Goal: Task Accomplishment & Management: Use online tool/utility

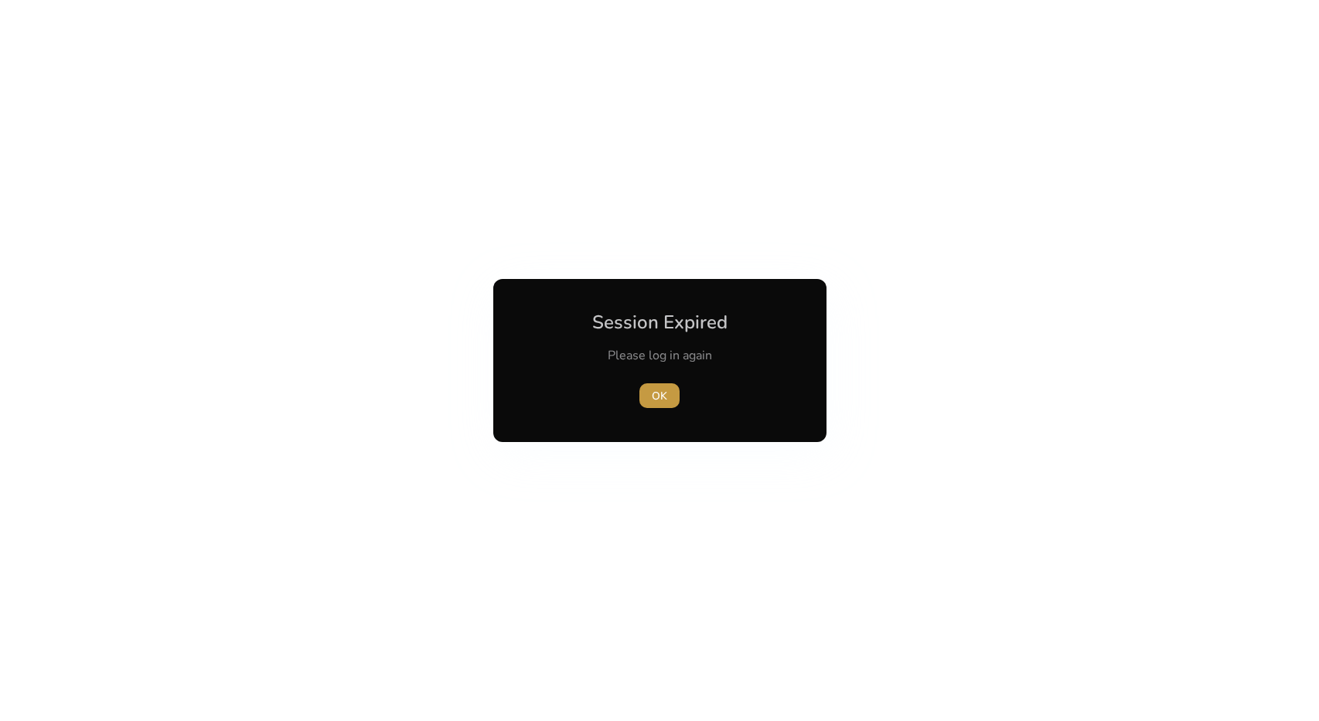
click at [658, 404] on span "button" at bounding box center [659, 395] width 40 height 37
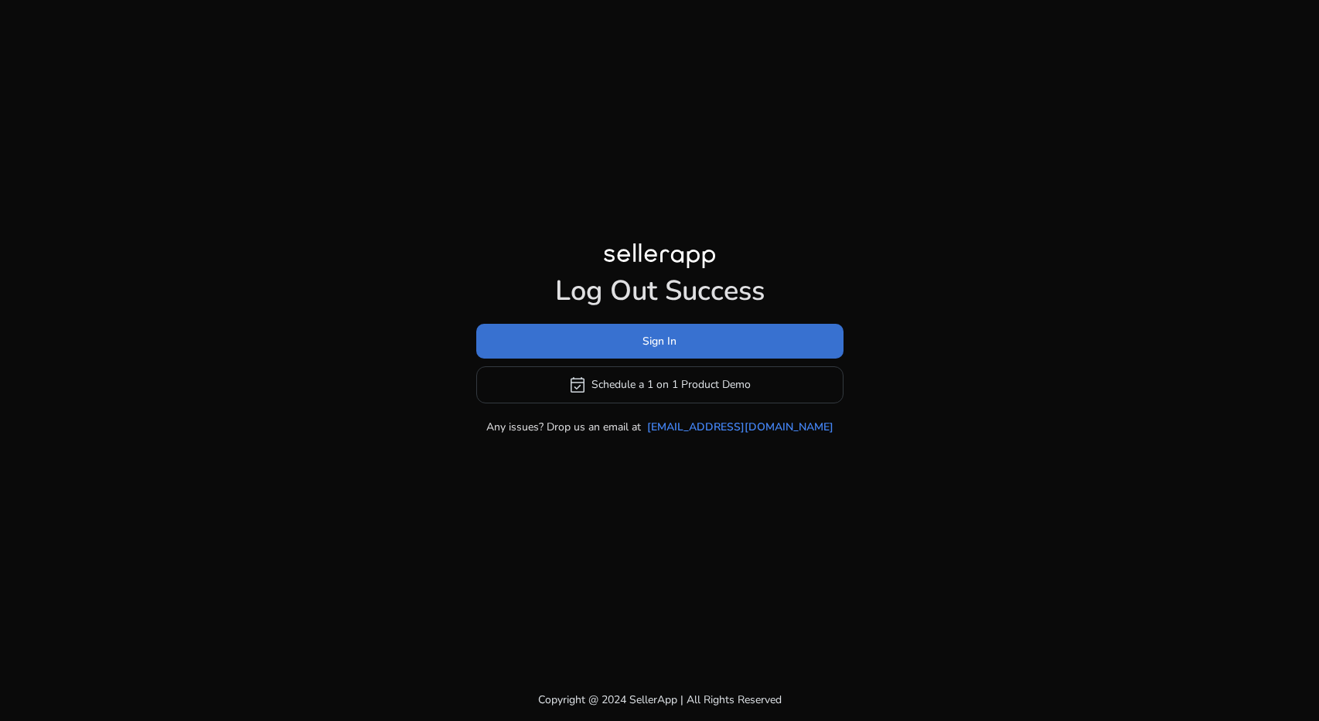
click at [650, 353] on span at bounding box center [659, 340] width 367 height 37
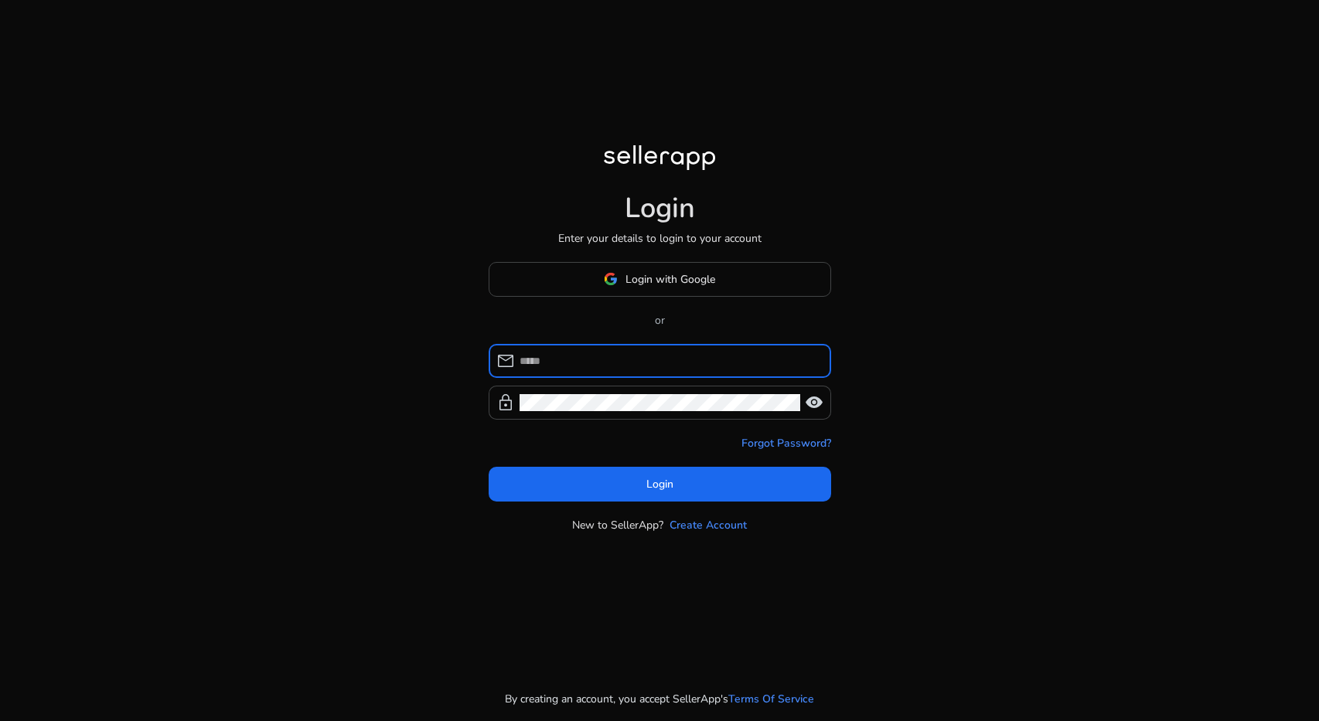
type input "**********"
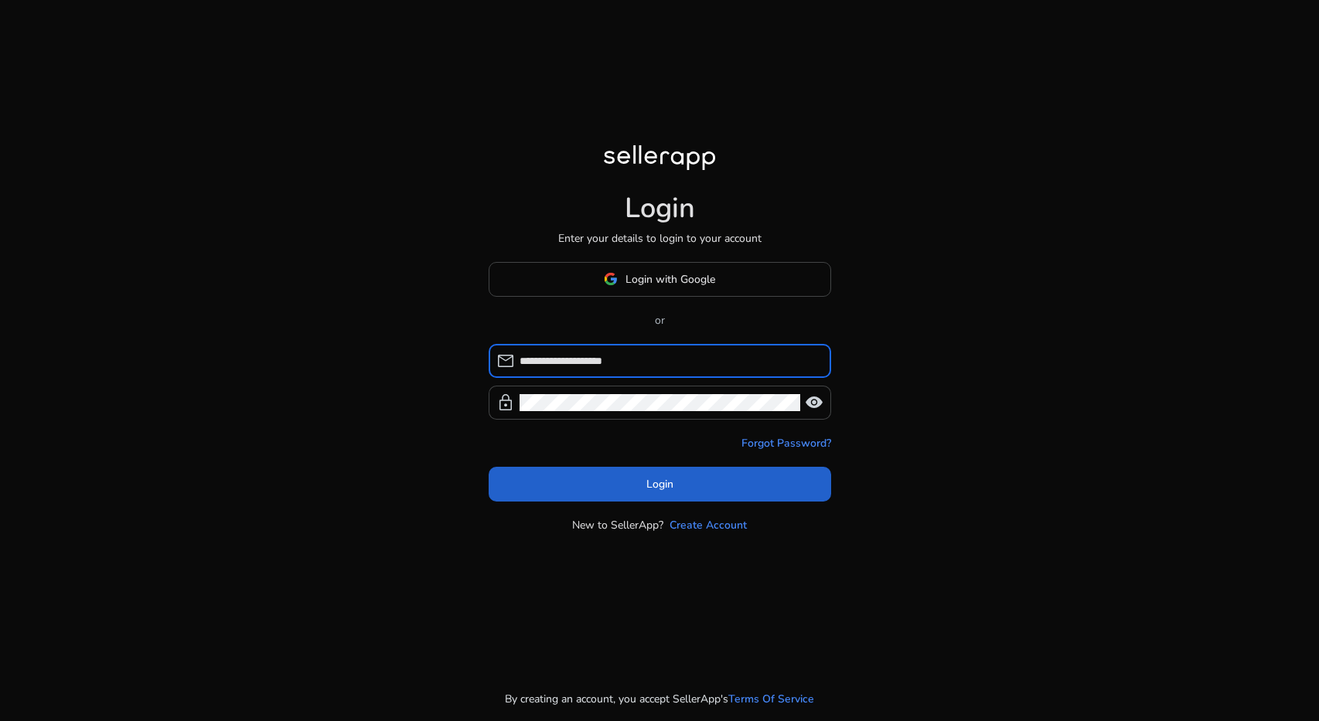
click at [618, 494] on span at bounding box center [660, 483] width 342 height 37
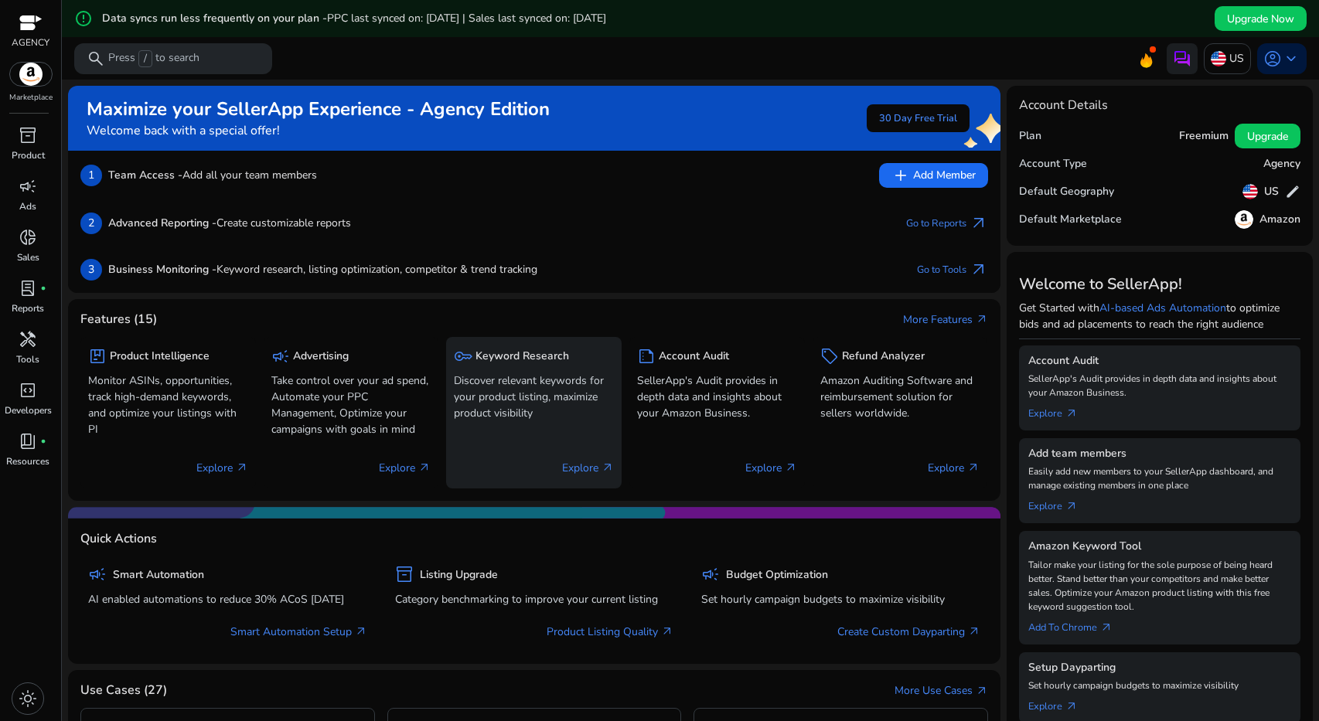
click at [543, 350] on h5 "Keyword Research" at bounding box center [522, 356] width 94 height 13
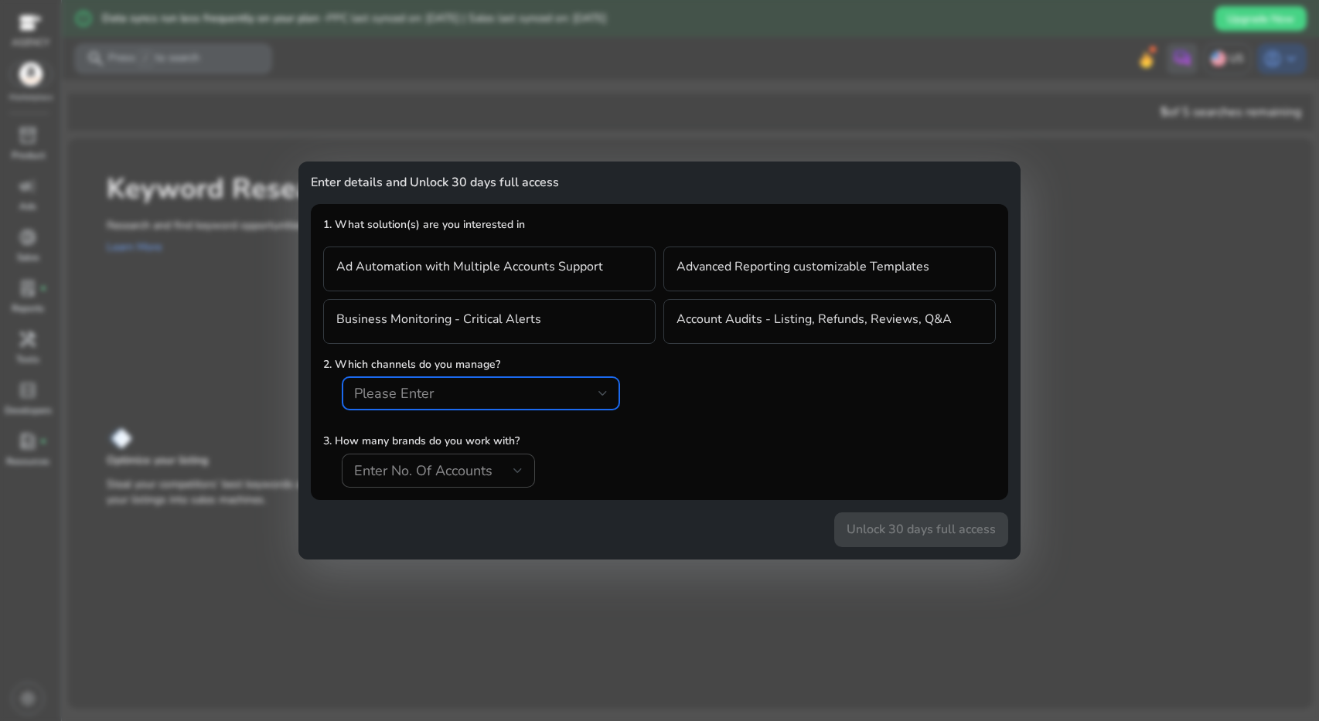
click at [550, 390] on div "Please Enter" at bounding box center [476, 393] width 244 height 17
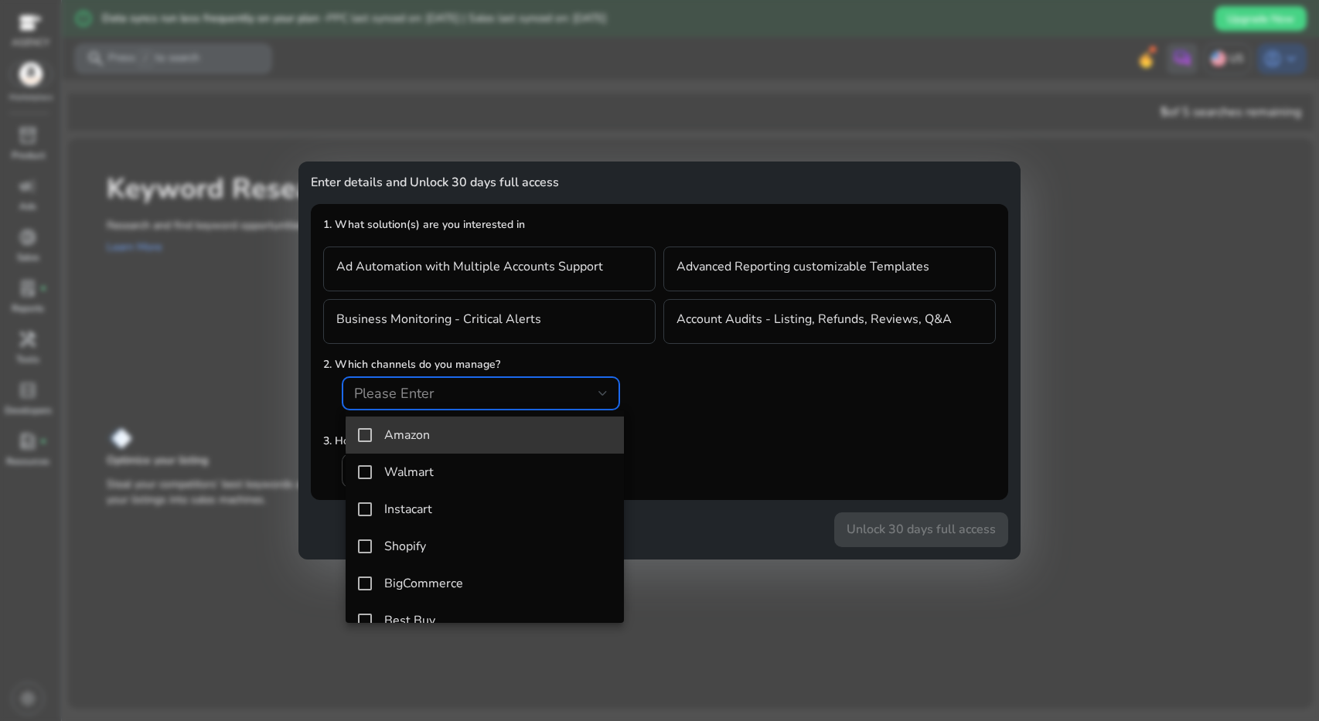
click at [496, 436] on span "Amazon" at bounding box center [497, 435] width 227 height 15
click at [893, 387] on div at bounding box center [659, 360] width 1319 height 721
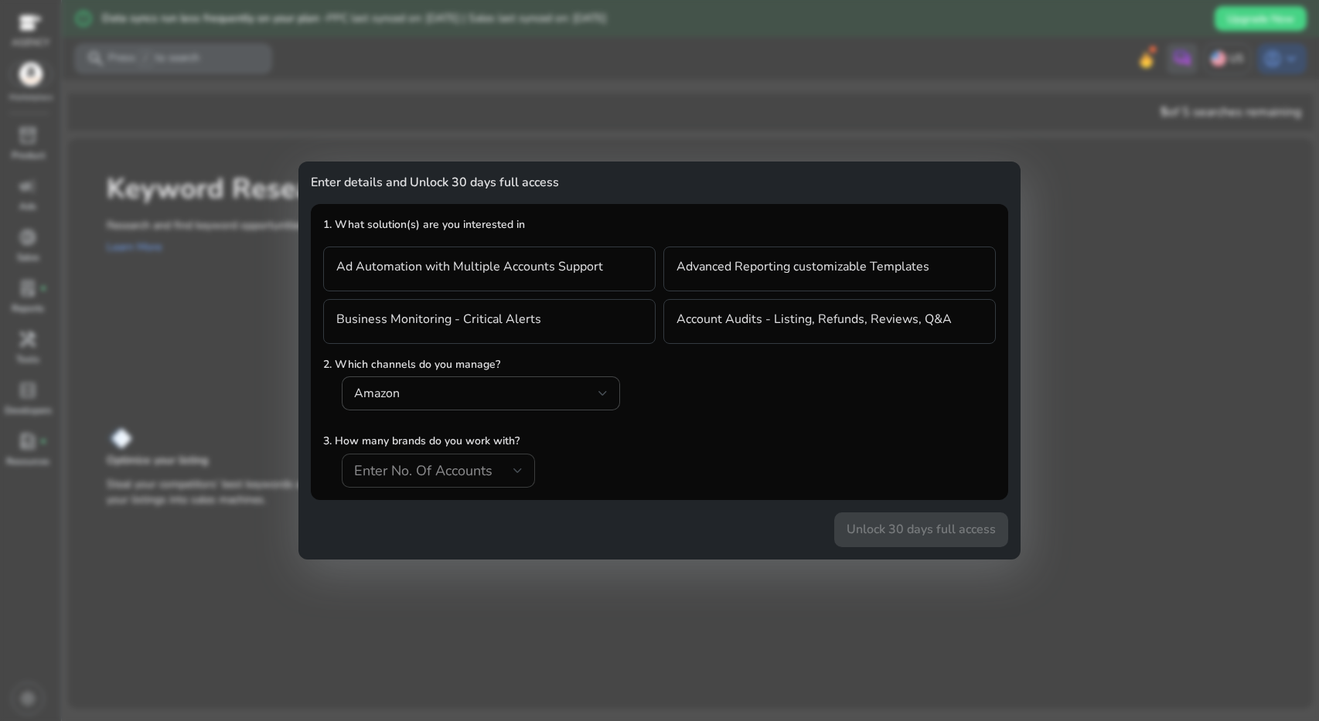
click at [451, 463] on span "Enter No. Of Accounts" at bounding box center [423, 471] width 138 height 19
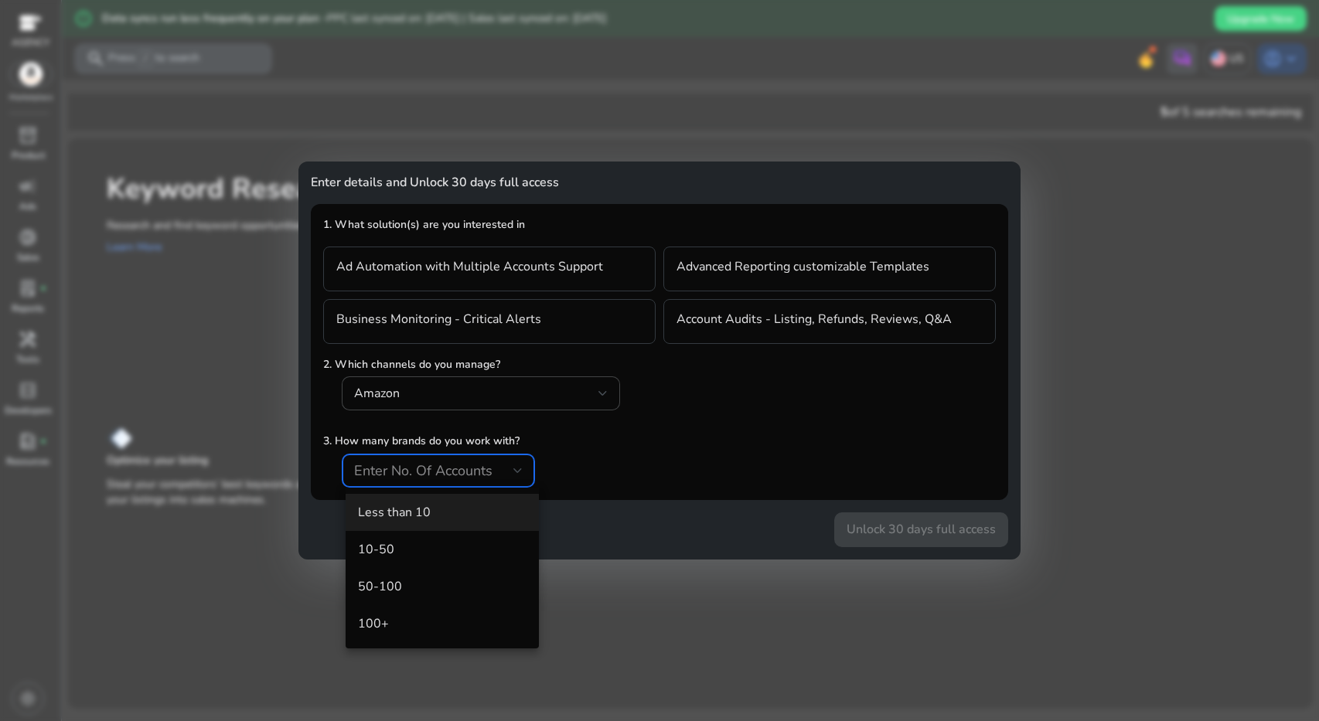
click at [480, 499] on mat-option "Less than 10" at bounding box center [442, 512] width 193 height 37
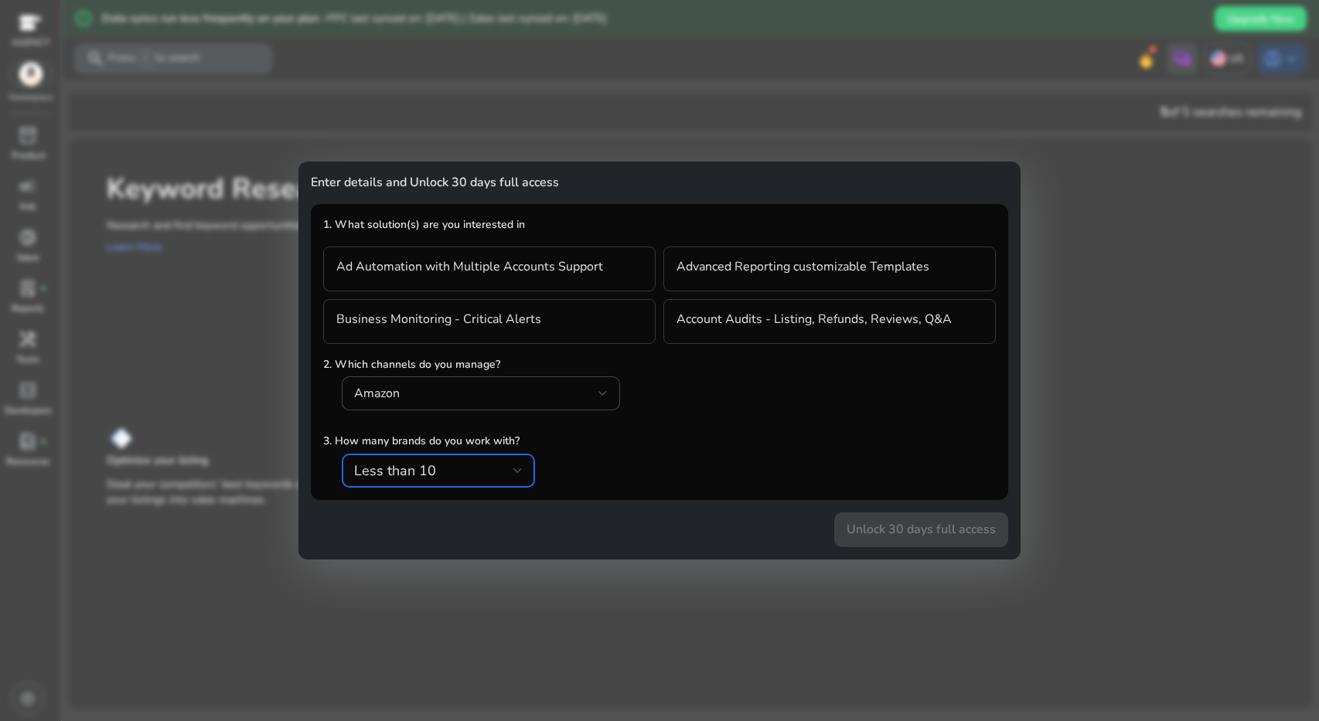
click at [675, 487] on div "3. How many brands do you work with? Less than 10" at bounding box center [659, 460] width 673 height 55
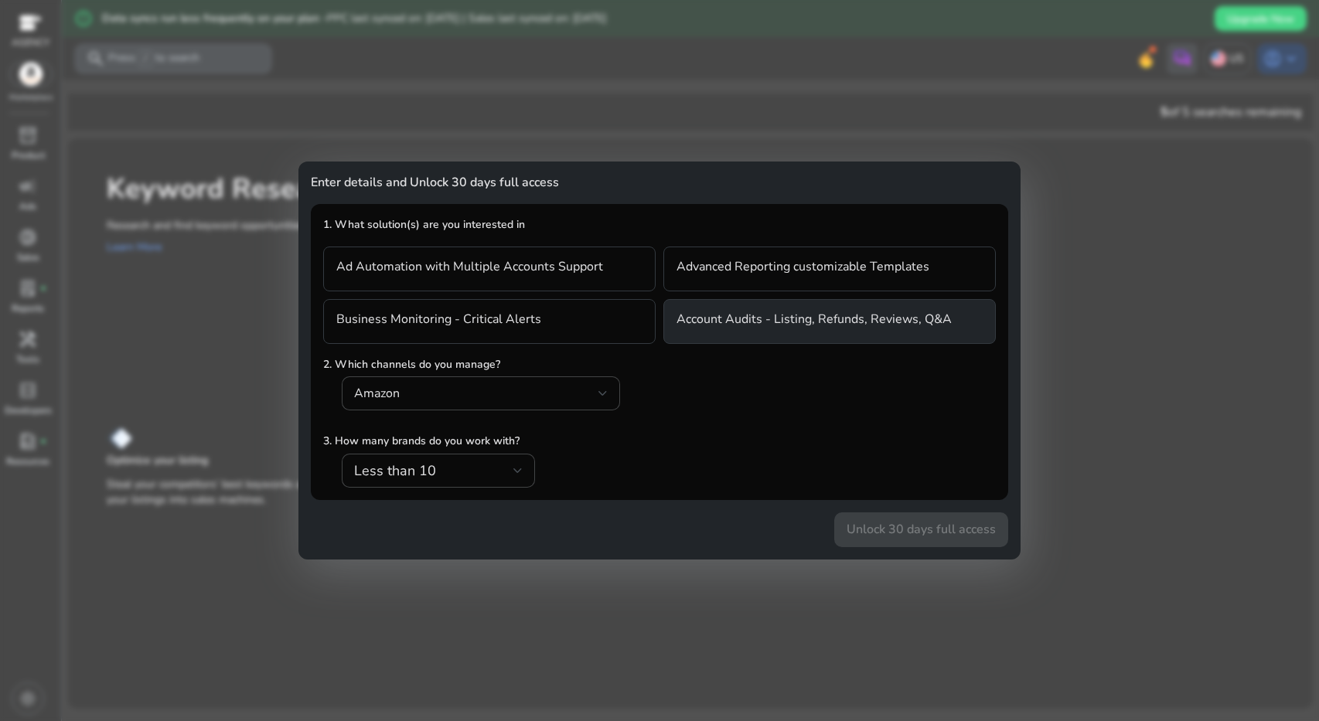
click at [717, 322] on h4 "Account Audits - Listing, Refunds, Reviews, Q&A" at bounding box center [813, 321] width 275 height 19
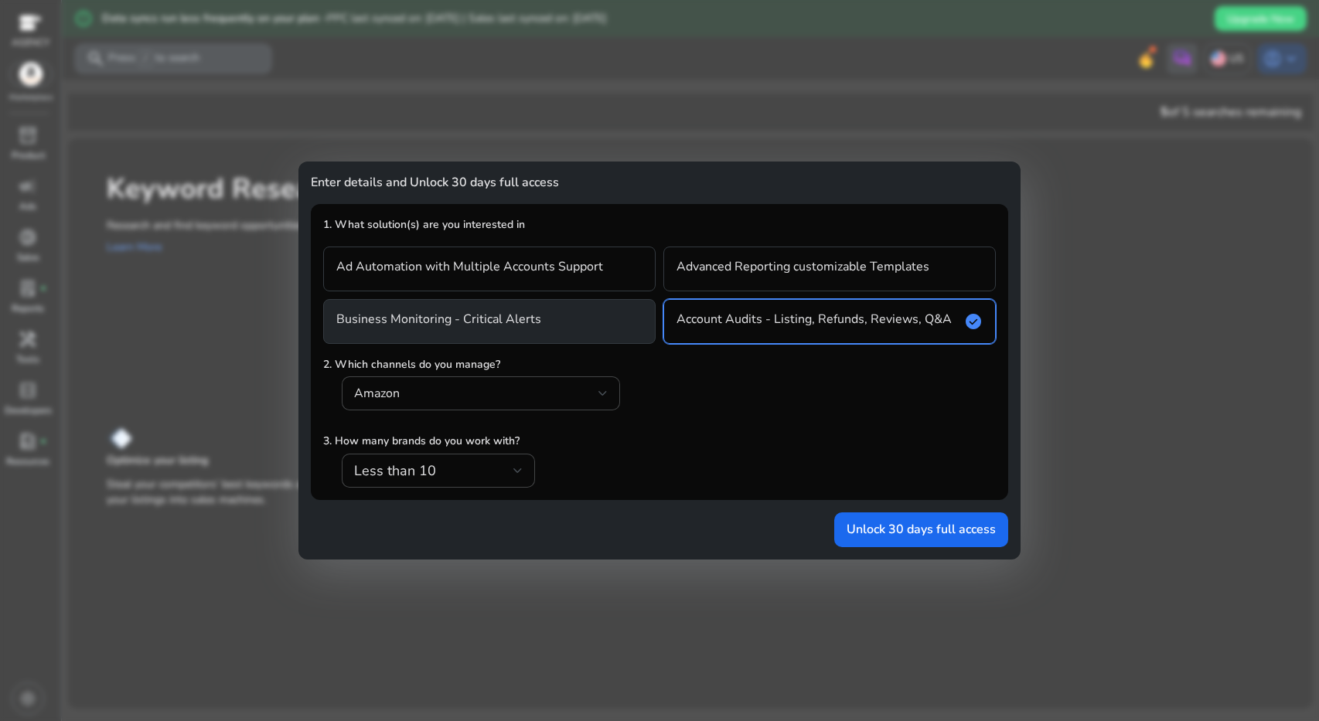
click at [521, 308] on div "Business Monitoring - Critical Alerts" at bounding box center [489, 321] width 332 height 45
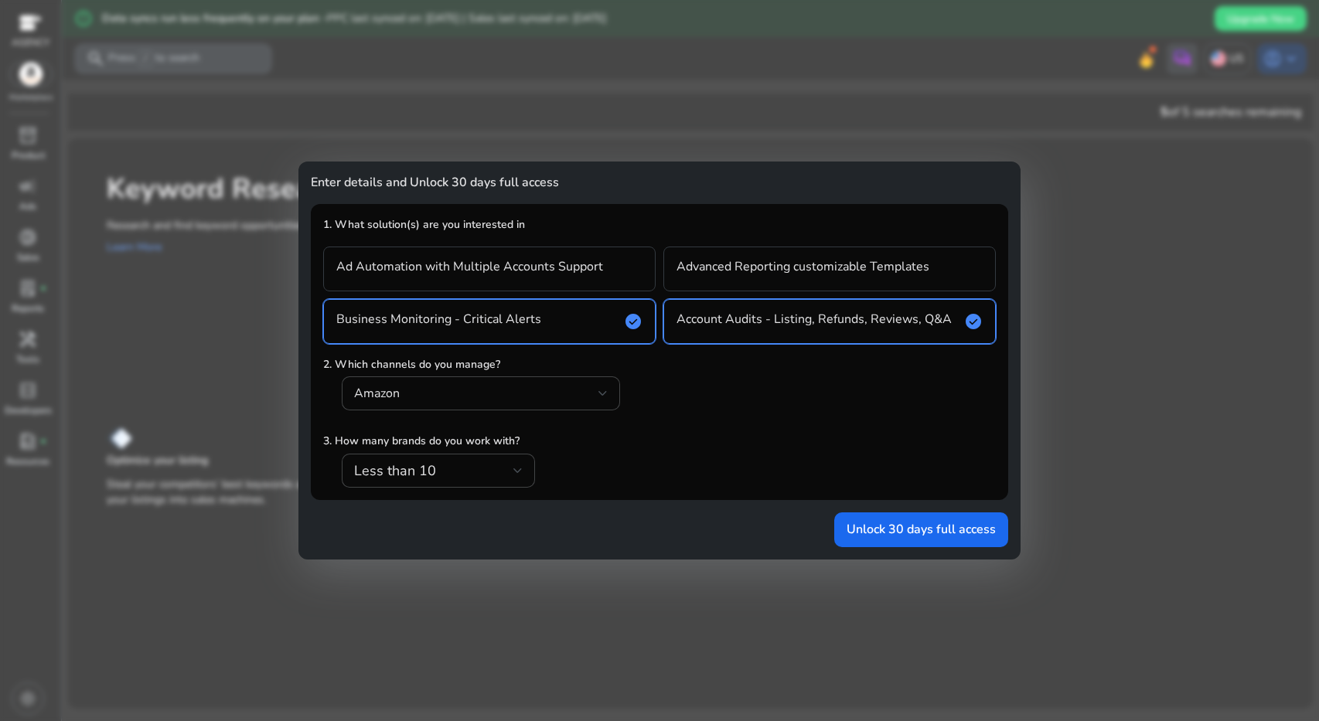
click at [494, 243] on div "Ad Automation with Multiple Accounts Support Advanced Reporting customizable Te…" at bounding box center [659, 290] width 673 height 107
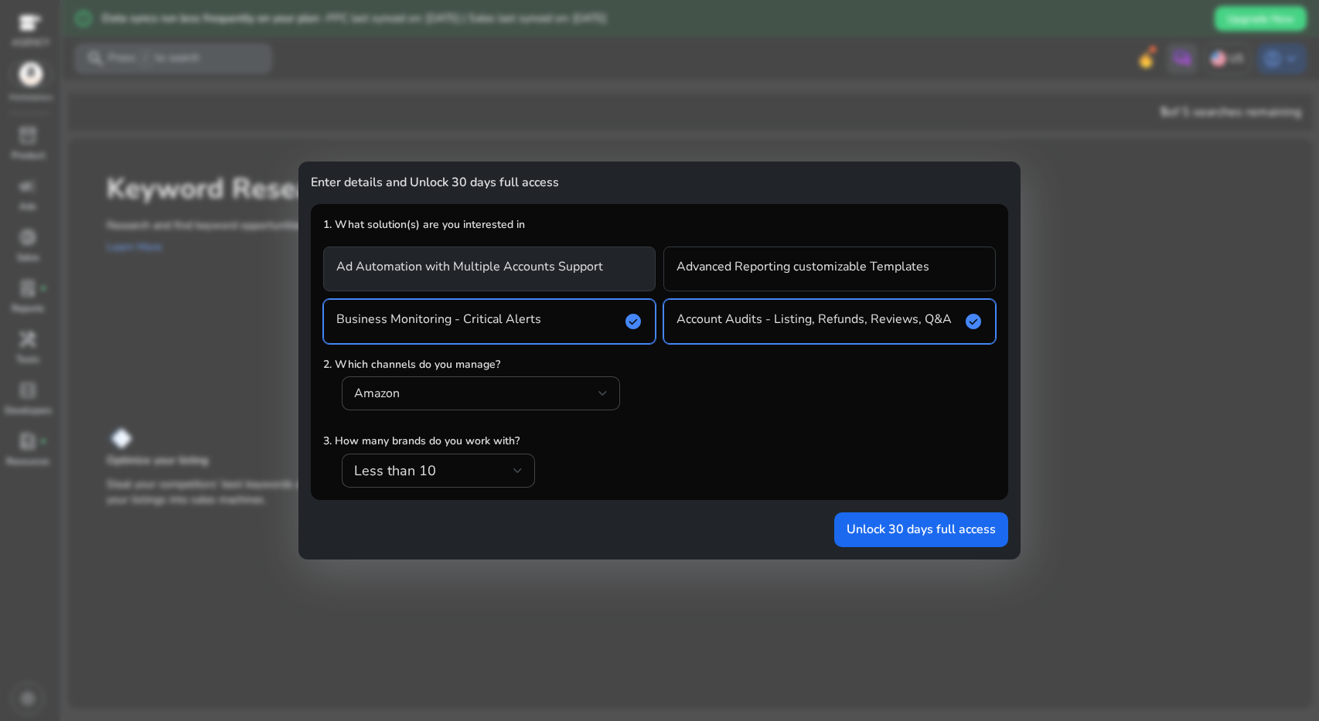
click at [495, 257] on div "Ad Automation with Multiple Accounts Support" at bounding box center [489, 269] width 332 height 45
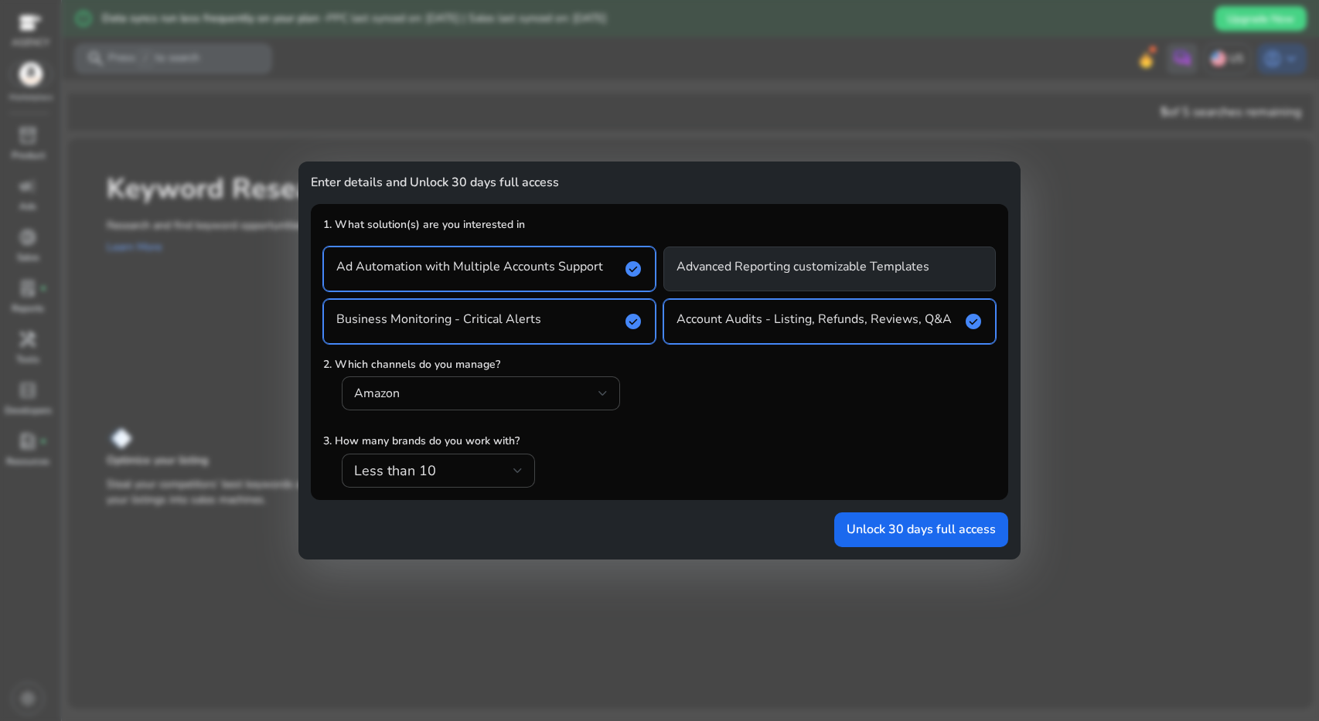
click at [775, 256] on div "Advanced Reporting customizable Templates" at bounding box center [829, 269] width 332 height 45
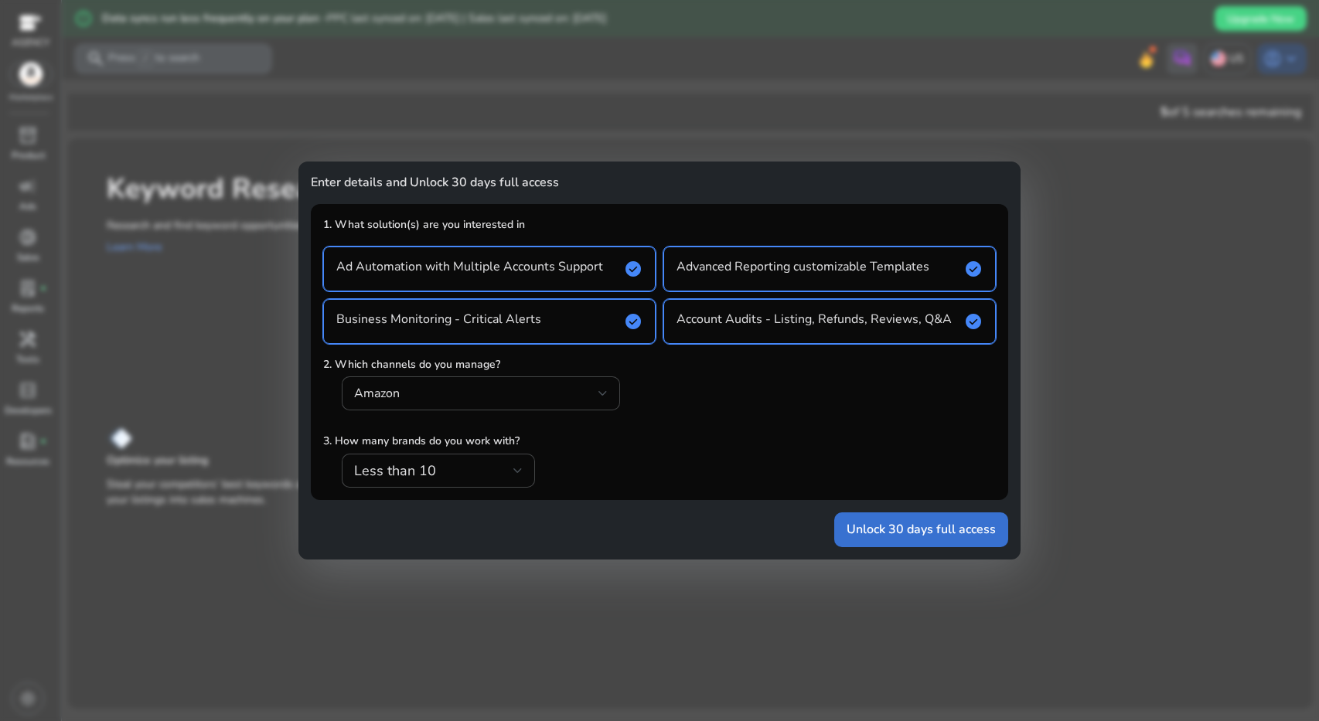
click at [882, 519] on span "submit" at bounding box center [921, 529] width 174 height 37
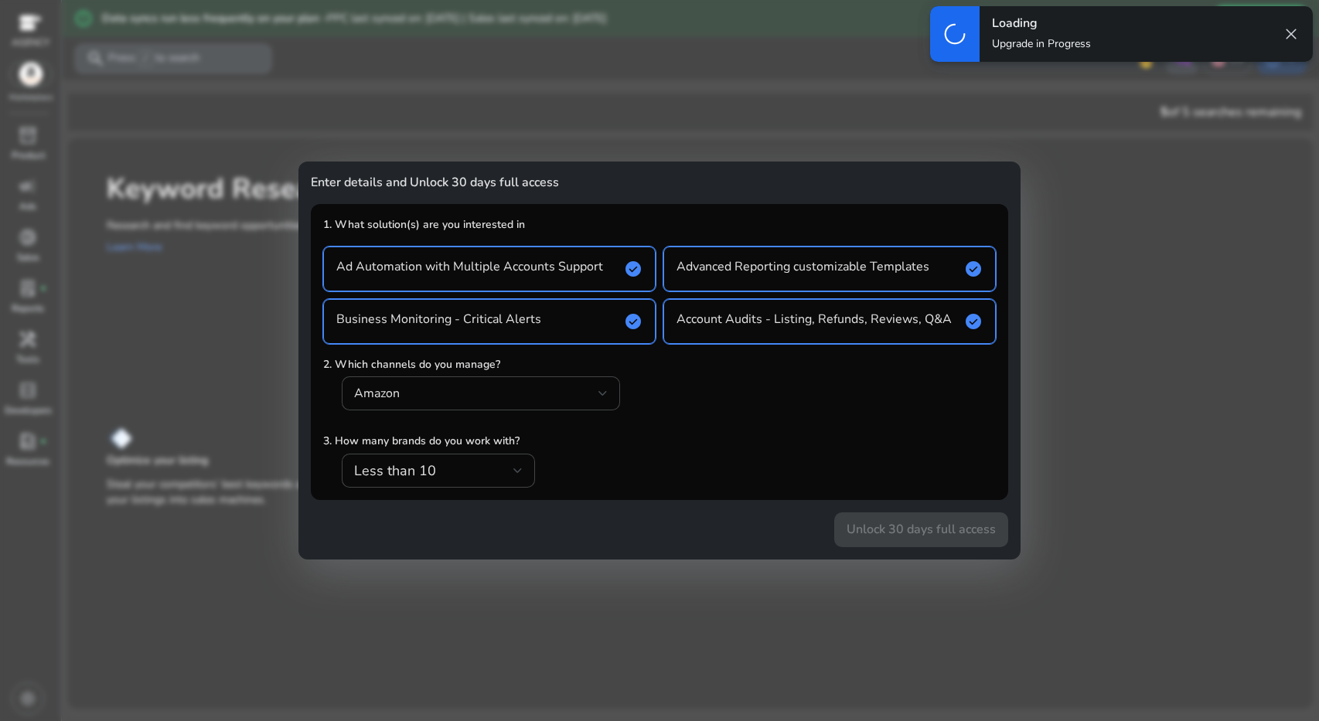
click at [1293, 36] on span "close" at bounding box center [1291, 34] width 19 height 19
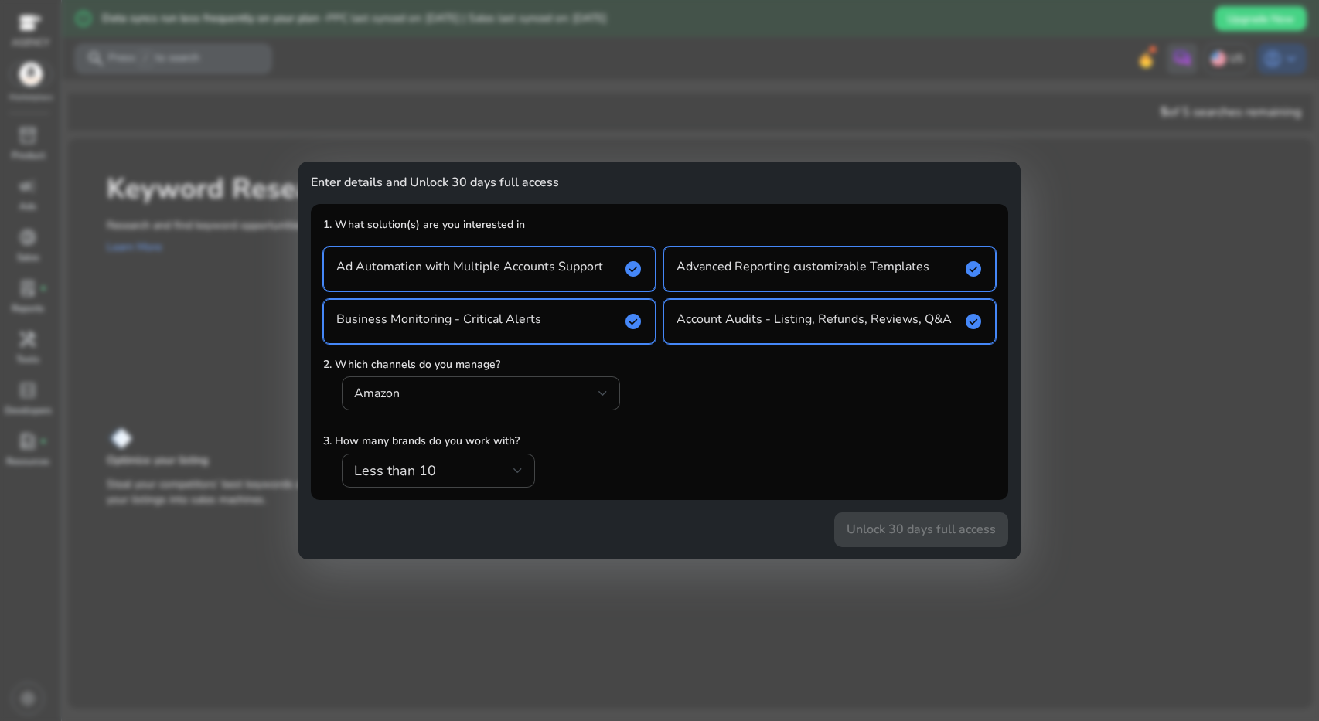
click at [1083, 325] on div at bounding box center [659, 360] width 1319 height 721
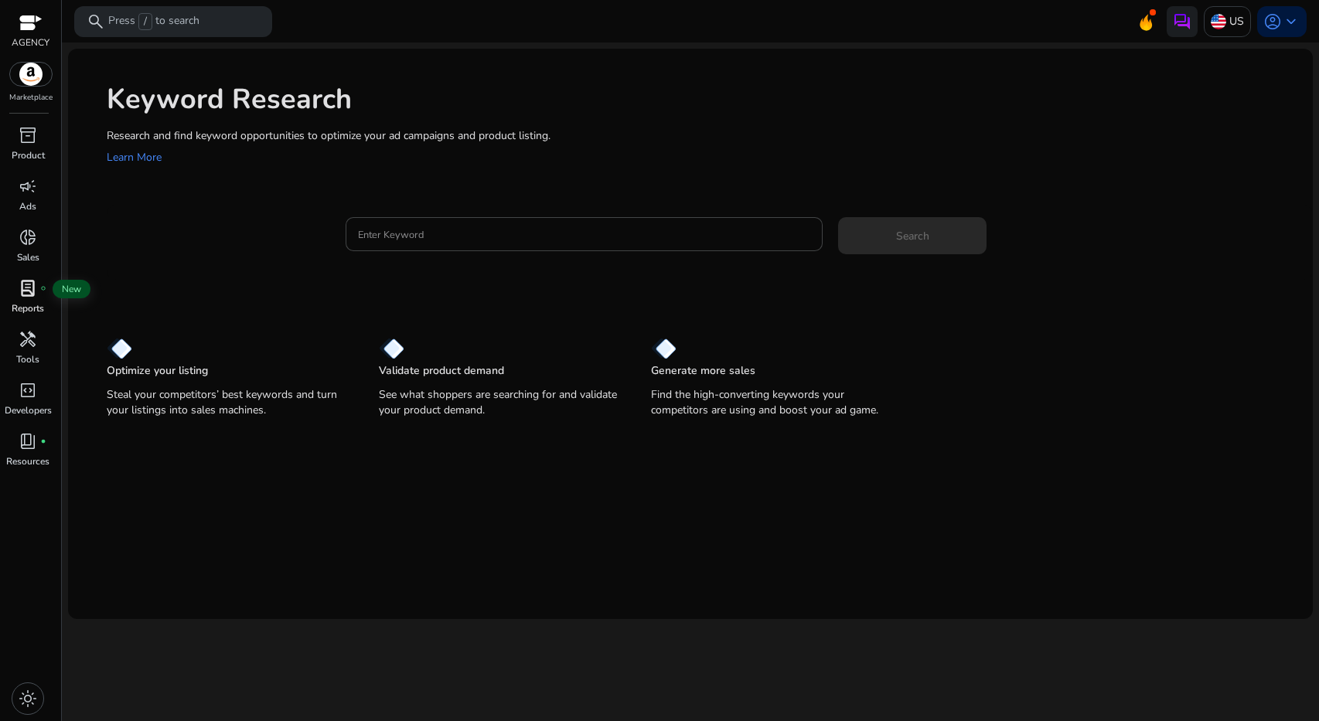
click at [22, 286] on span "lab_profile" at bounding box center [28, 288] width 19 height 19
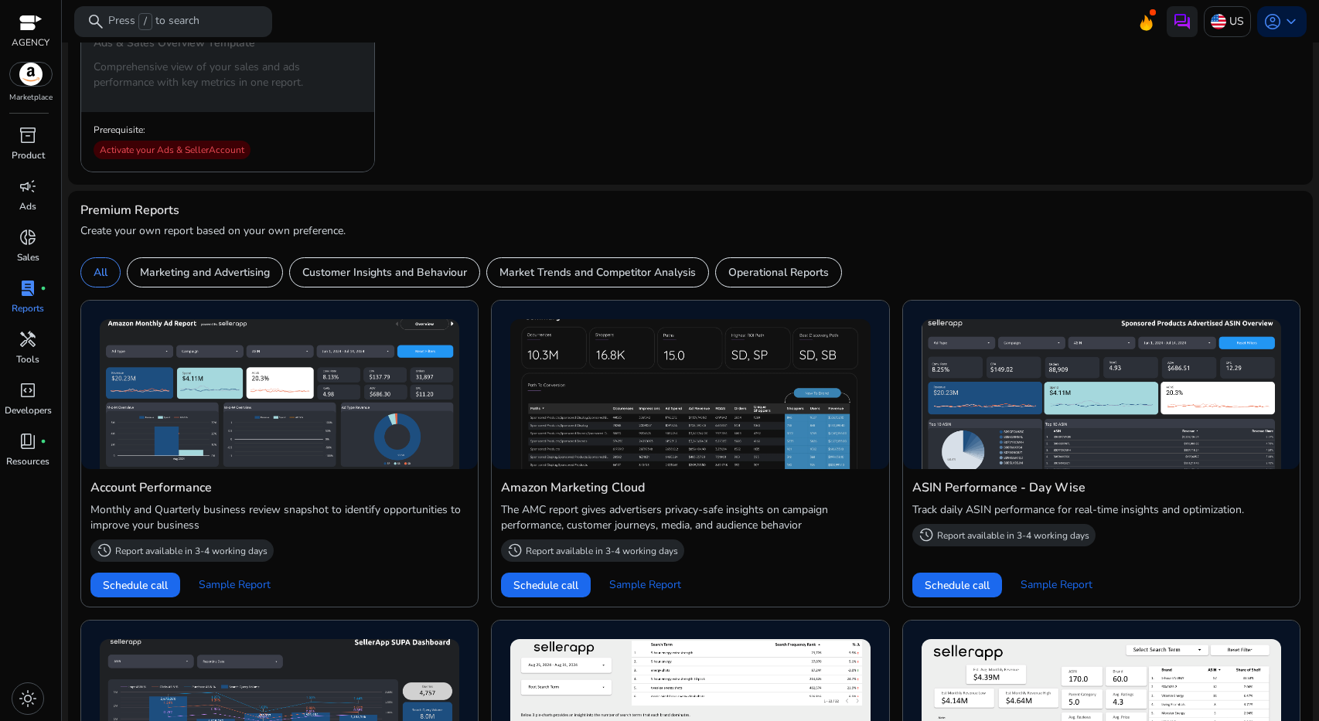
scroll to position [130, 0]
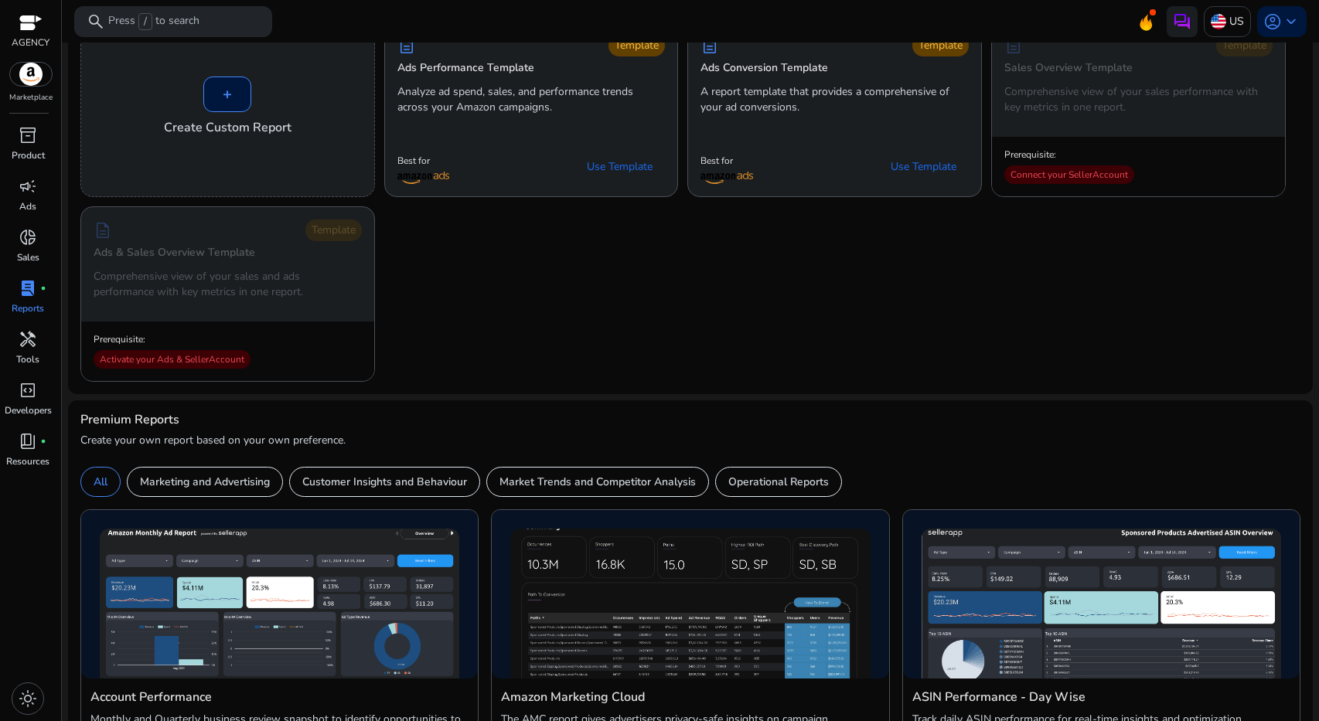
click at [30, 291] on span "lab_profile" at bounding box center [28, 288] width 19 height 19
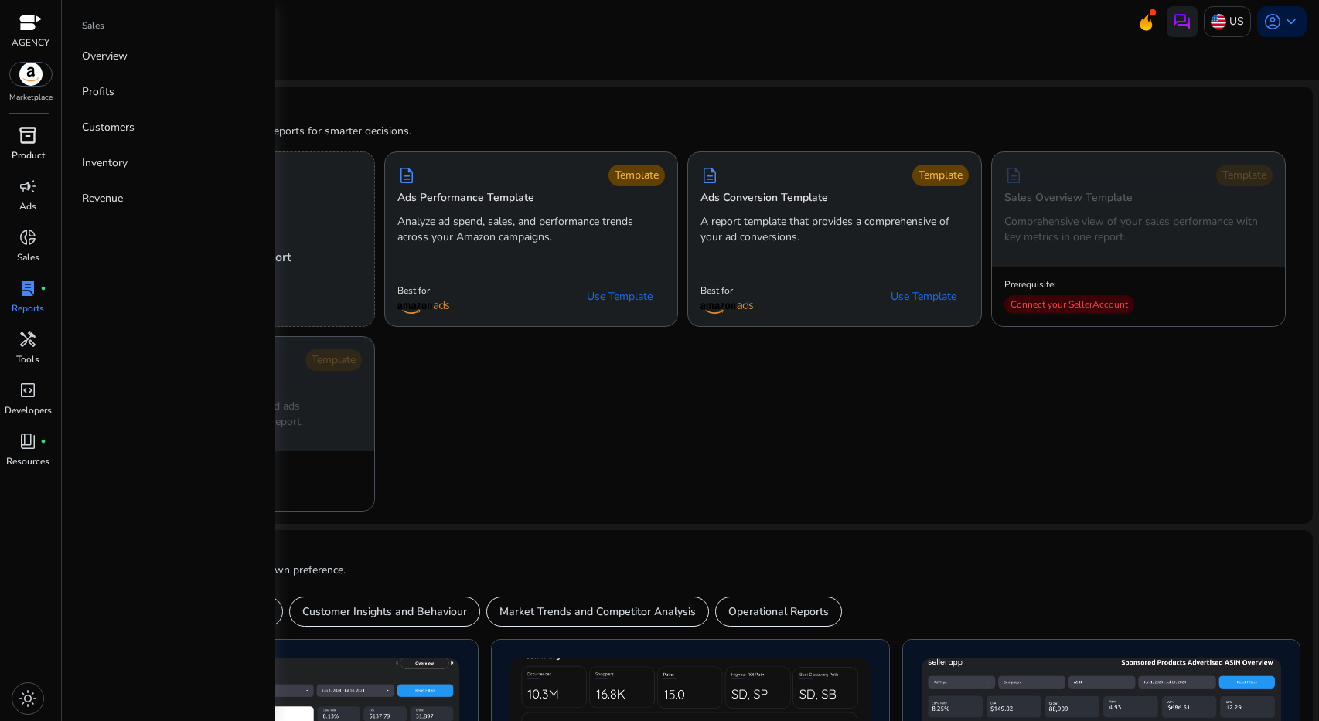
click at [34, 130] on span "inventory_2" at bounding box center [28, 135] width 19 height 19
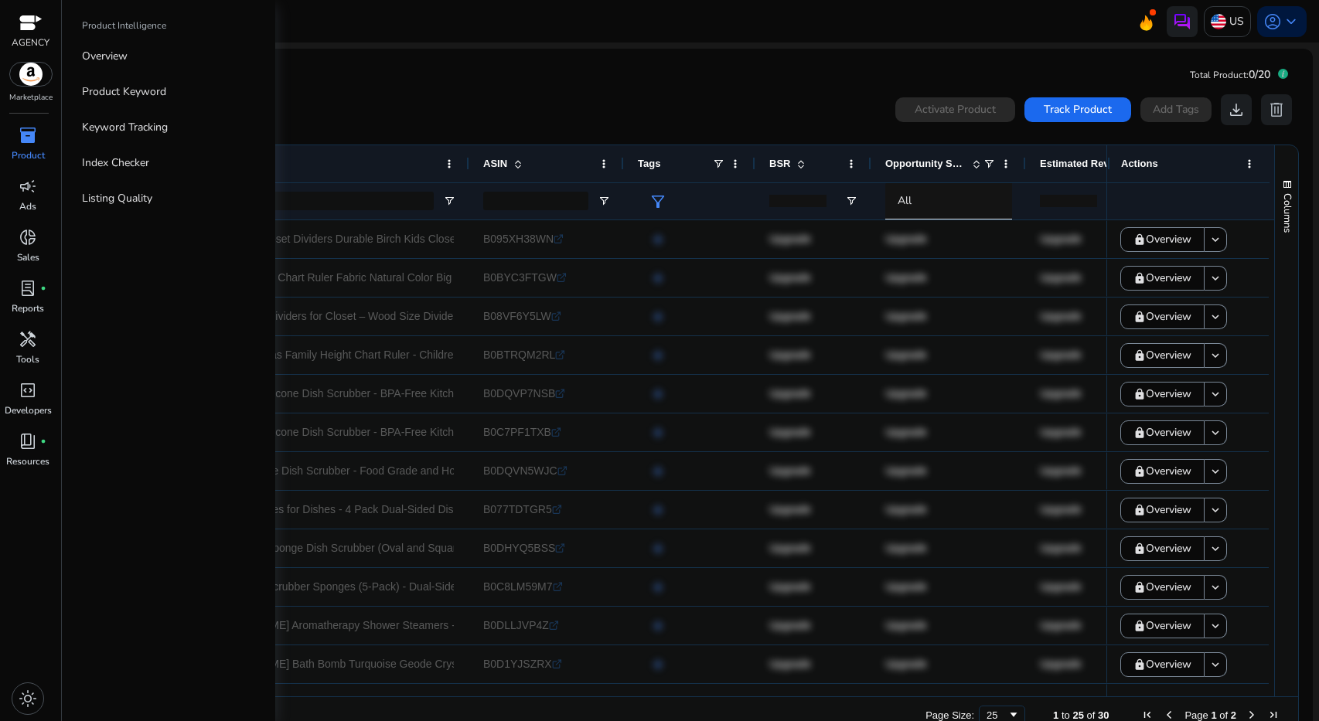
click at [27, 135] on span "inventory_2" at bounding box center [28, 135] width 19 height 19
click at [115, 100] on link "Product Keyword" at bounding box center [169, 91] width 198 height 35
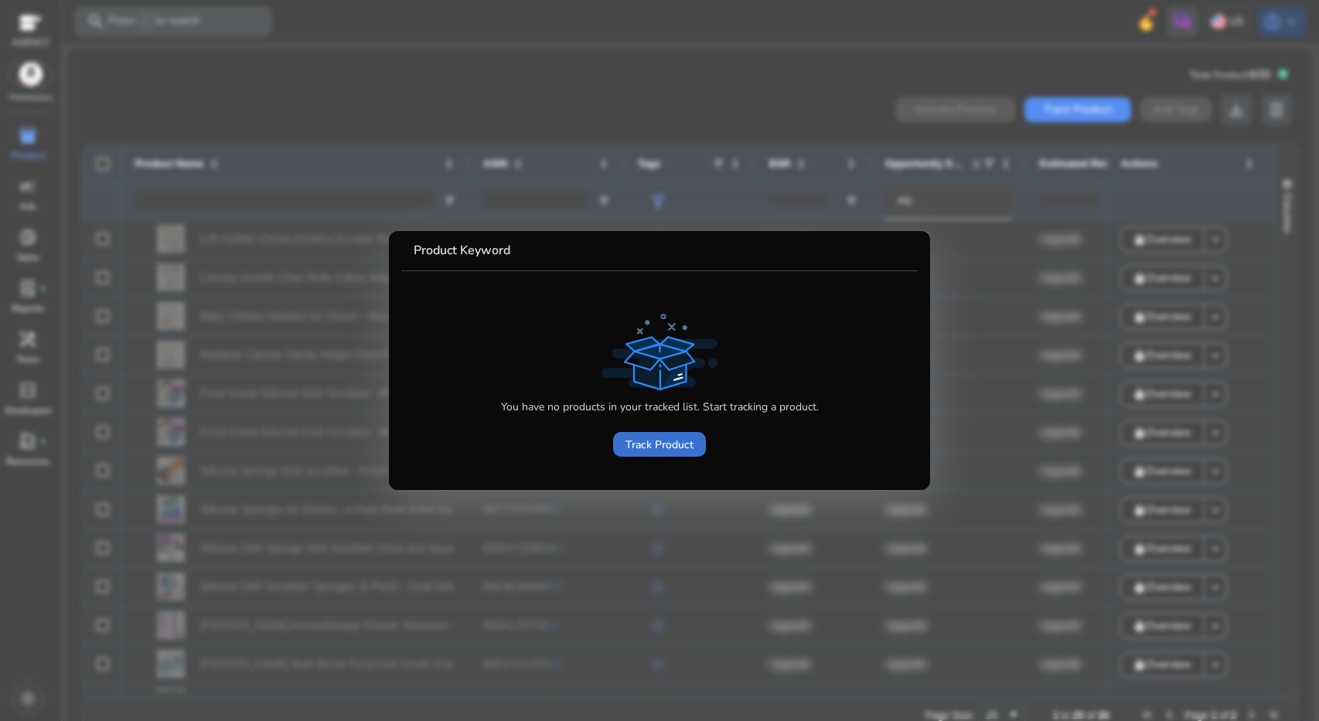
click at [646, 433] on span at bounding box center [659, 444] width 93 height 37
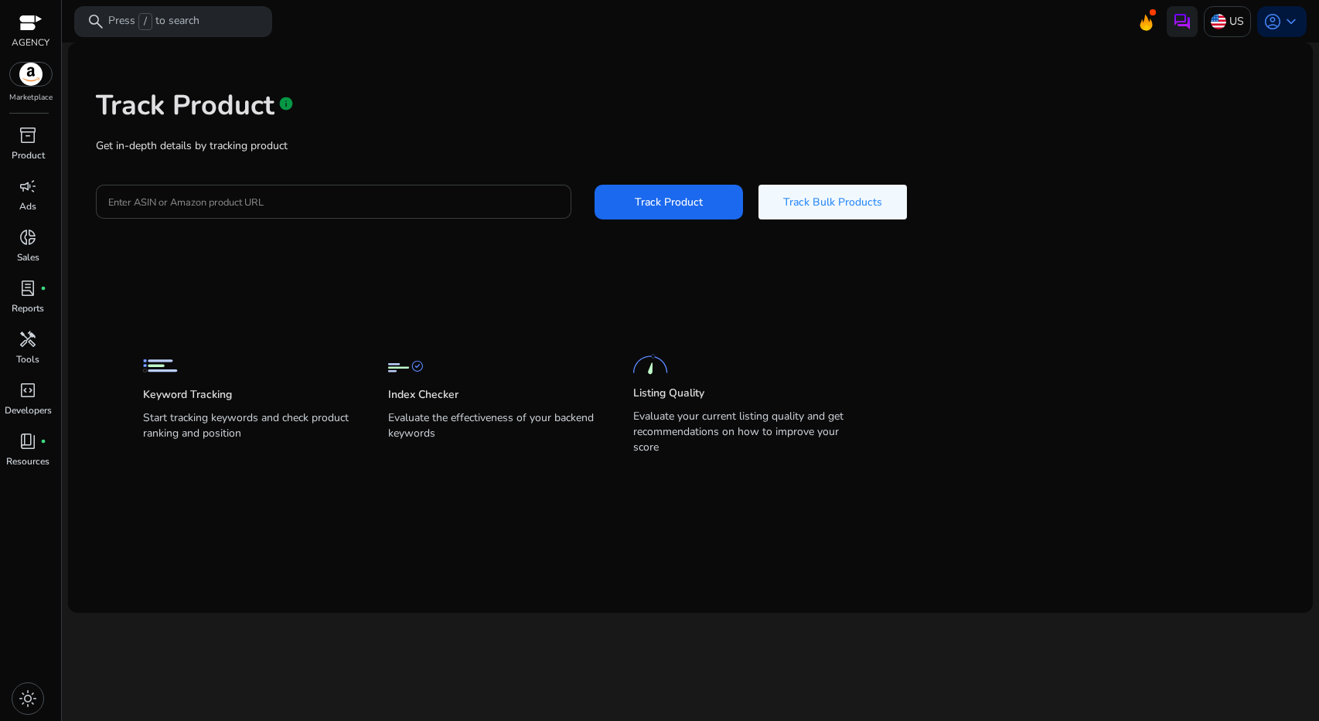
click at [435, 189] on div at bounding box center [333, 202] width 451 height 34
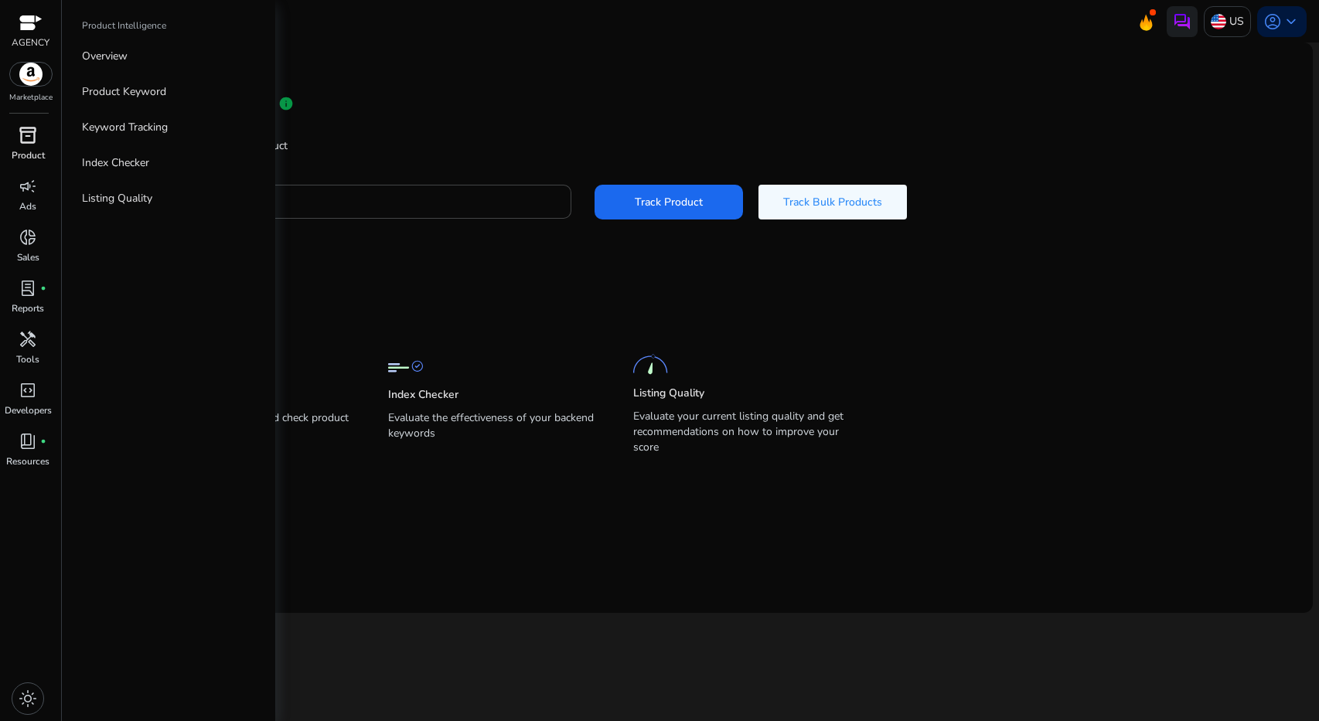
click at [13, 144] on div "inventory_2" at bounding box center [27, 135] width 43 height 25
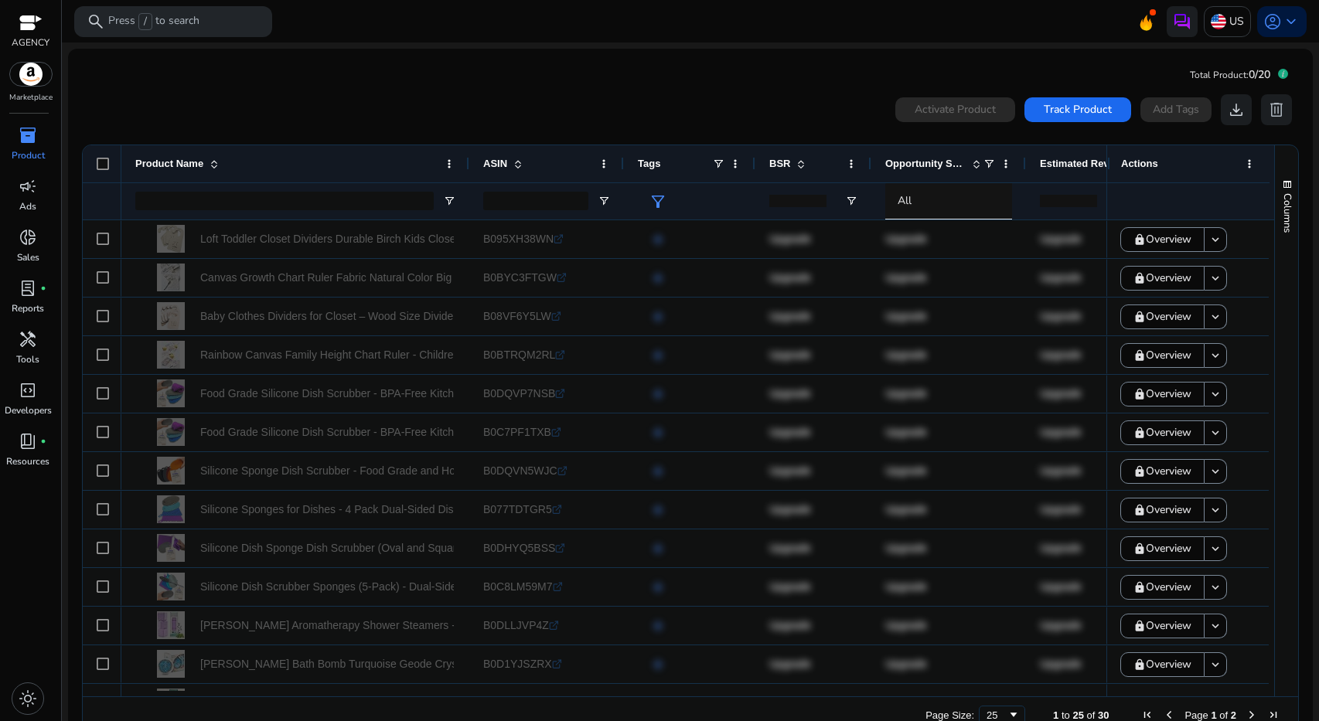
click at [1222, 72] on span "Total Product:" at bounding box center [1219, 75] width 59 height 12
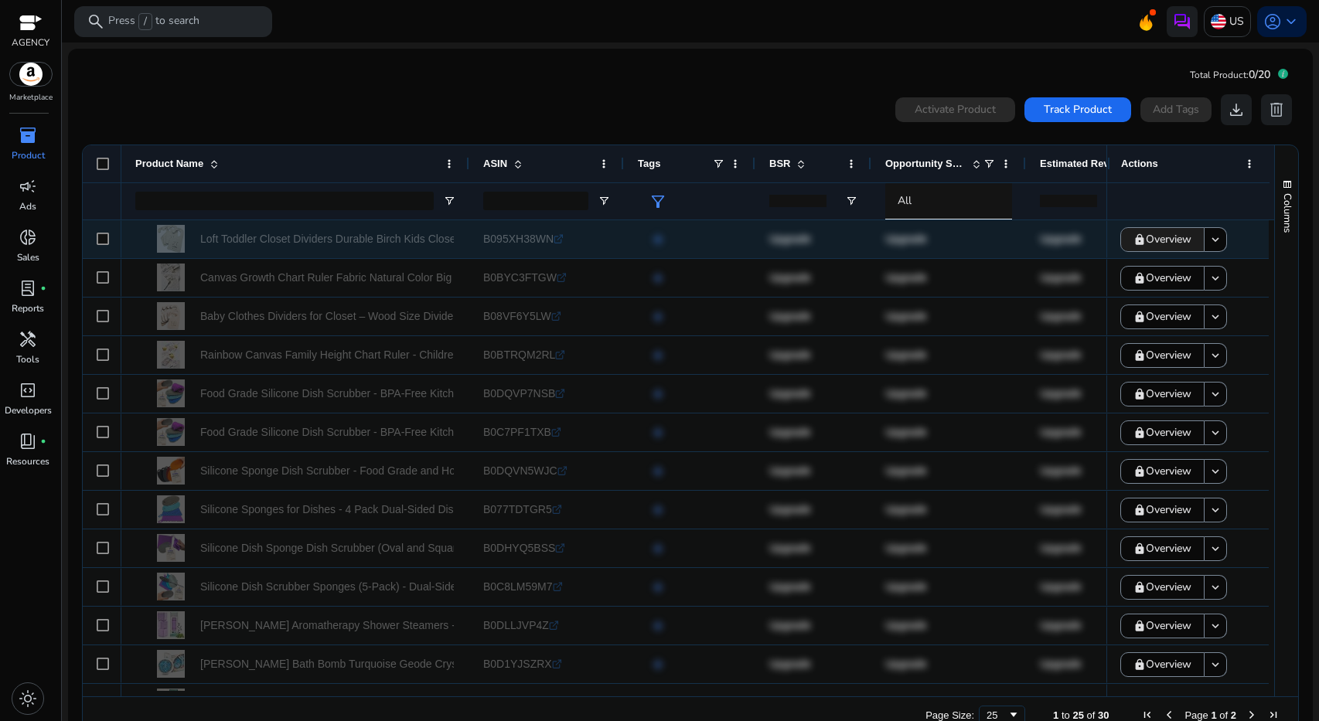
click at [1153, 243] on span "Overview" at bounding box center [1169, 239] width 46 height 32
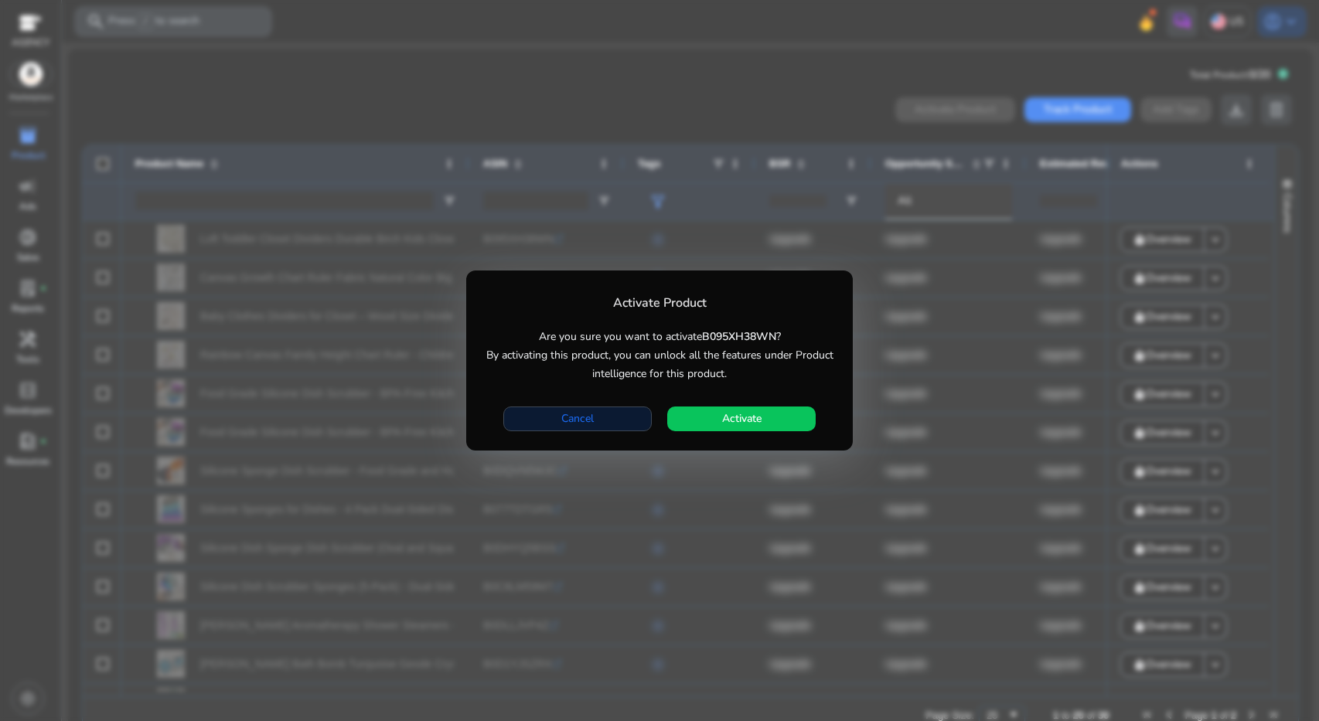
click at [587, 419] on span "Cancel" at bounding box center [577, 418] width 32 height 16
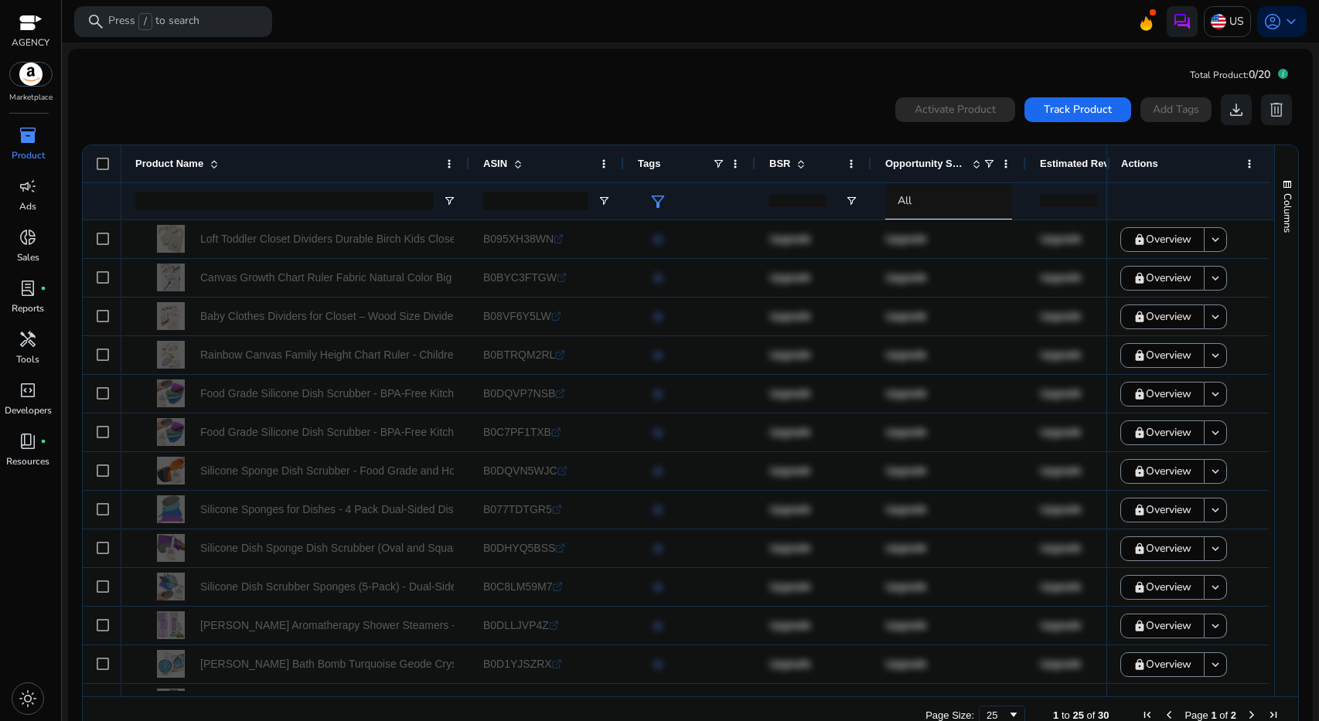
click at [28, 78] on img at bounding box center [31, 74] width 42 height 23
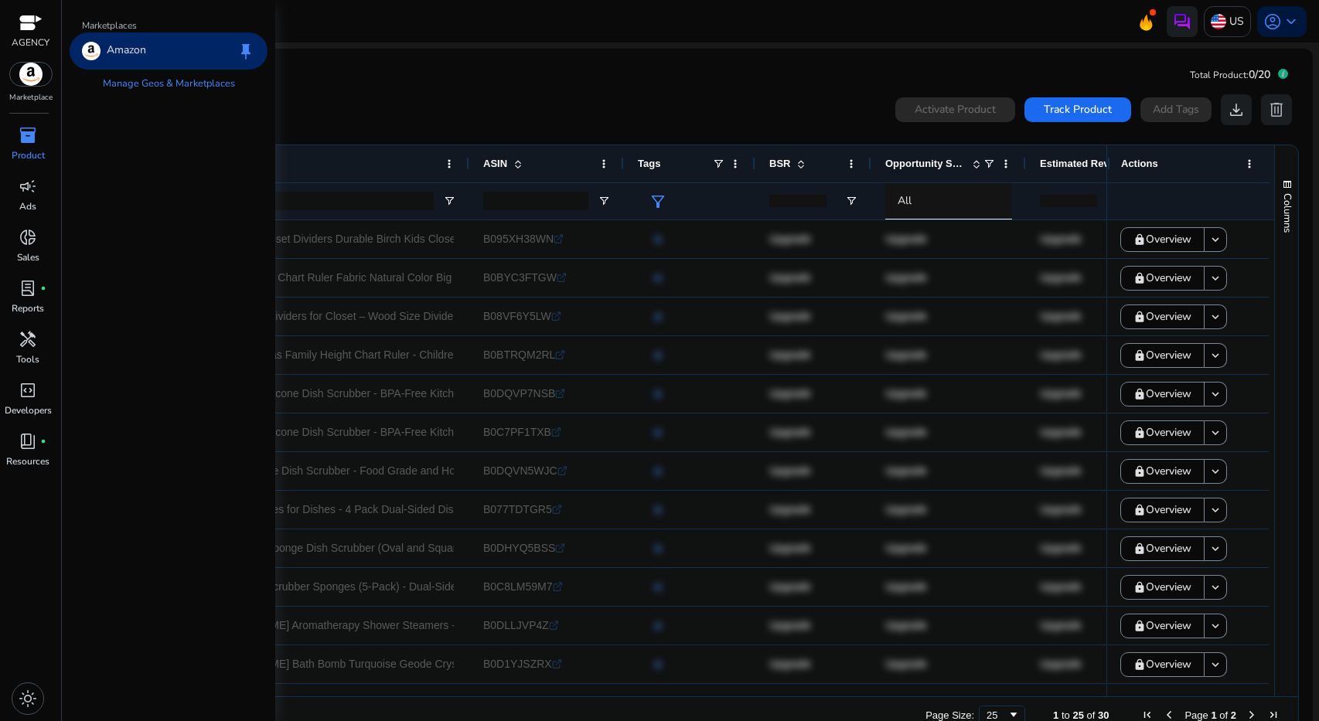
click at [24, 38] on p "AGENCY" at bounding box center [31, 43] width 38 height 14
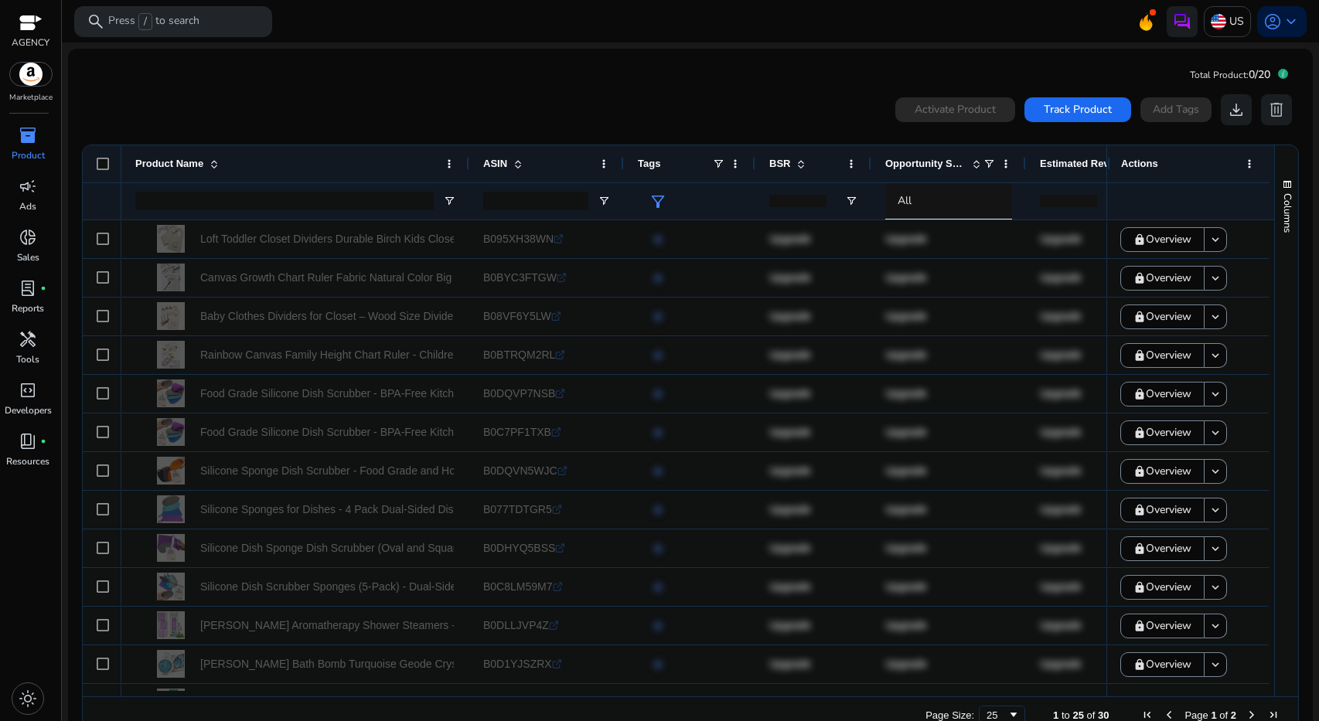
click at [29, 139] on span "inventory_2" at bounding box center [28, 135] width 19 height 19
click at [25, 138] on span "inventory_2" at bounding box center [28, 135] width 19 height 19
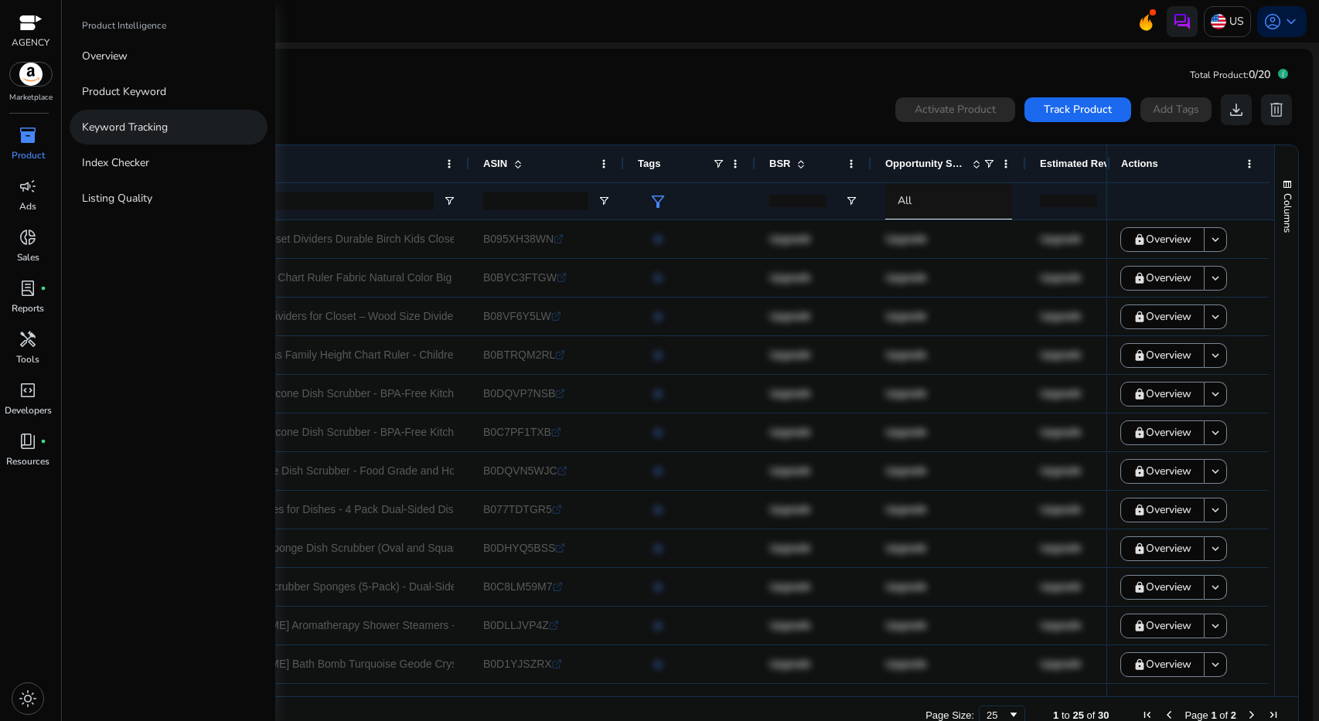
click at [124, 134] on p "Keyword Tracking" at bounding box center [125, 127] width 86 height 16
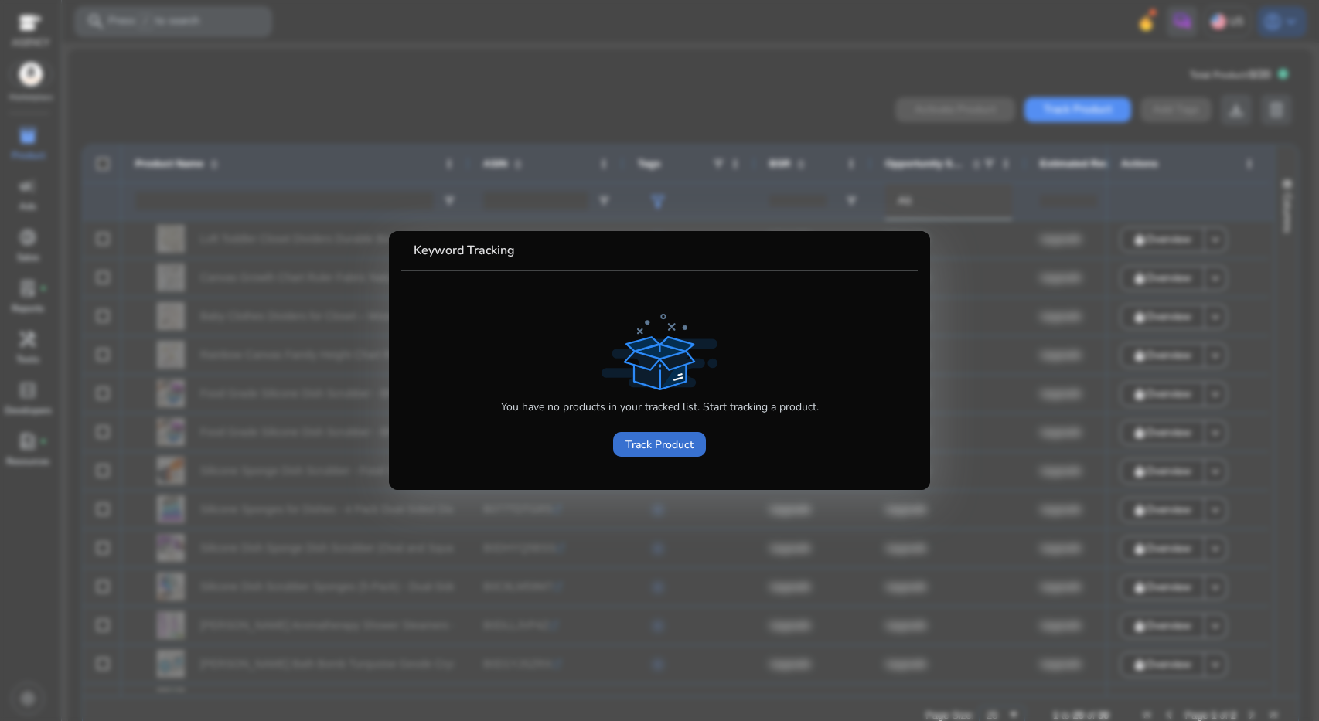
click at [655, 451] on span "Track Product" at bounding box center [659, 445] width 68 height 16
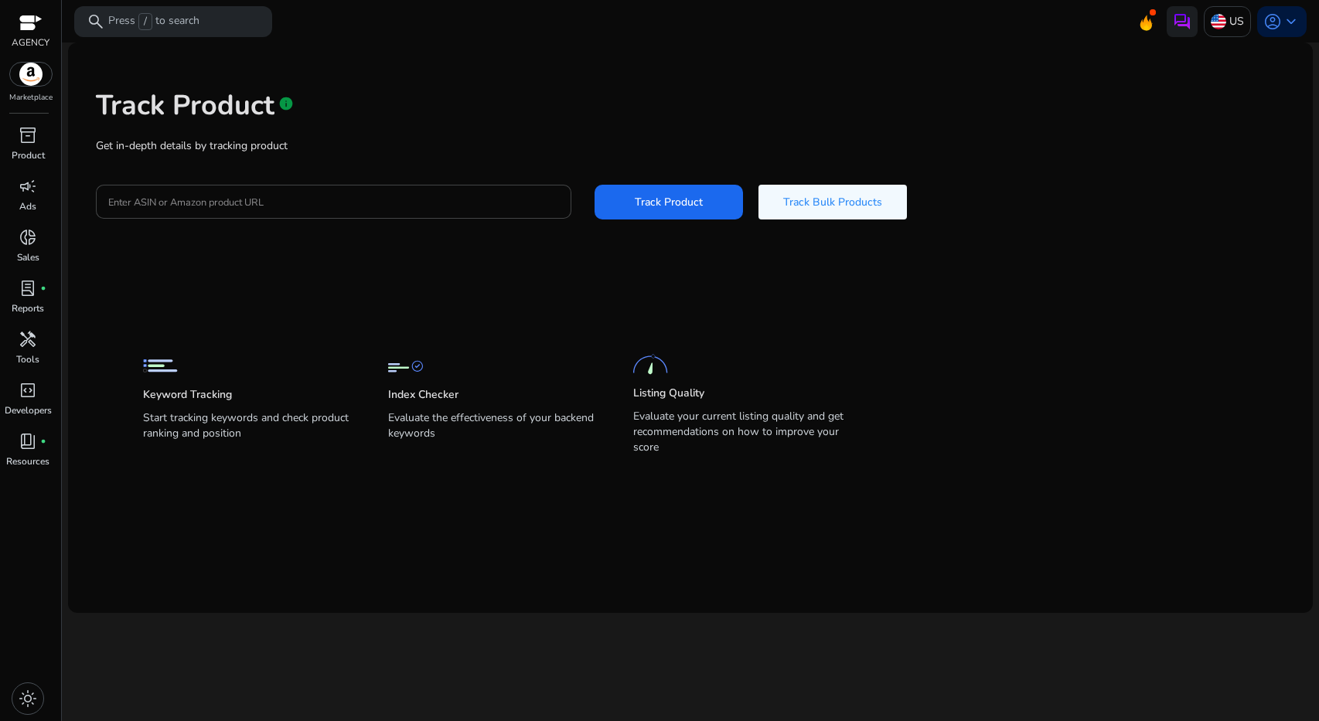
click at [23, 77] on img at bounding box center [31, 74] width 42 height 23
click at [18, 18] on div at bounding box center [31, 23] width 38 height 23
click at [25, 26] on div at bounding box center [30, 24] width 23 height 18
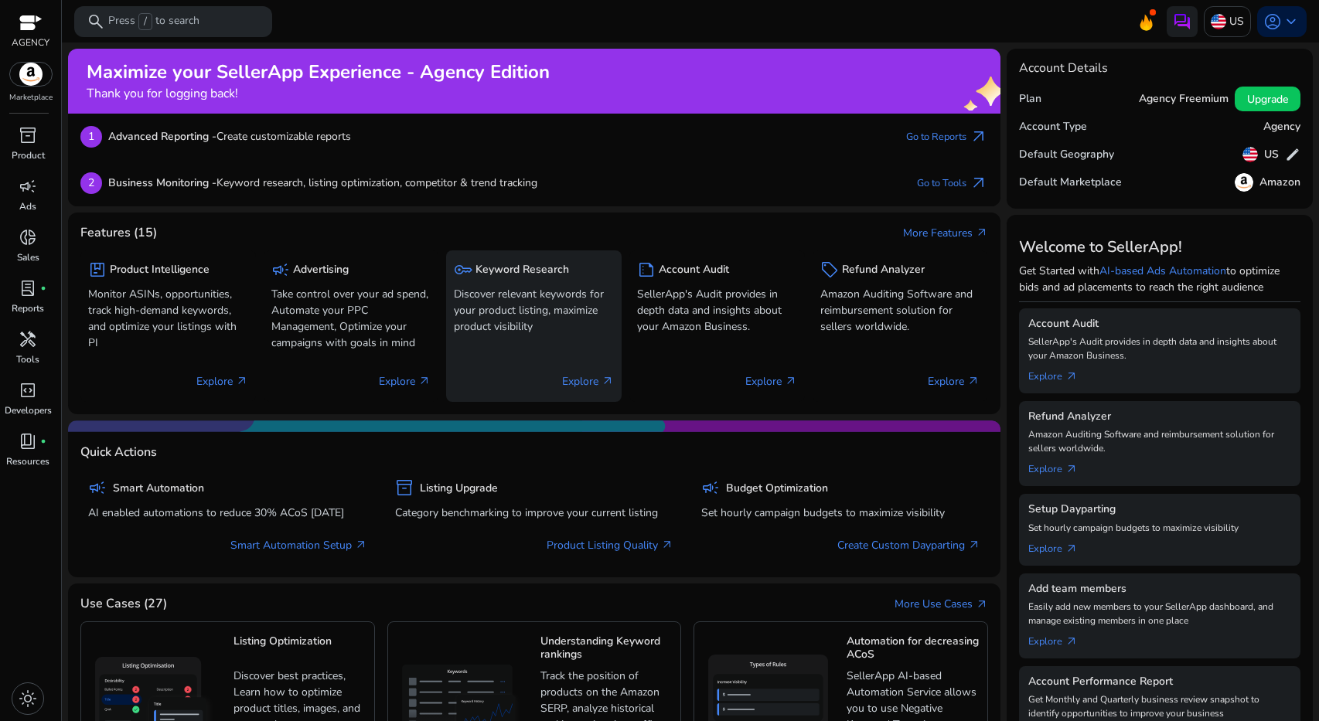
click at [495, 292] on p "Discover relevant keywords for your product listing, maximize product visibility" at bounding box center [534, 310] width 160 height 49
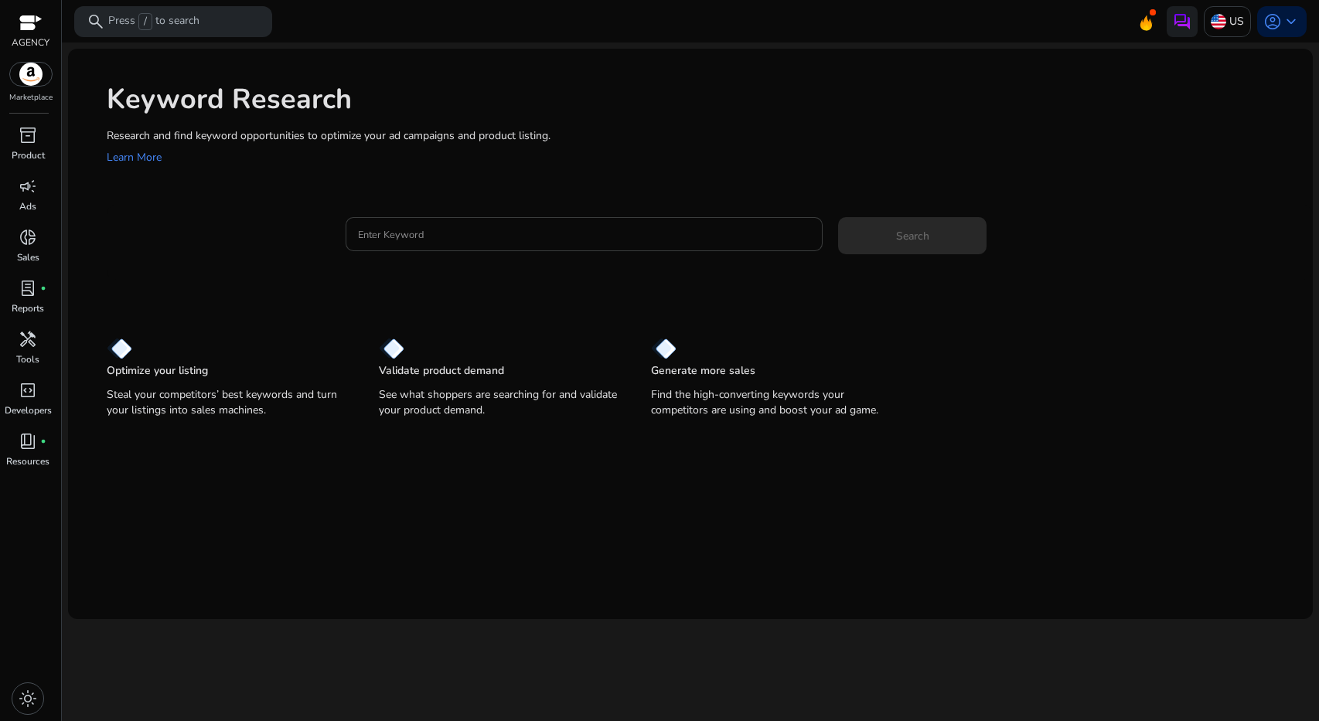
click at [455, 235] on input "Enter Keyword" at bounding box center [584, 234] width 453 height 17
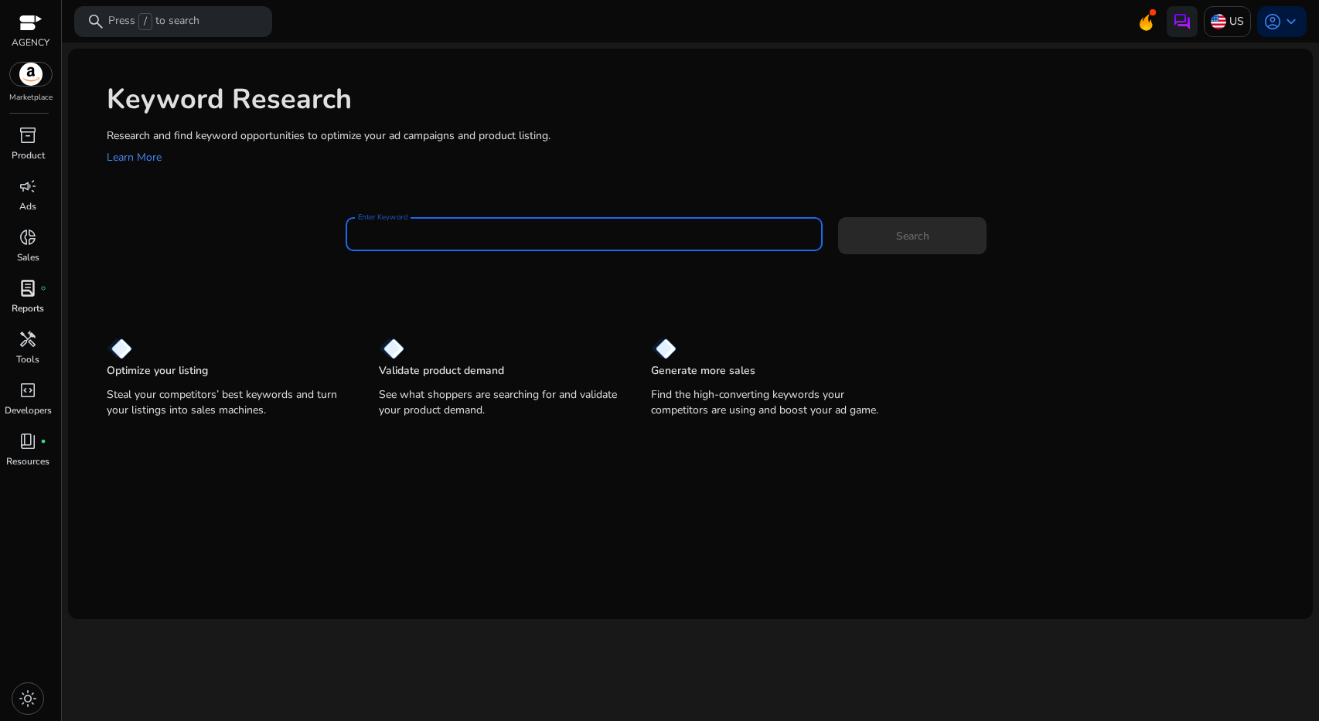
click at [32, 296] on span "lab_profile" at bounding box center [28, 288] width 19 height 19
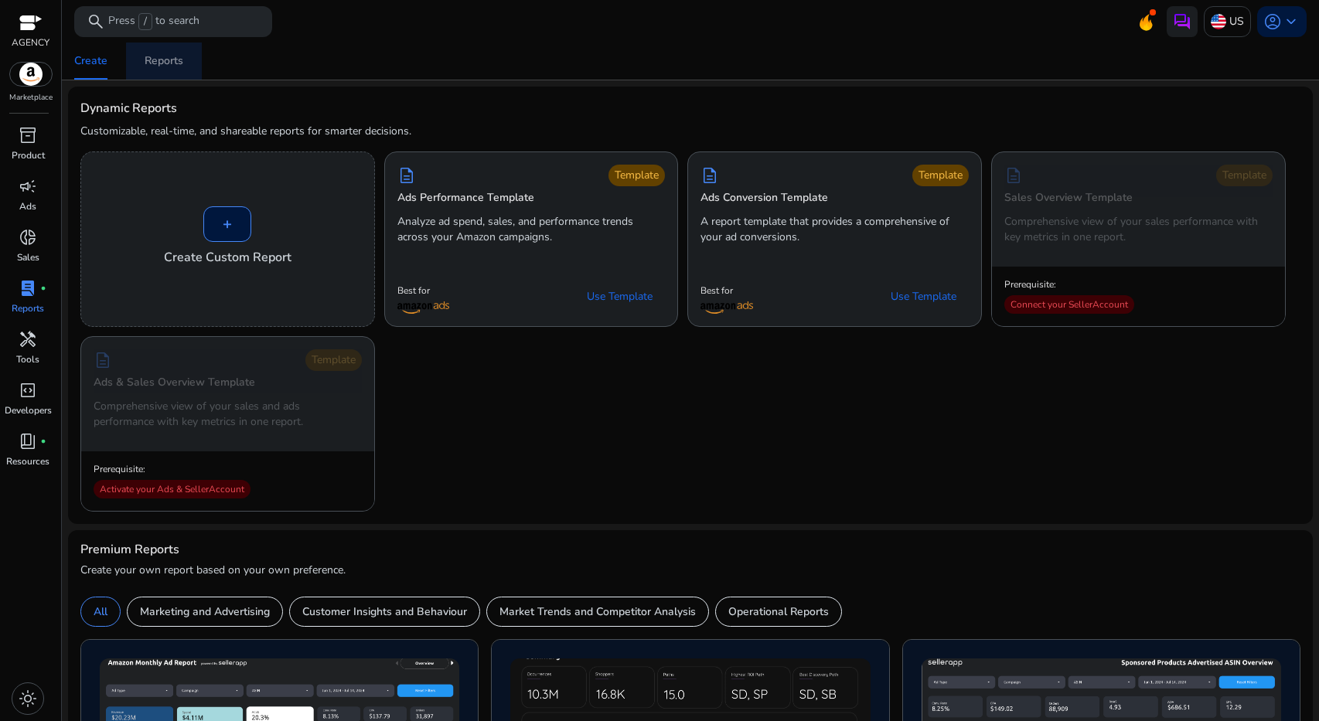
click at [170, 69] on span "Reports" at bounding box center [164, 61] width 39 height 37
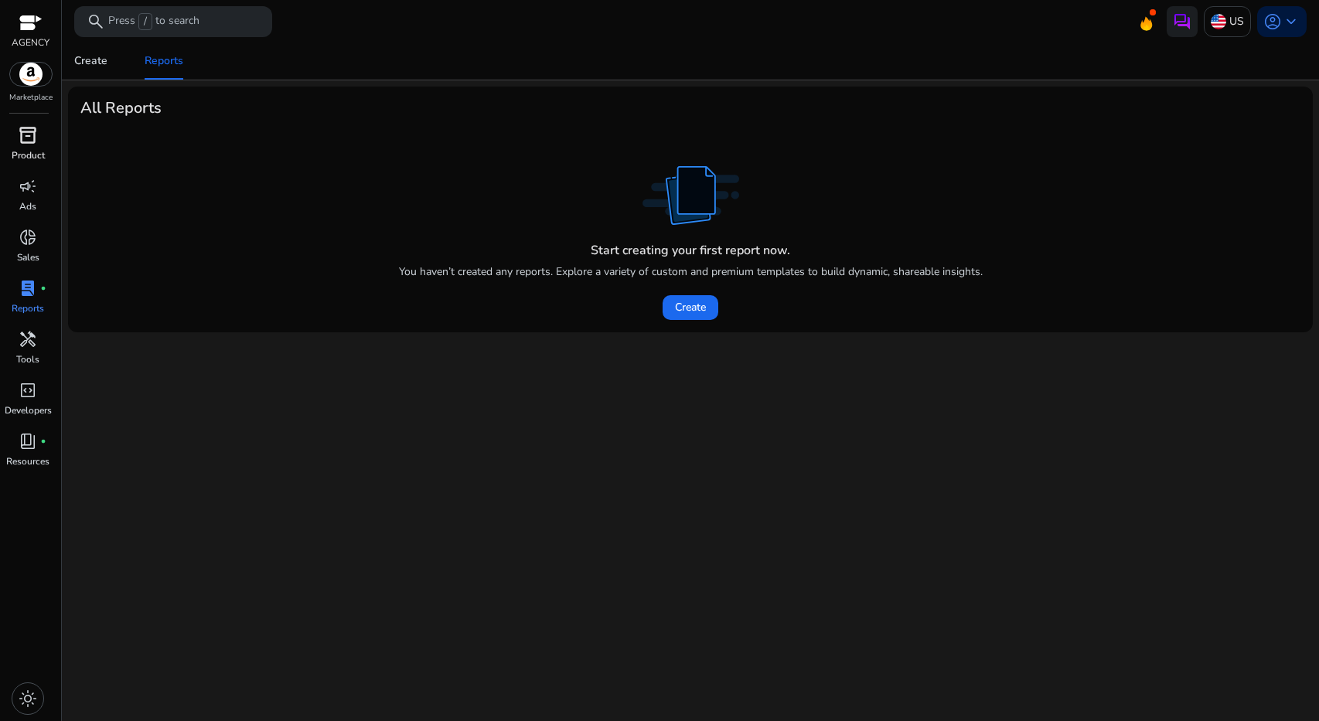
click at [28, 142] on span "inventory_2" at bounding box center [28, 135] width 19 height 19
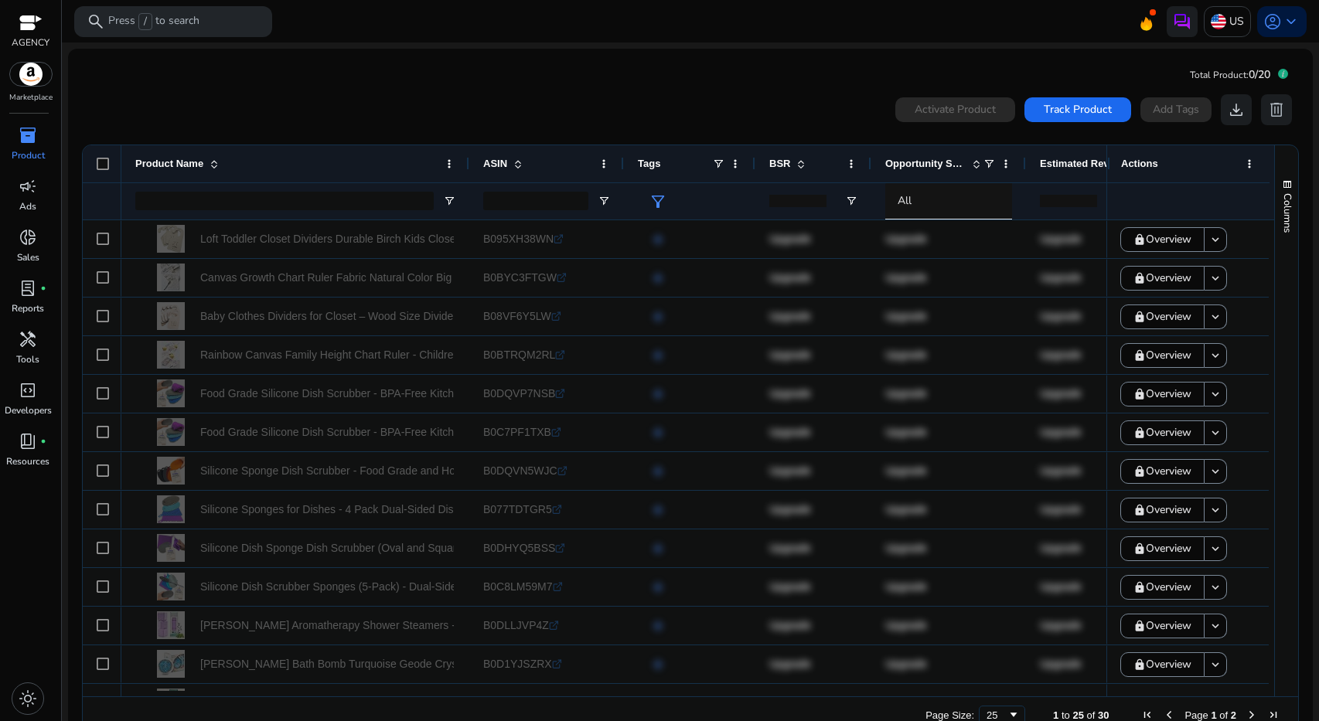
click at [1281, 73] on icon at bounding box center [1283, 74] width 10 height 10
click at [1134, 15] on icon at bounding box center [1145, 20] width 23 height 22
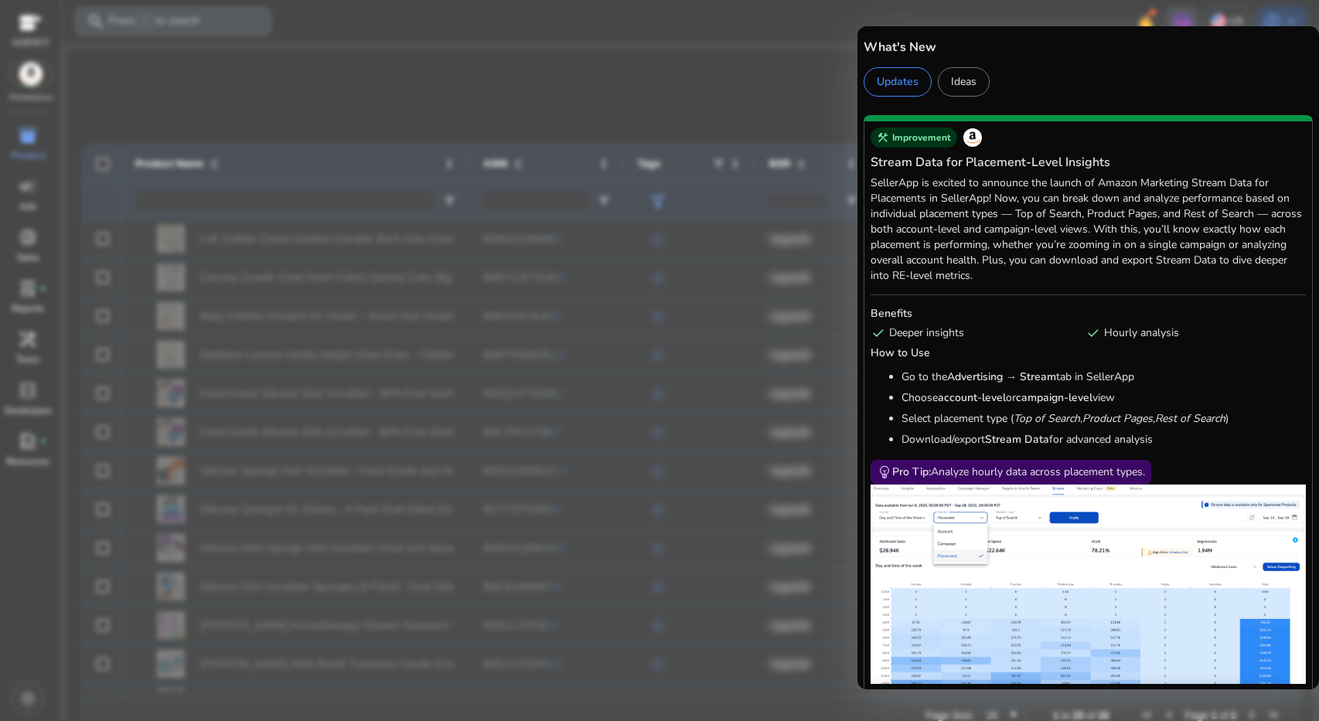
click at [789, 64] on div at bounding box center [659, 360] width 1319 height 721
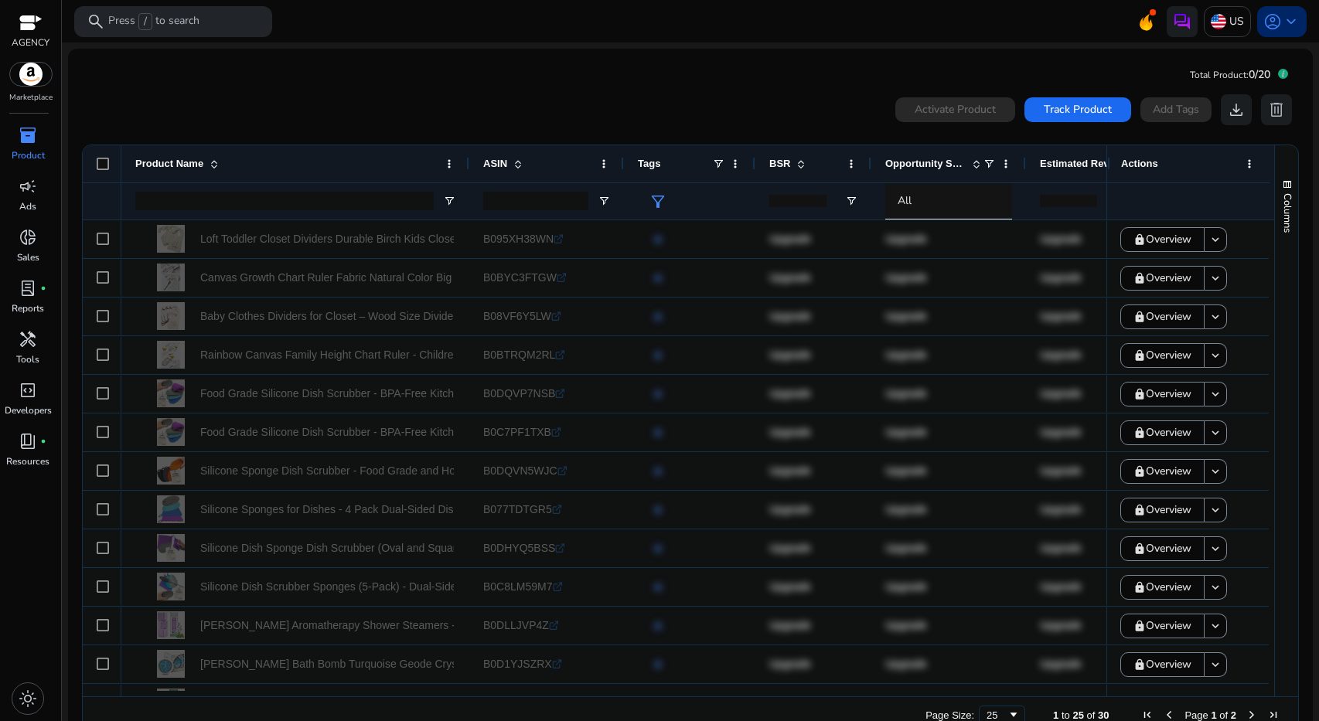
click at [1259, 32] on div "account_circle keyboard_arrow_down" at bounding box center [1281, 21] width 49 height 31
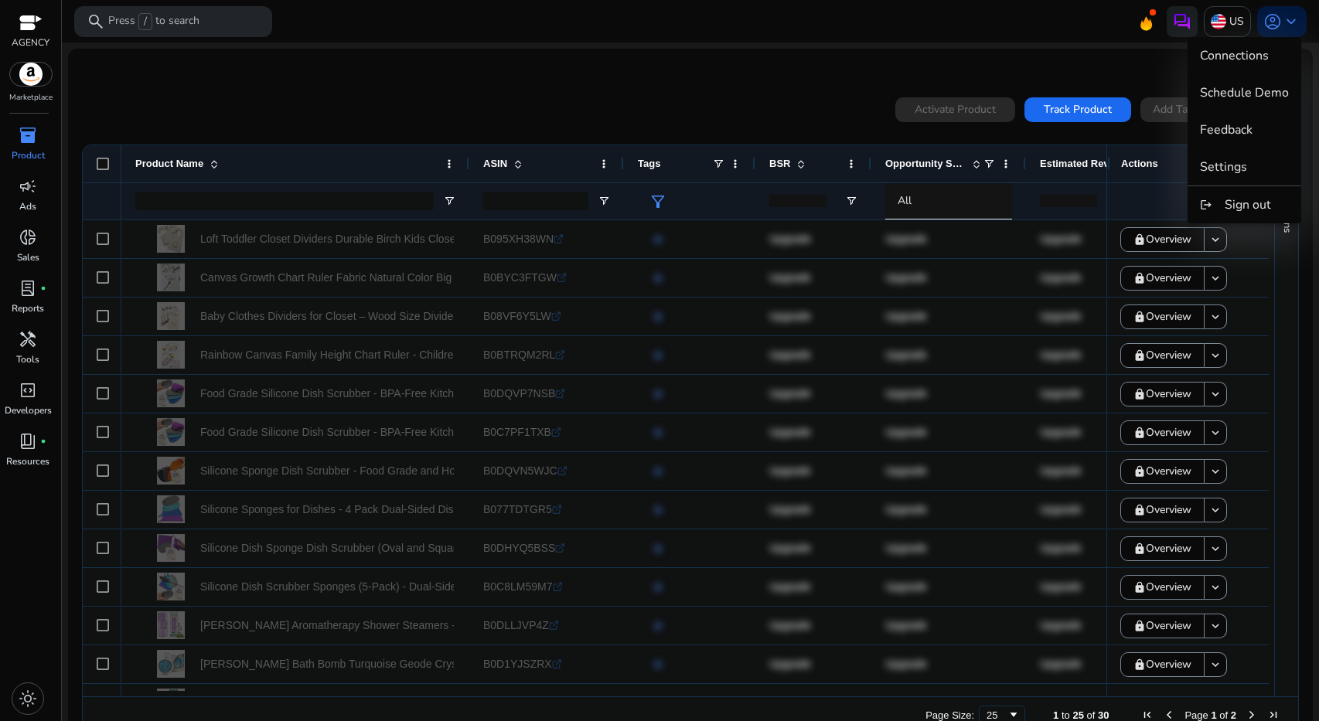
click at [1233, 26] on div at bounding box center [659, 360] width 1319 height 721
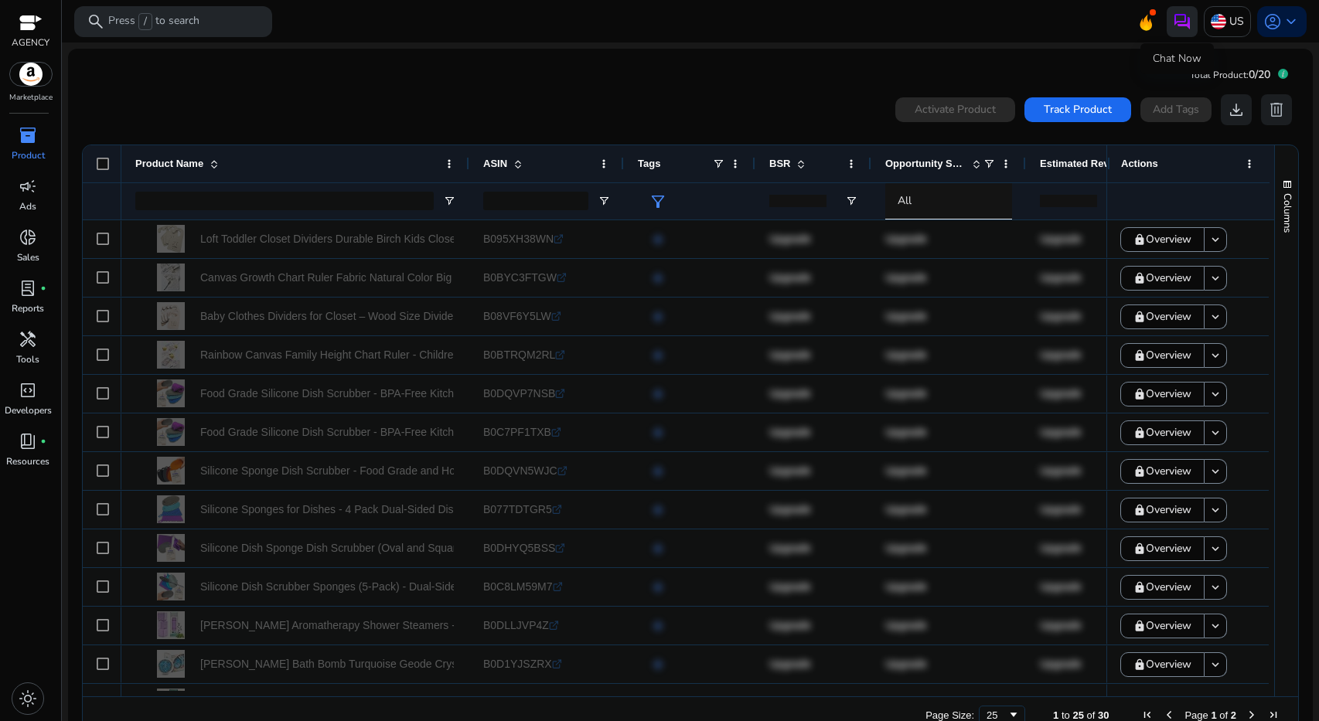
click at [1185, 17] on img at bounding box center [1182, 21] width 19 height 19
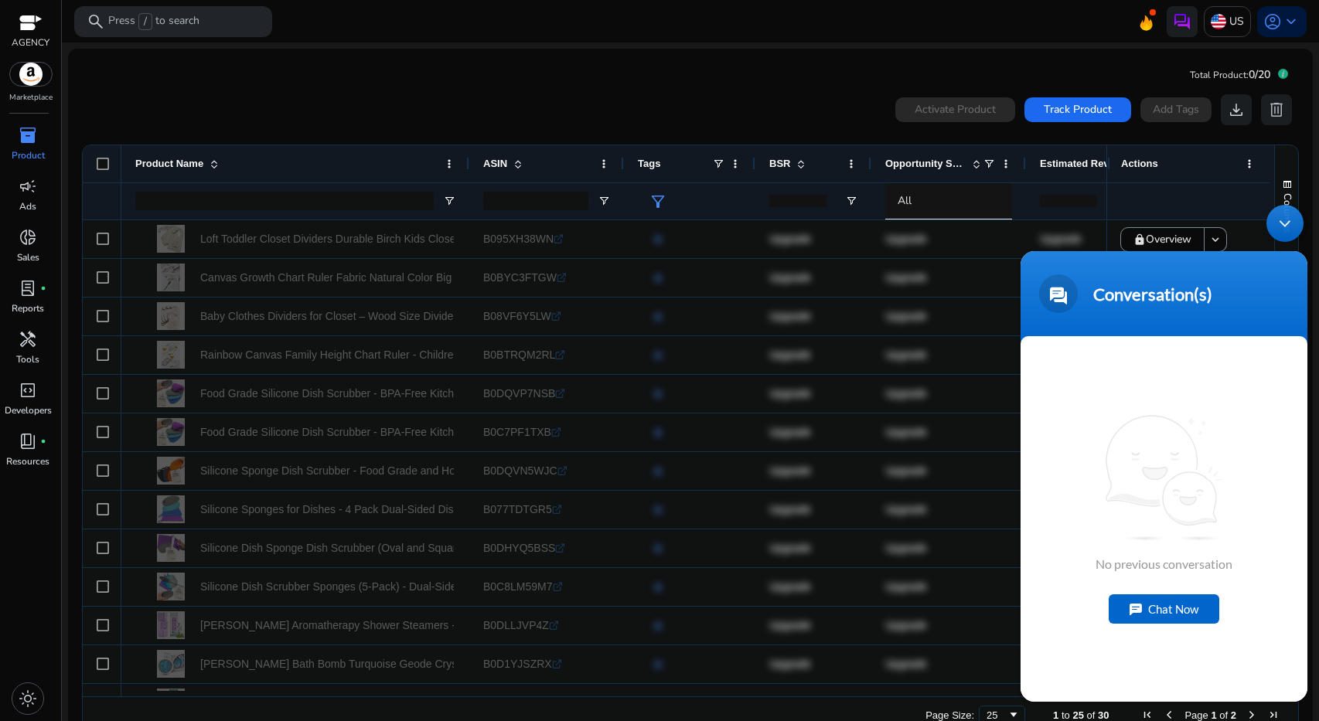
click at [1279, 229] on div "Minimize live chat window" at bounding box center [1284, 223] width 37 height 37
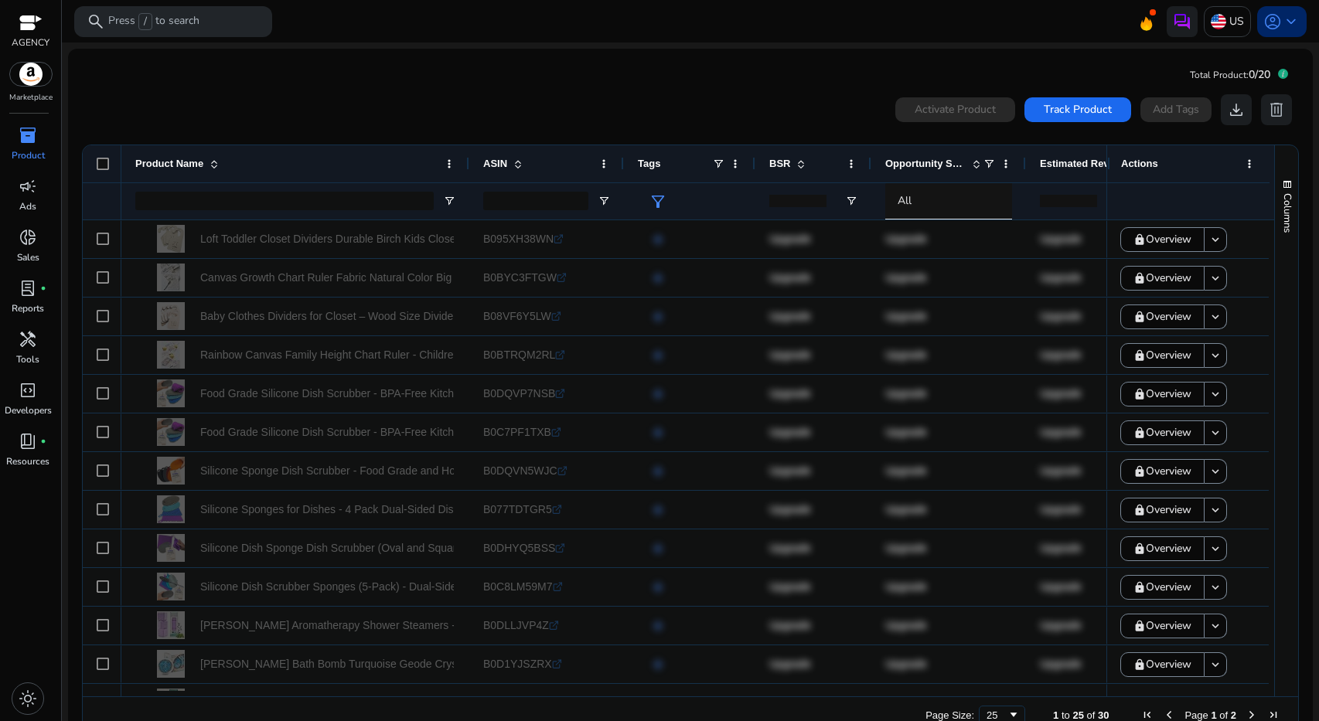
click at [1272, 31] on span "account_circle" at bounding box center [1272, 21] width 19 height 19
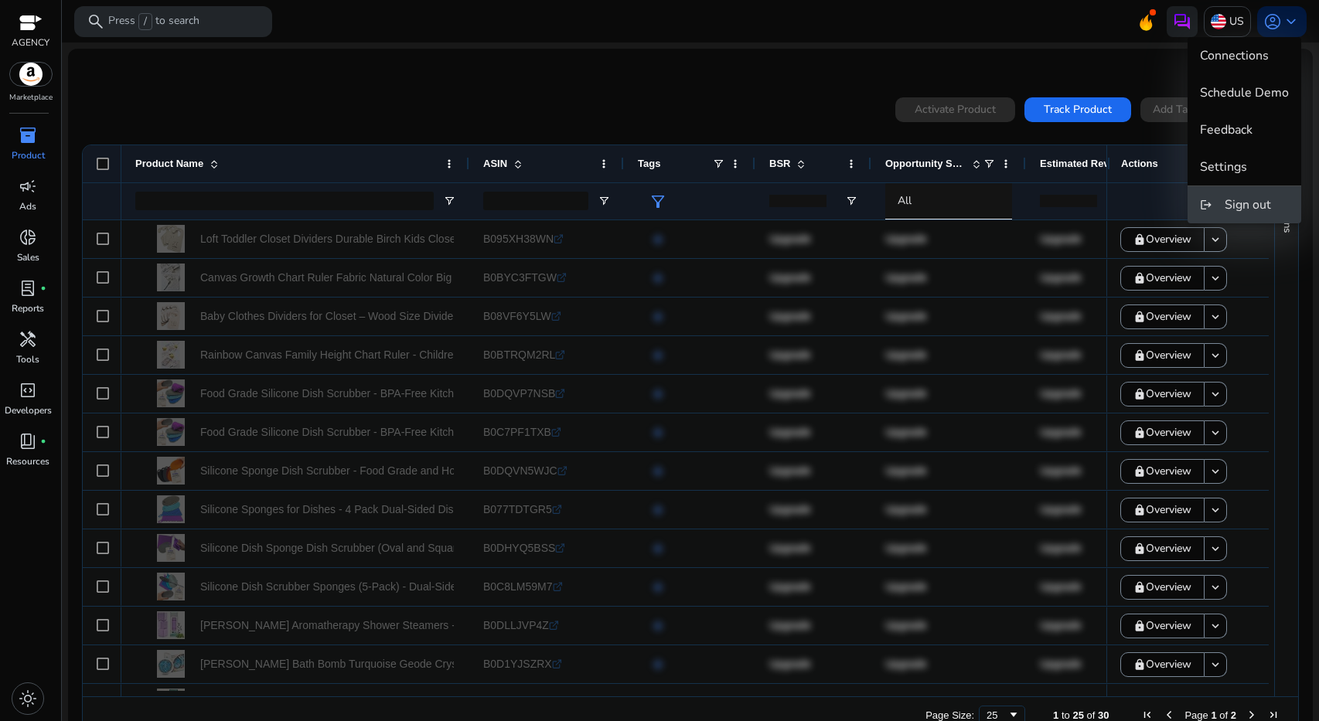
click at [1270, 214] on button "logout Sign out" at bounding box center [1244, 204] width 114 height 37
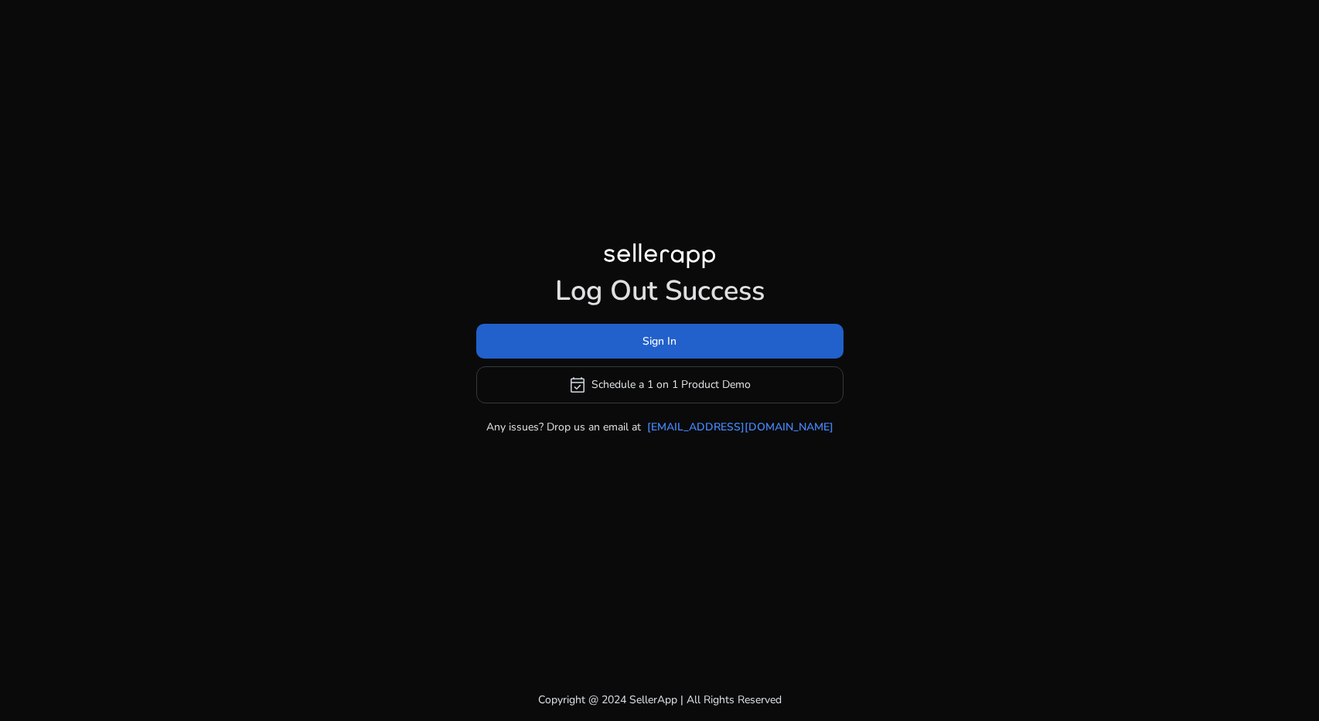
click at [671, 355] on span at bounding box center [659, 340] width 367 height 37
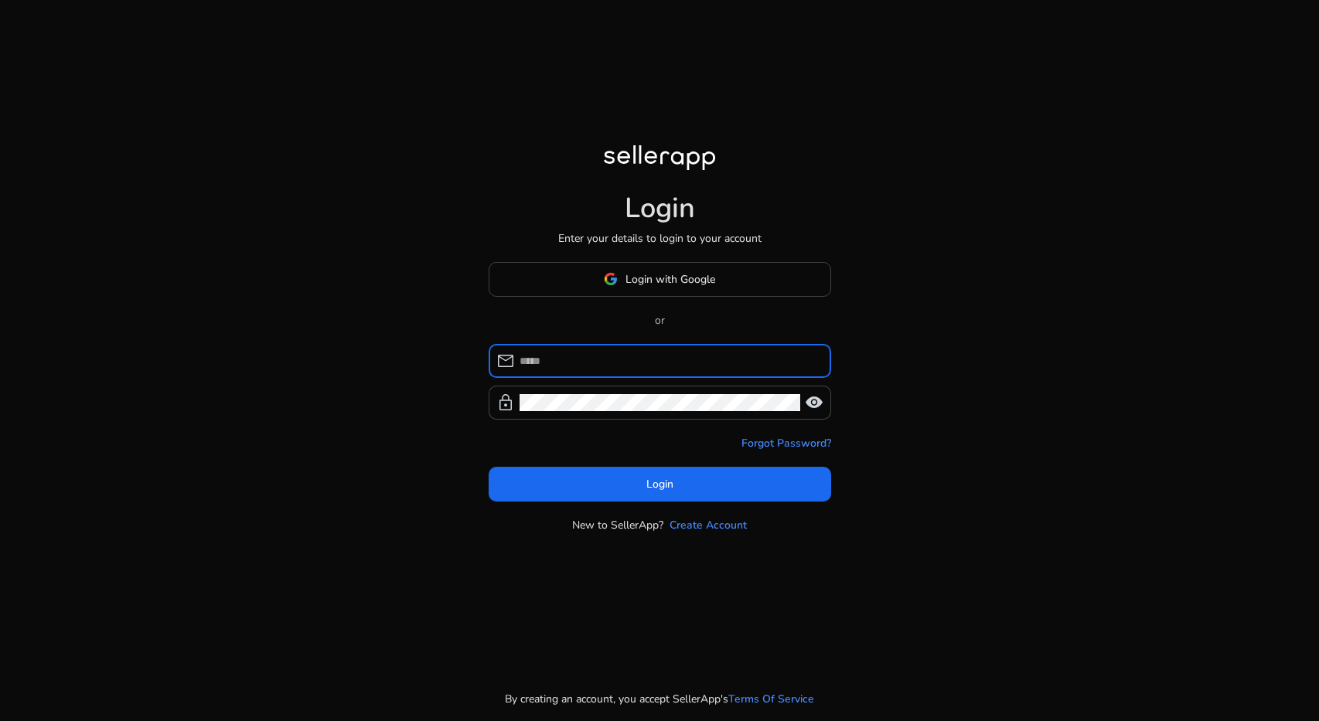
type input "**********"
click at [607, 505] on div "**********" at bounding box center [660, 397] width 342 height 271
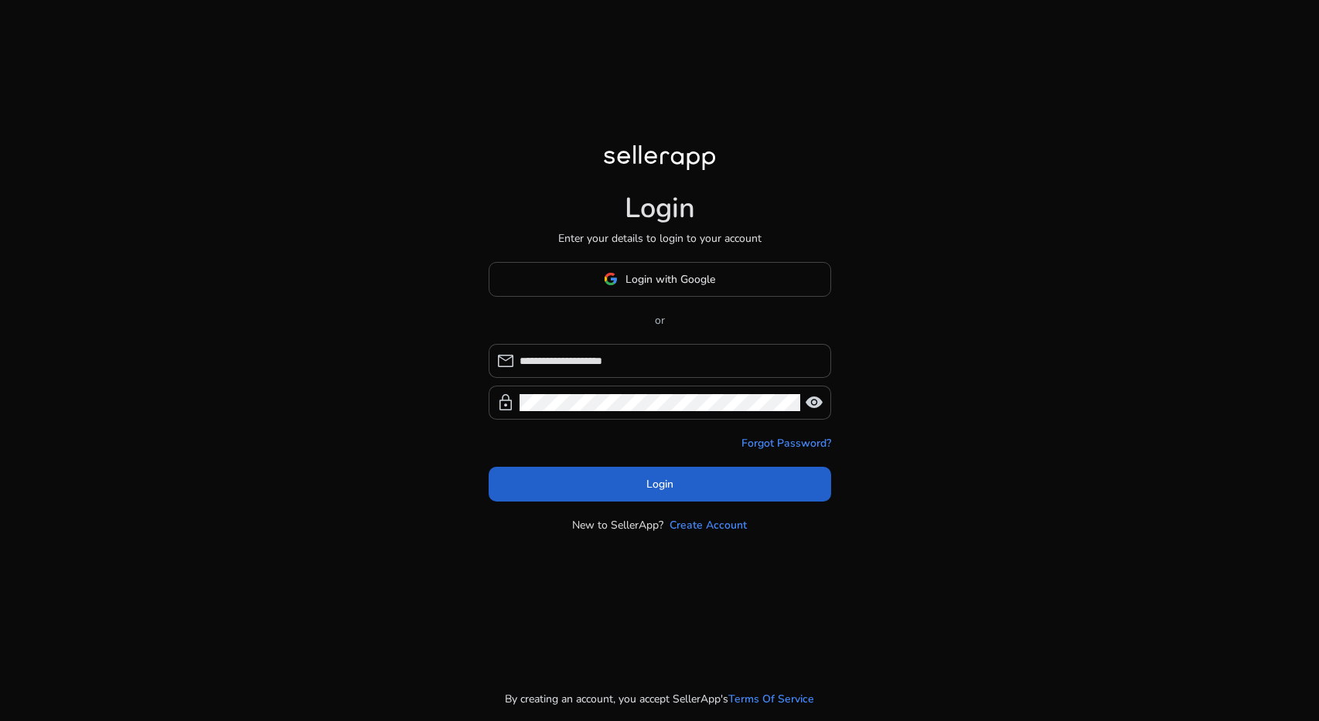
click at [601, 494] on span at bounding box center [660, 483] width 342 height 37
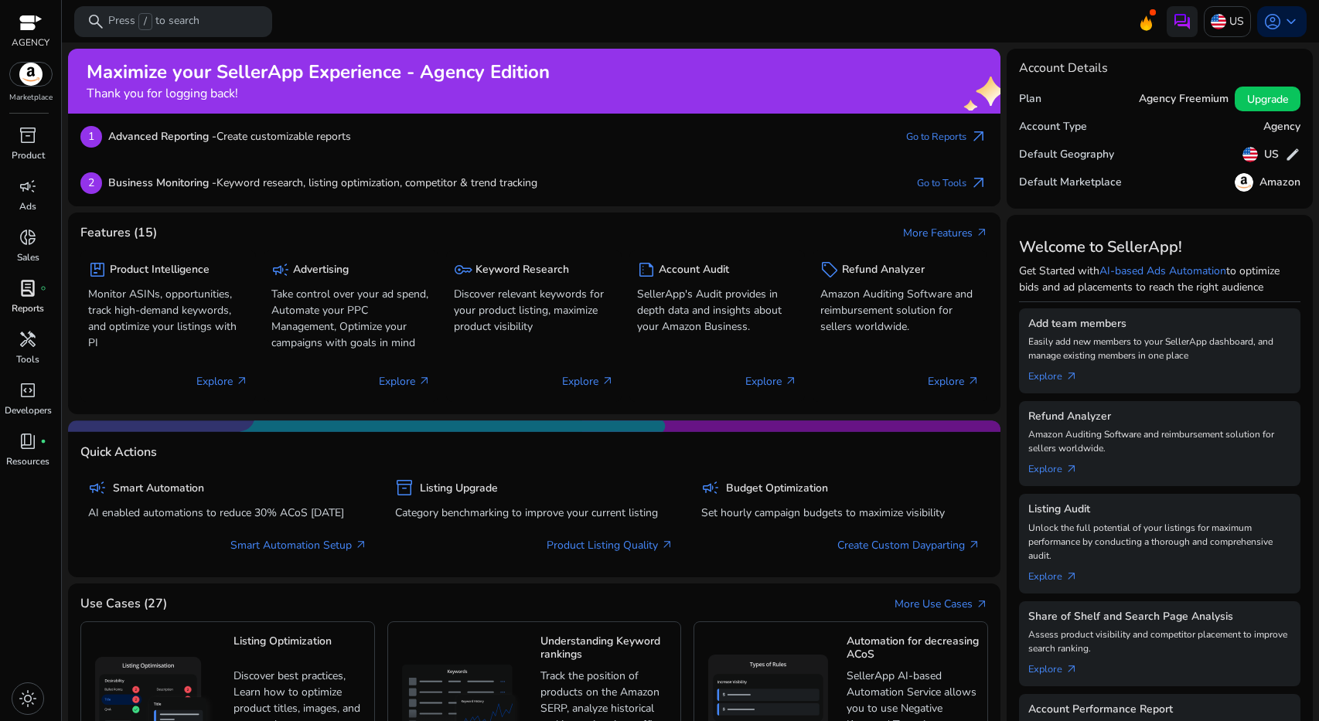
click at [26, 296] on span "lab_profile" at bounding box center [28, 288] width 19 height 19
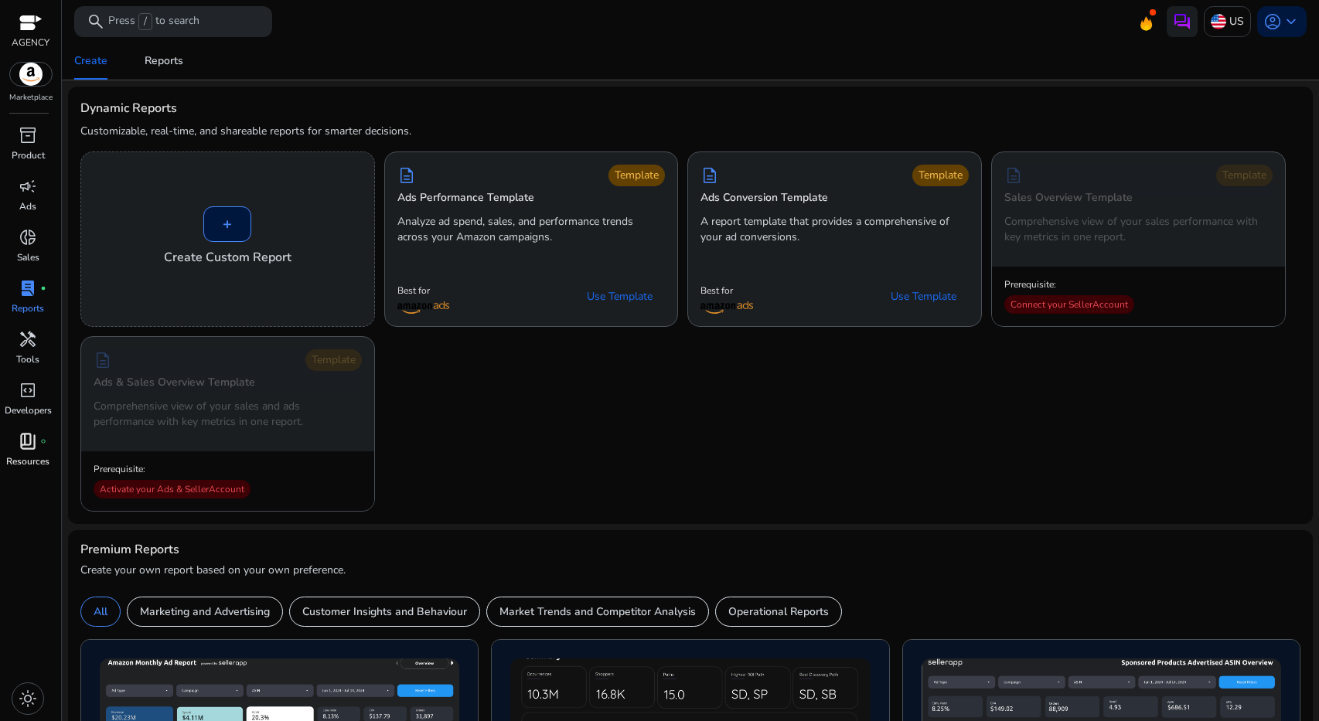
click at [39, 441] on div "book_4 fiber_manual_record" at bounding box center [27, 441] width 43 height 25
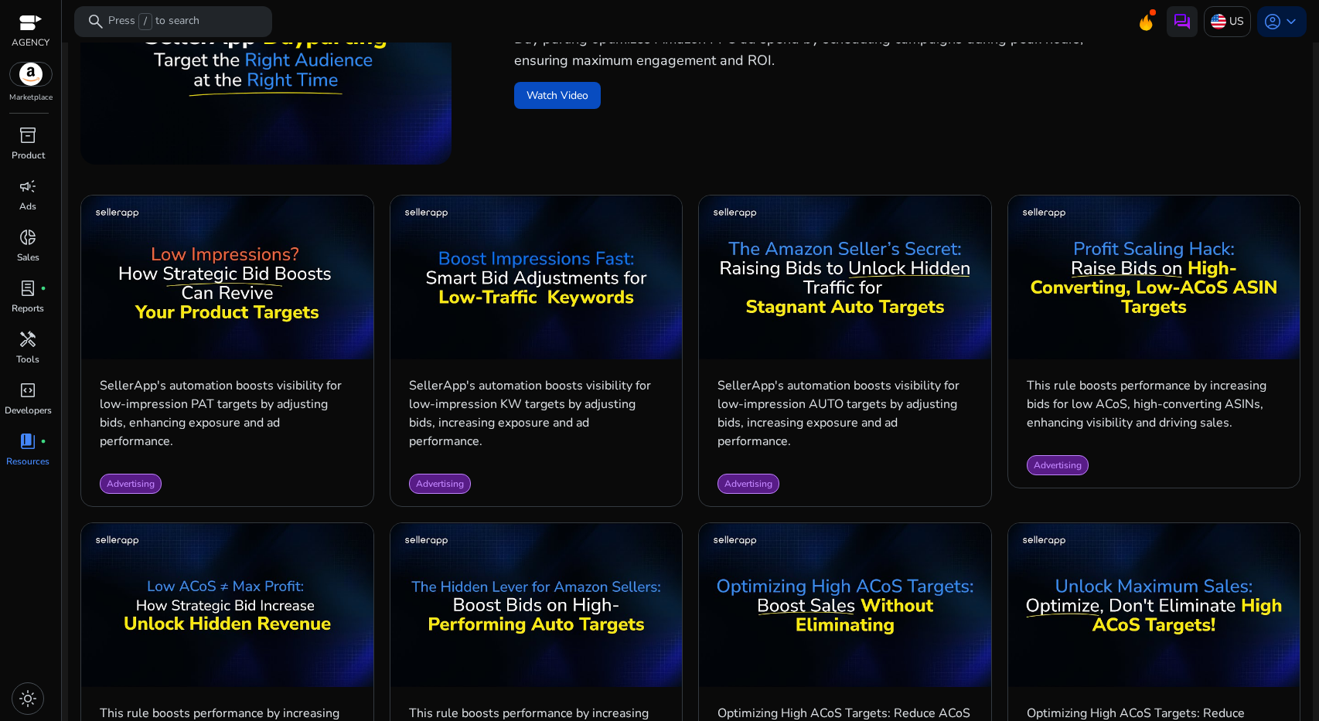
scroll to position [398, 0]
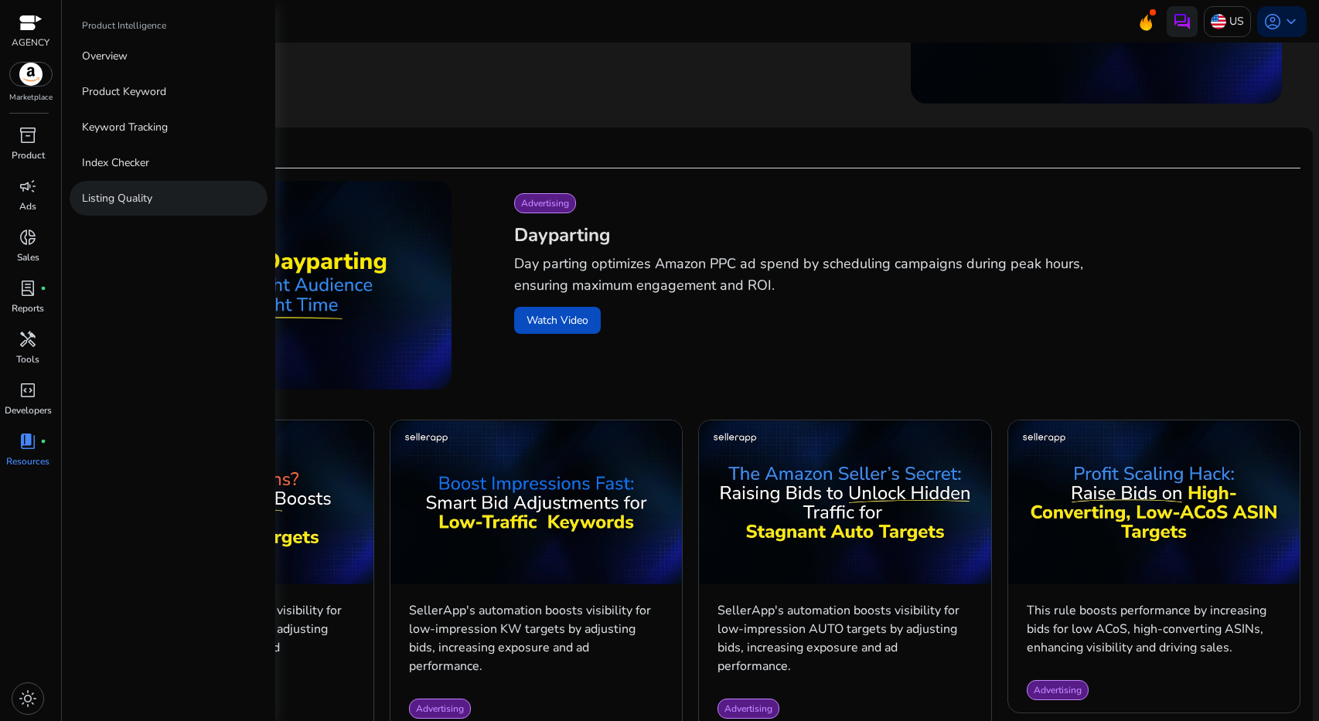
click at [125, 193] on p "Listing Quality" at bounding box center [117, 198] width 70 height 16
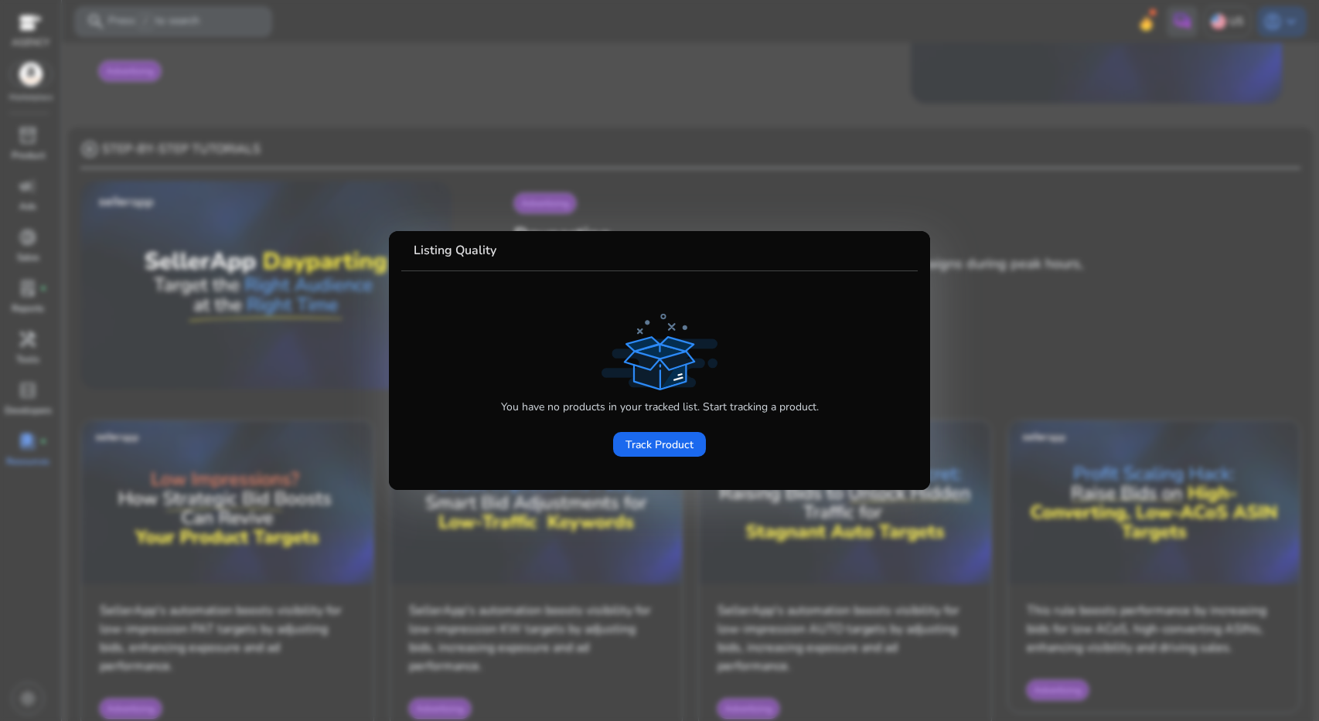
click at [37, 101] on div at bounding box center [659, 360] width 1319 height 721
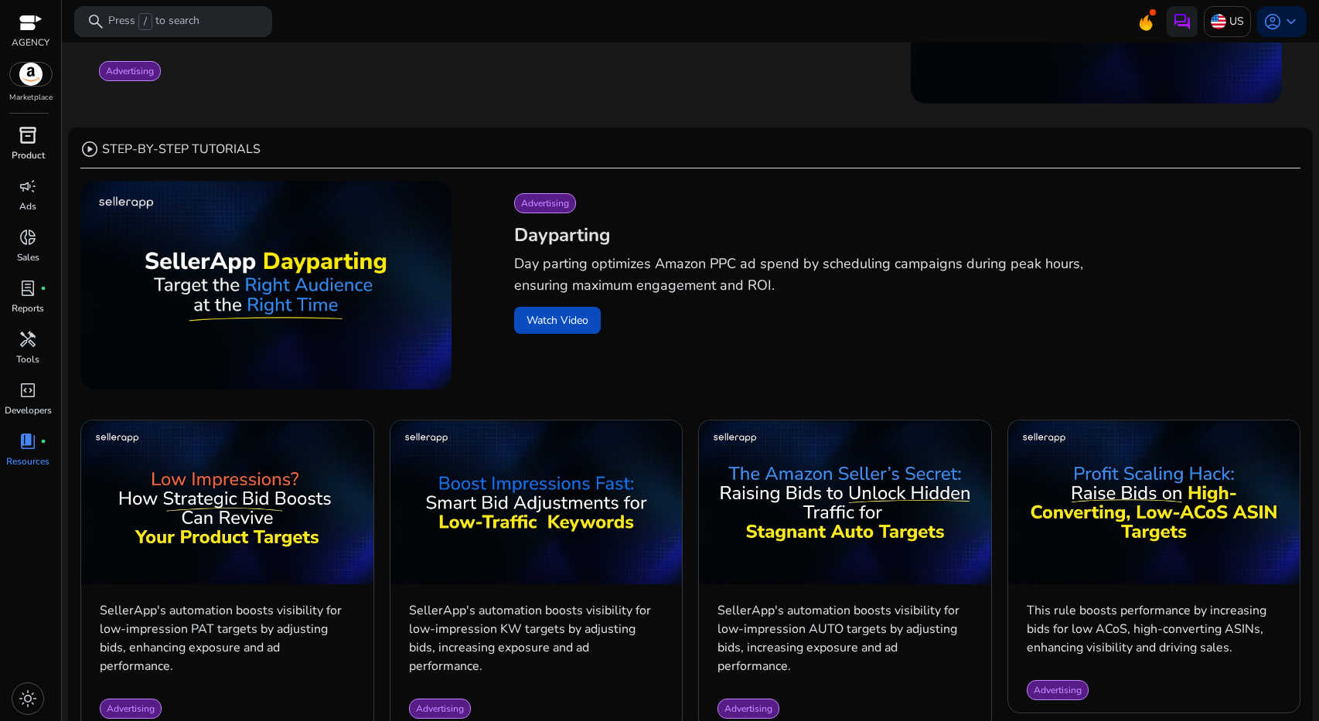
click at [29, 141] on span "inventory_2" at bounding box center [28, 135] width 19 height 19
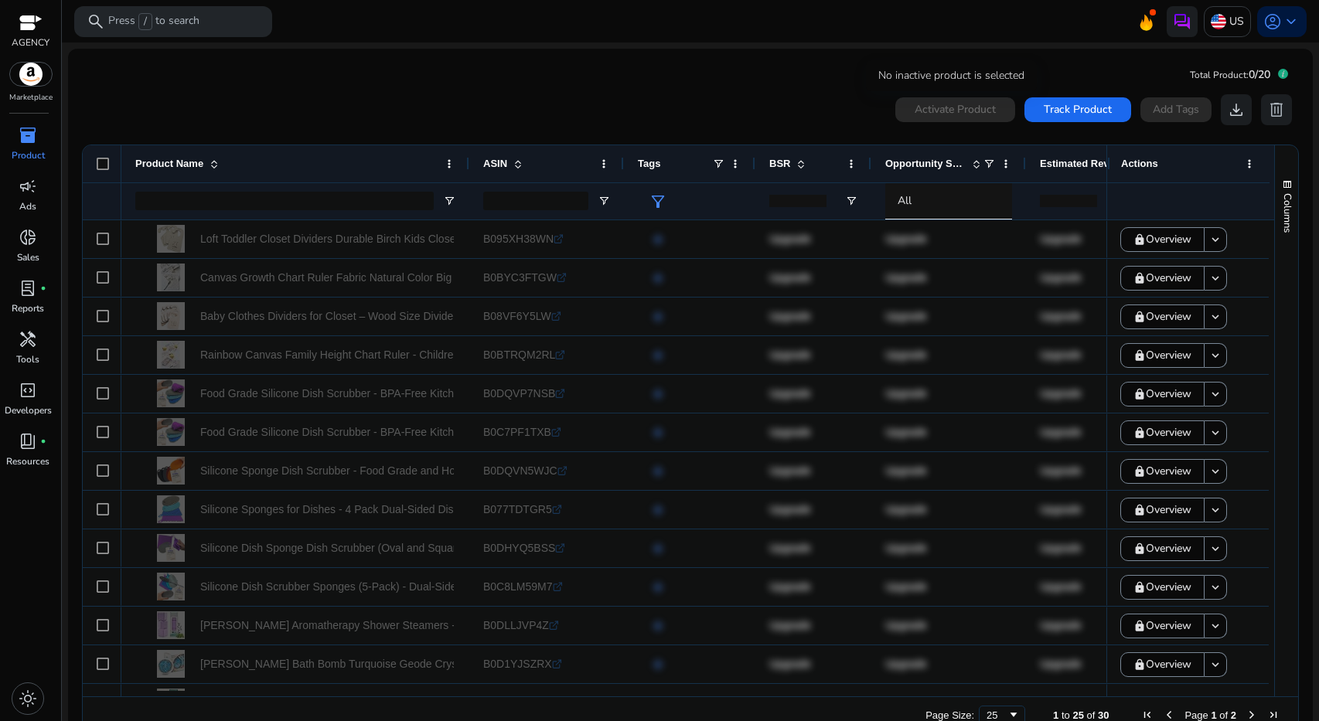
click at [948, 107] on div "Activate Product" at bounding box center [955, 109] width 120 height 25
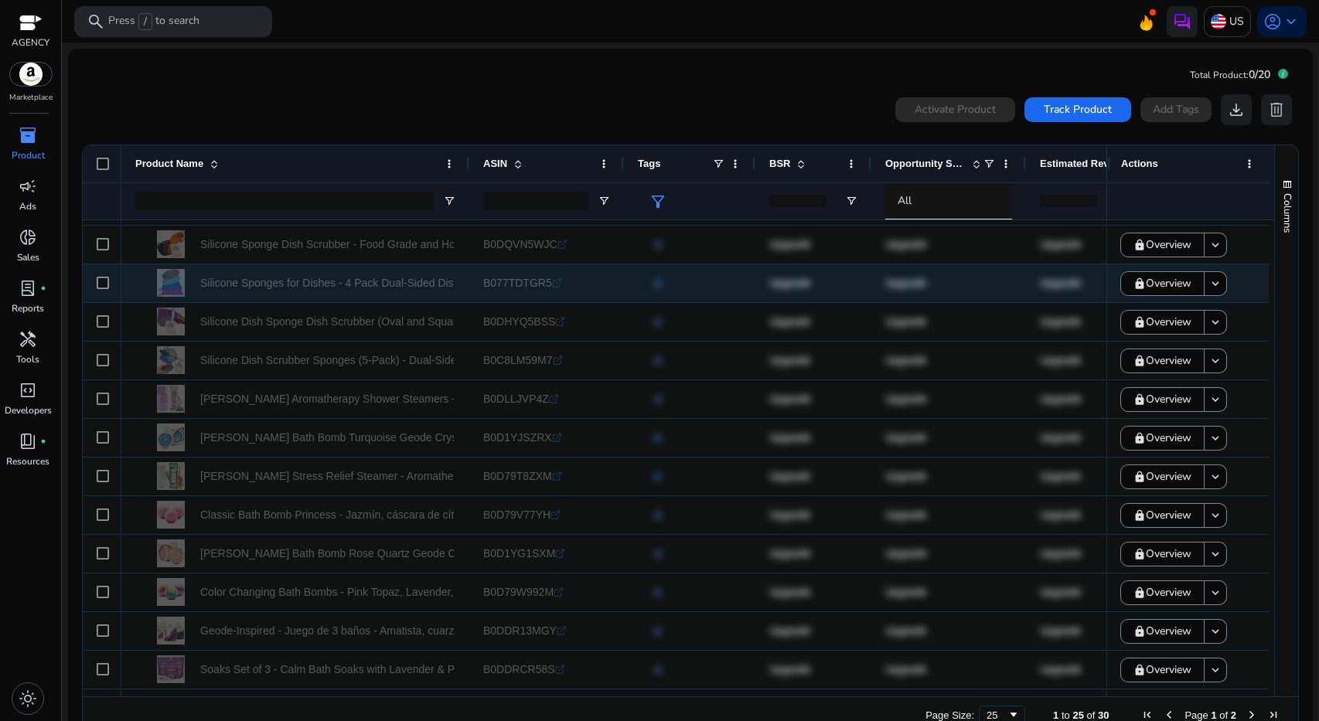
scroll to position [234, 0]
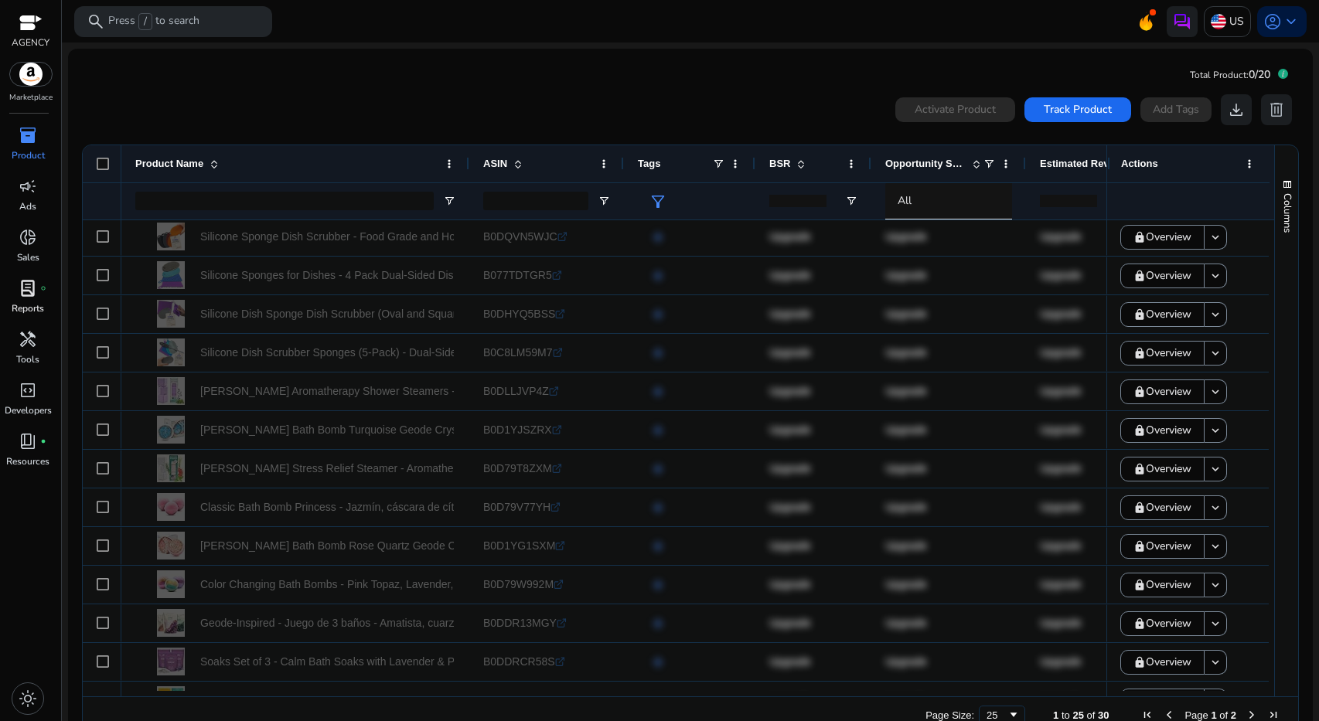
click at [24, 300] on div "lab_profile fiber_manual_record" at bounding box center [27, 288] width 43 height 25
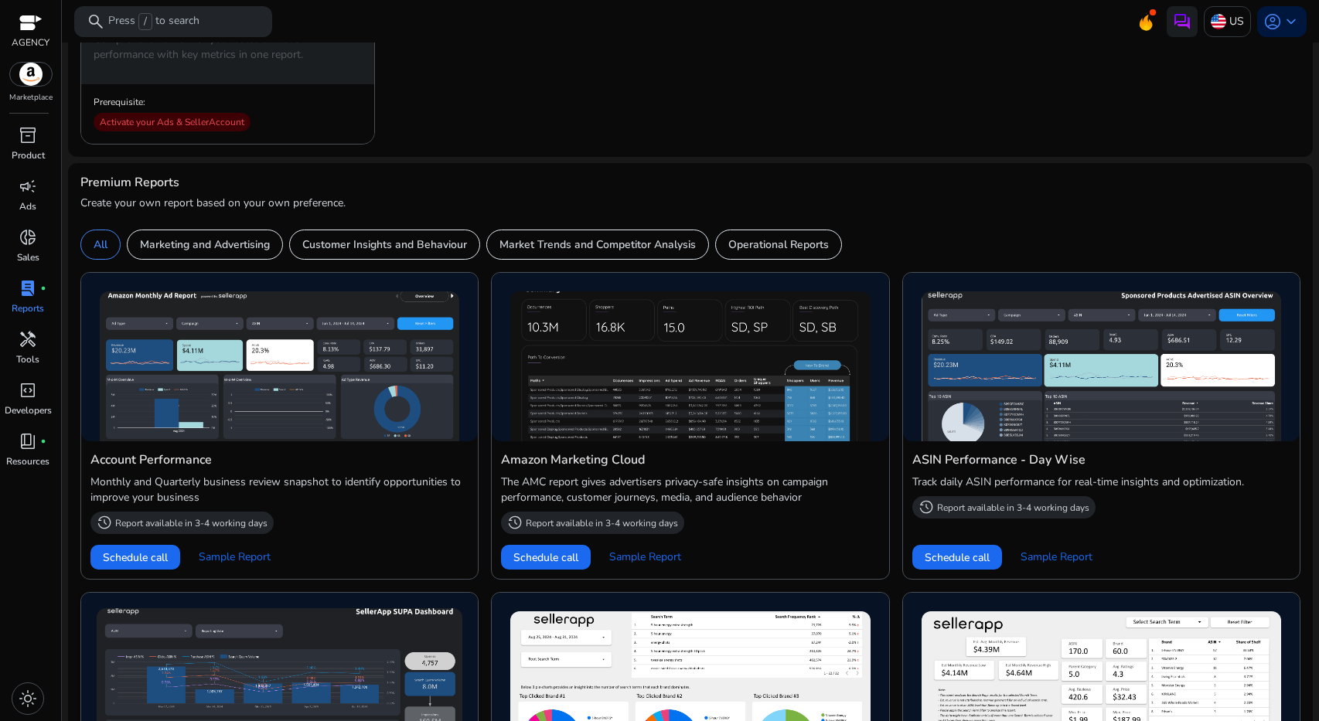
scroll to position [365, 0]
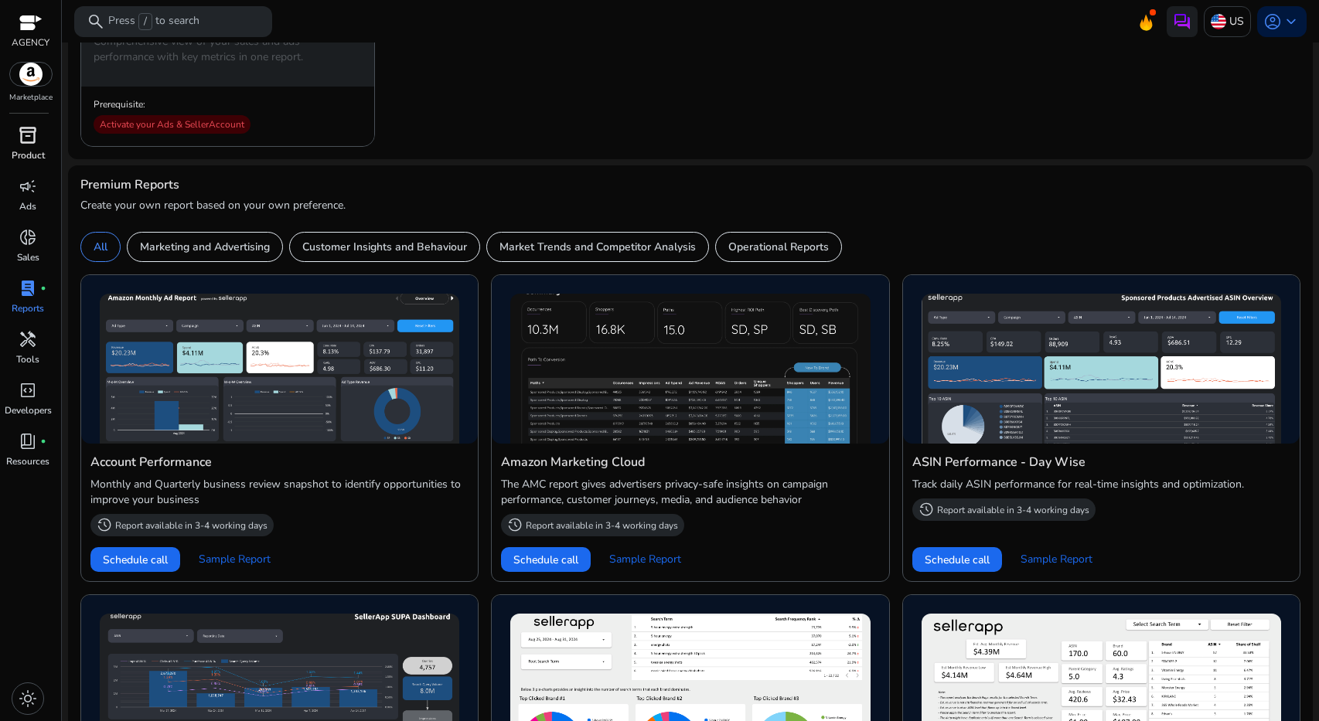
click at [29, 129] on span "inventory_2" at bounding box center [28, 135] width 19 height 19
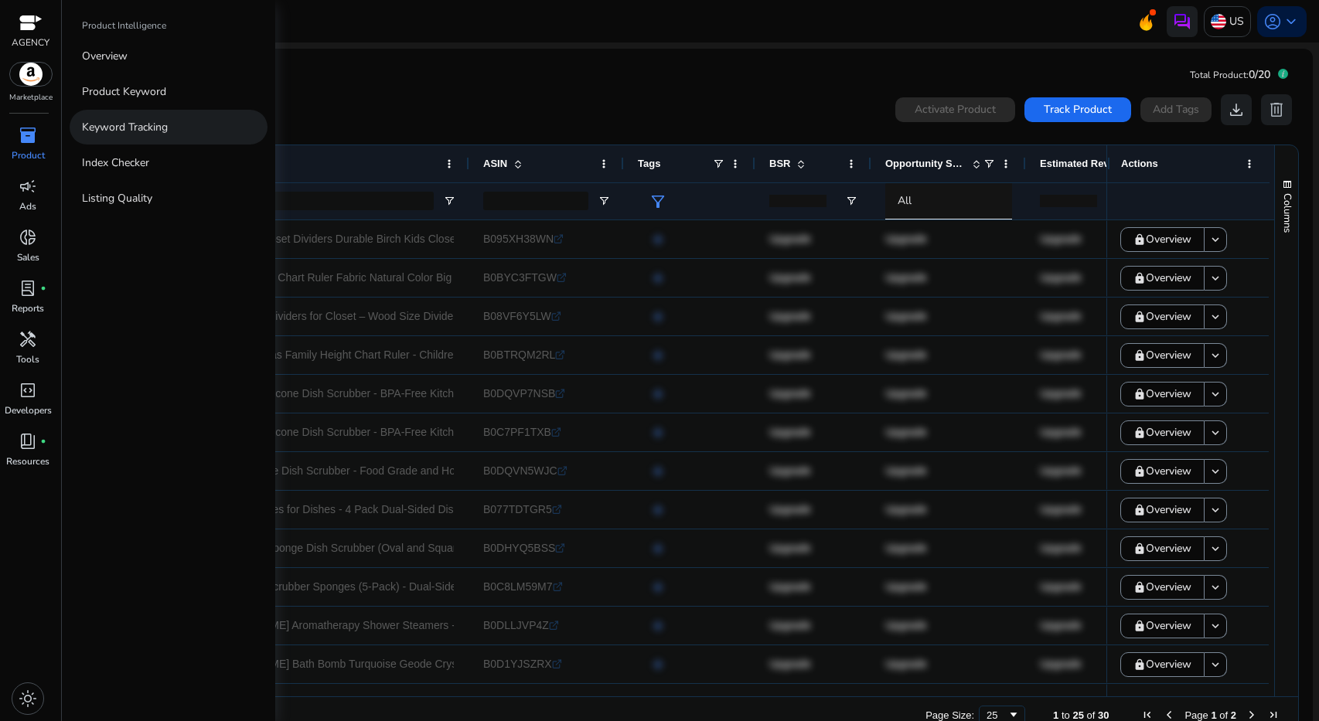
click at [104, 123] on p "Keyword Tracking" at bounding box center [125, 127] width 86 height 16
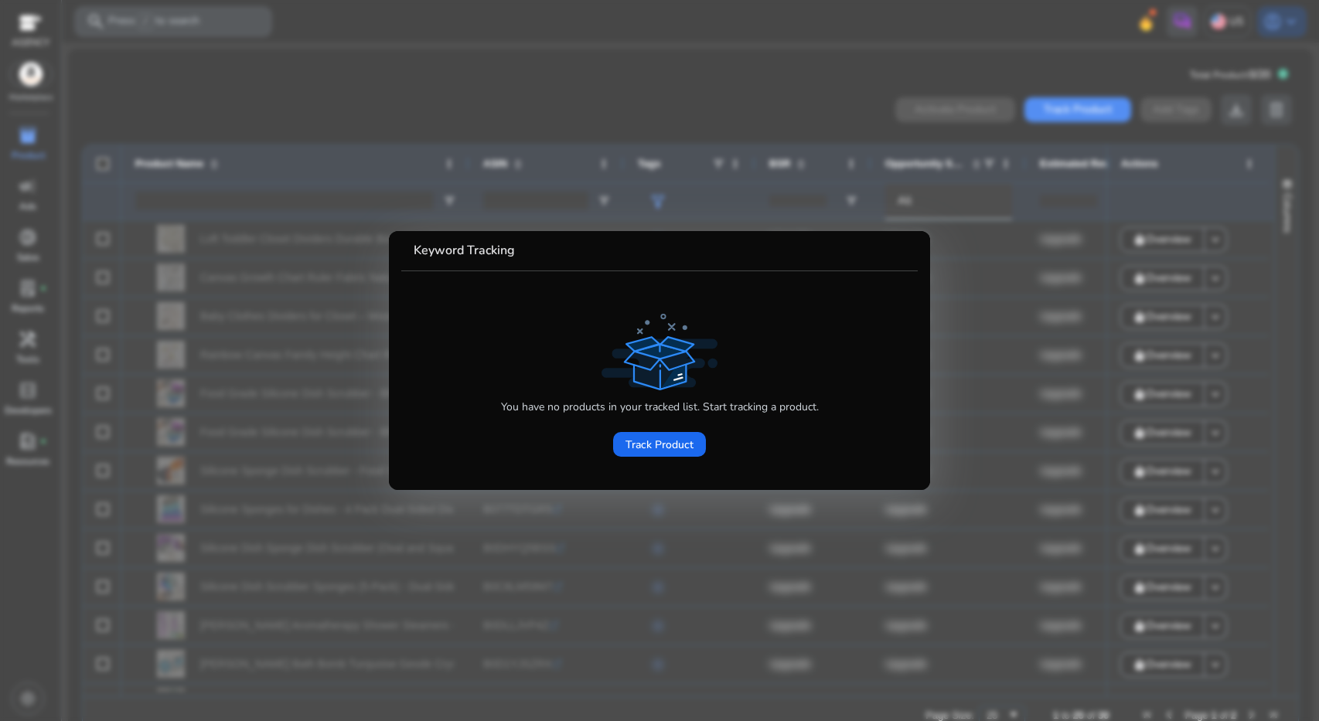
click at [441, 114] on div at bounding box center [659, 360] width 1319 height 721
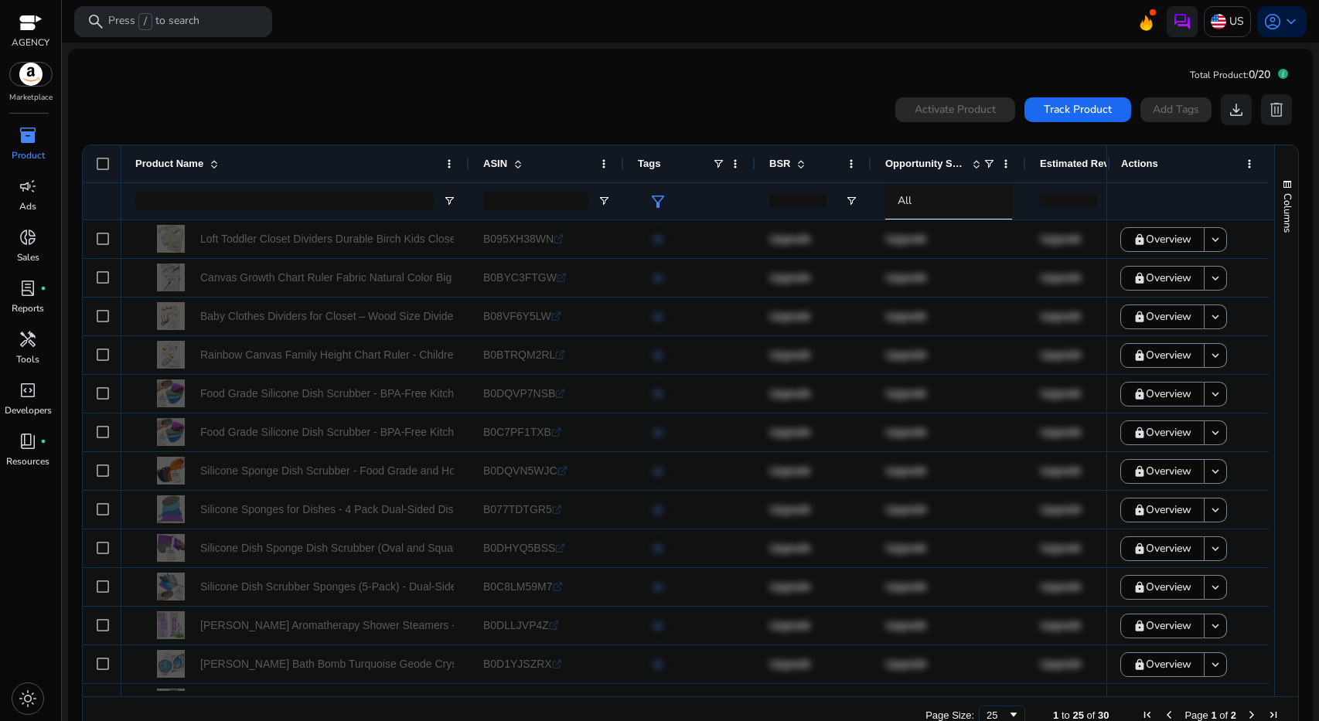
click at [16, 45] on p "AGENCY" at bounding box center [31, 43] width 38 height 14
click at [26, 36] on p "AGENCY" at bounding box center [31, 43] width 38 height 14
click at [27, 72] on img at bounding box center [31, 74] width 42 height 23
click at [32, 37] on p "AGENCY" at bounding box center [31, 43] width 38 height 14
click at [28, 250] on link "donut_small Sales" at bounding box center [28, 250] width 56 height 51
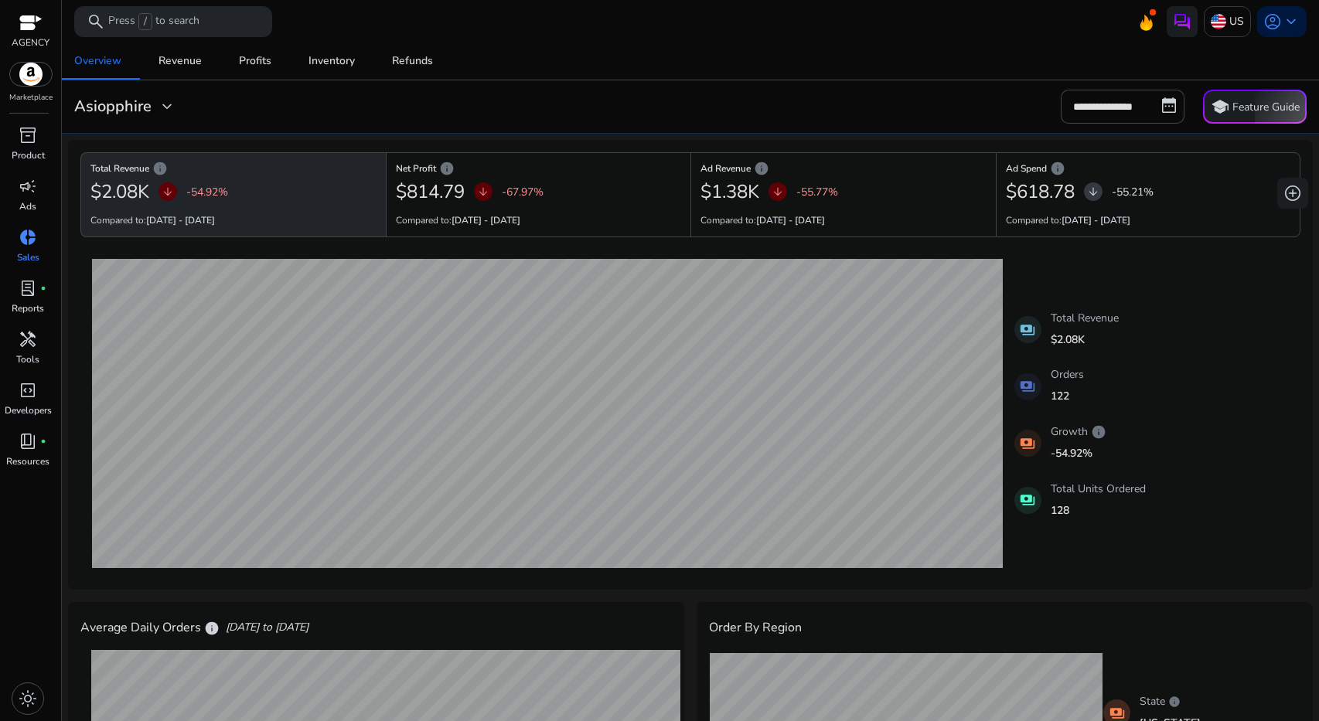
click at [165, 126] on mat-card "**********" at bounding box center [690, 106] width 1269 height 53
click at [165, 111] on span "expand_more" at bounding box center [167, 106] width 19 height 19
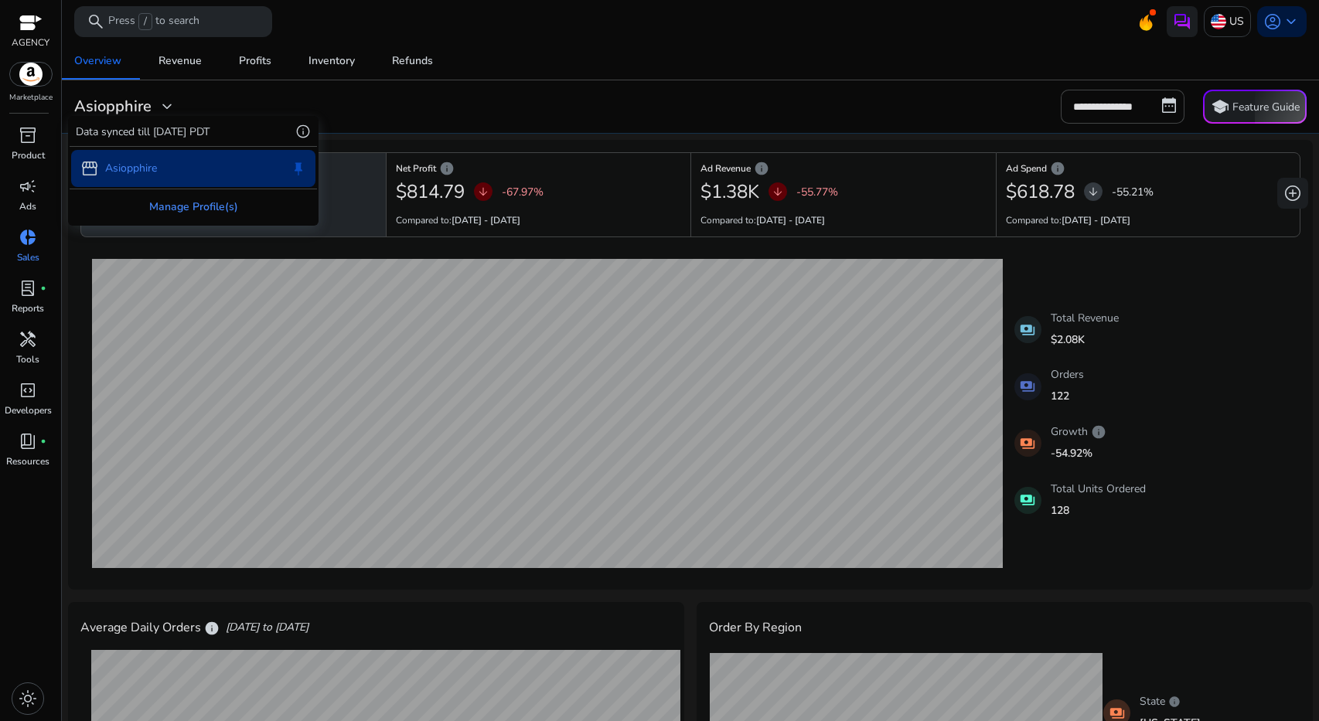
click at [192, 203] on div "Manage Profile(s)" at bounding box center [193, 206] width 247 height 35
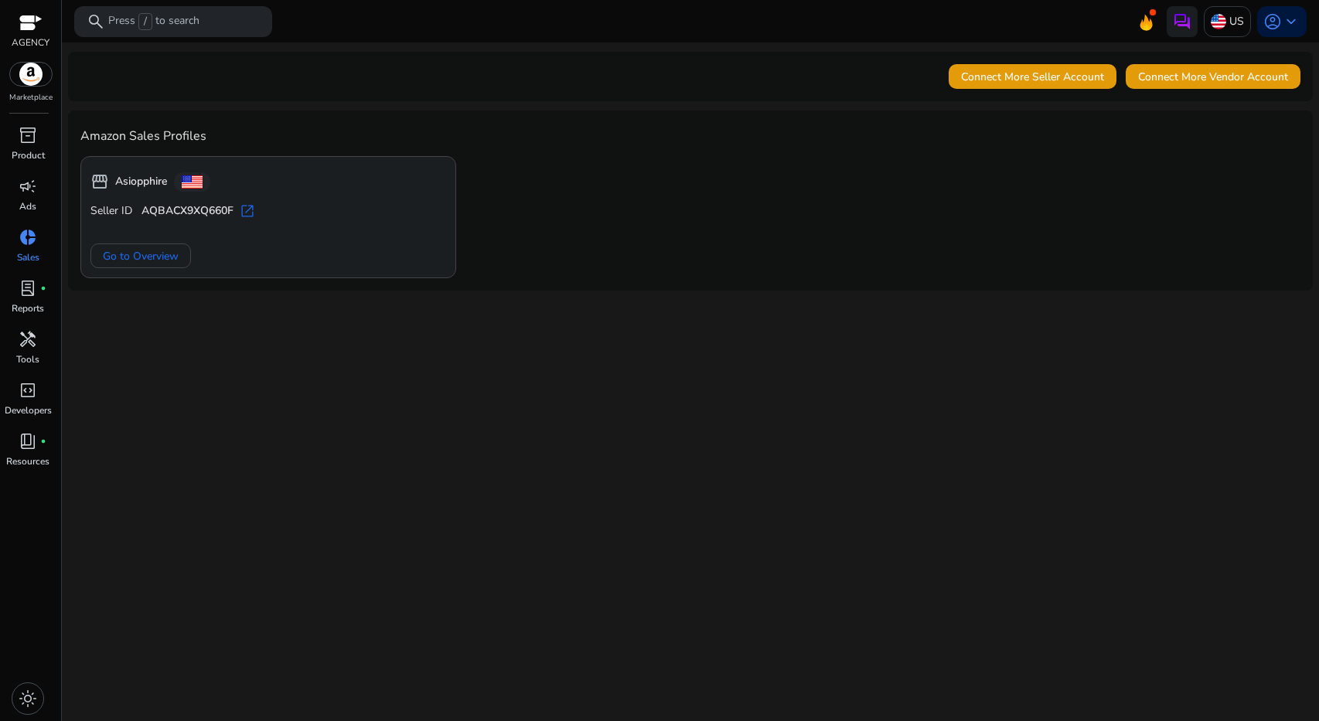
click at [38, 82] on img at bounding box center [31, 74] width 42 height 23
click at [26, 40] on p "AGENCY" at bounding box center [31, 43] width 38 height 14
click at [30, 135] on span "inventory_2" at bounding box center [28, 135] width 19 height 19
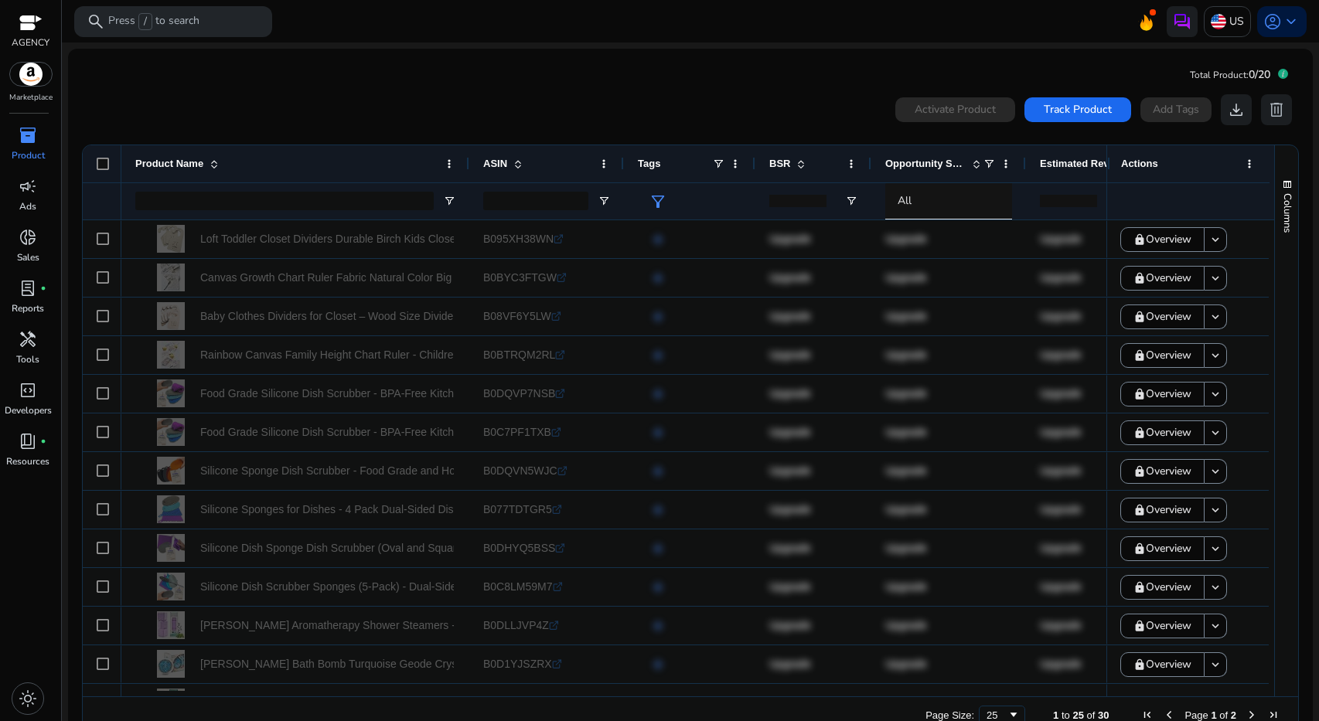
click at [25, 147] on div "inventory_2" at bounding box center [27, 135] width 43 height 25
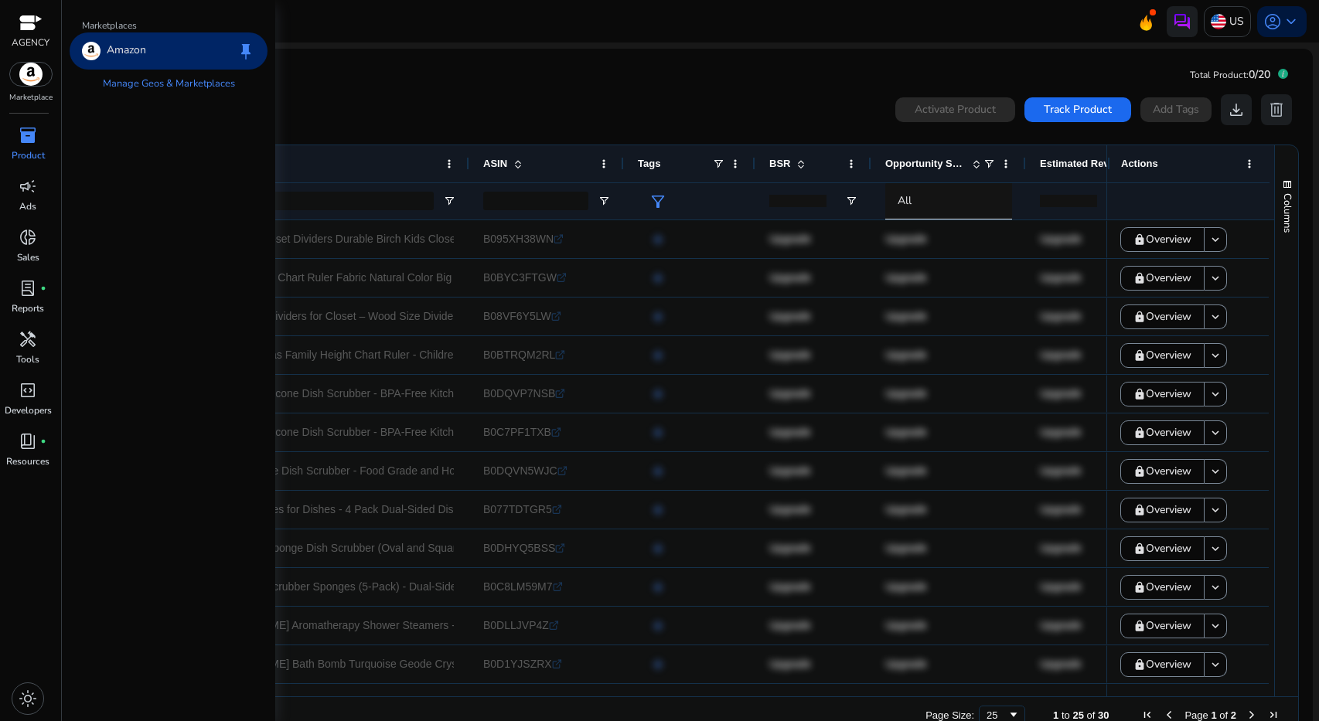
click at [30, 41] on p "AGENCY" at bounding box center [31, 43] width 38 height 14
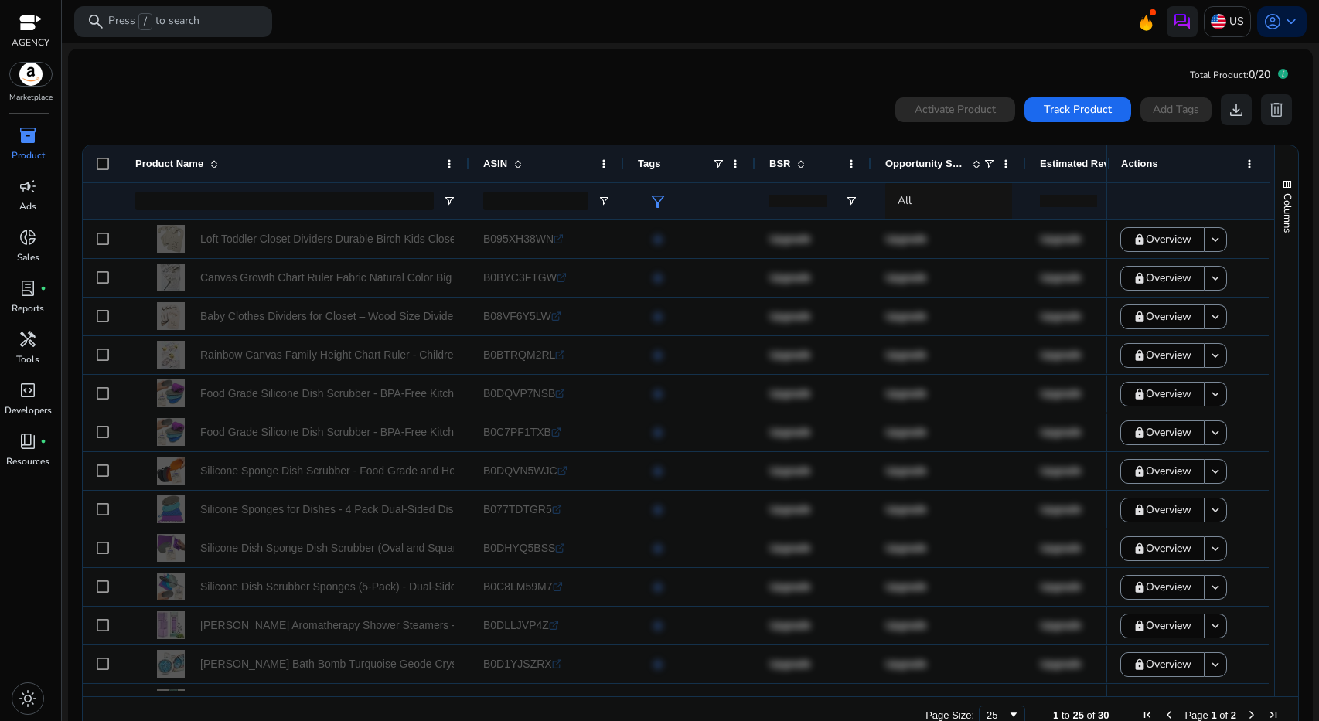
click at [30, 36] on p "AGENCY" at bounding box center [31, 43] width 38 height 14
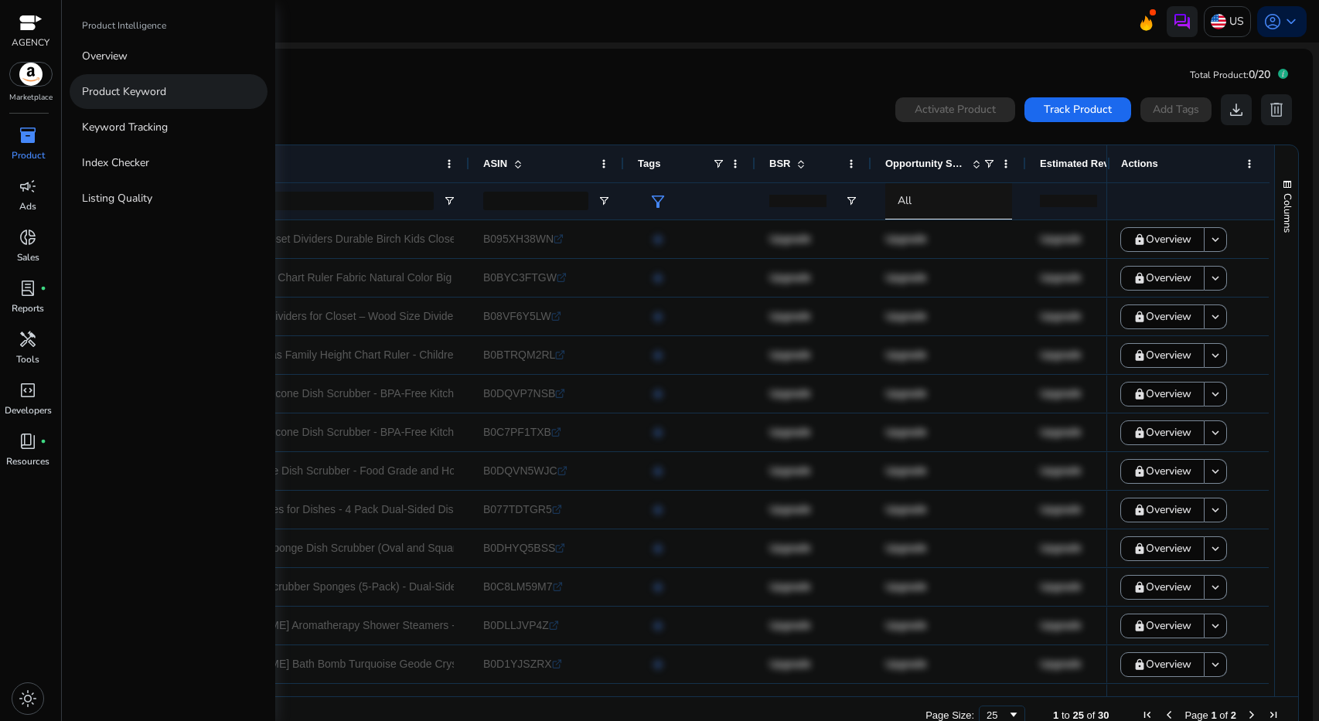
click at [107, 99] on p "Product Keyword" at bounding box center [124, 91] width 84 height 16
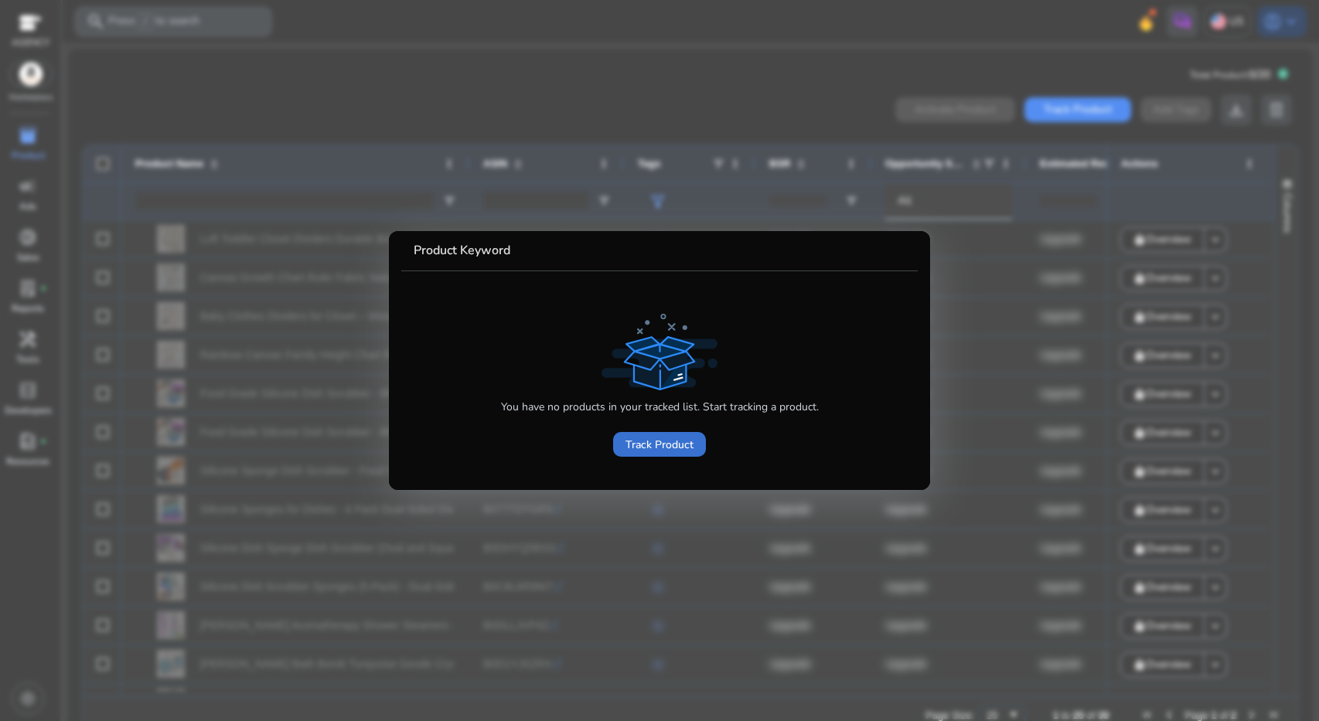
click at [636, 433] on span at bounding box center [659, 444] width 93 height 37
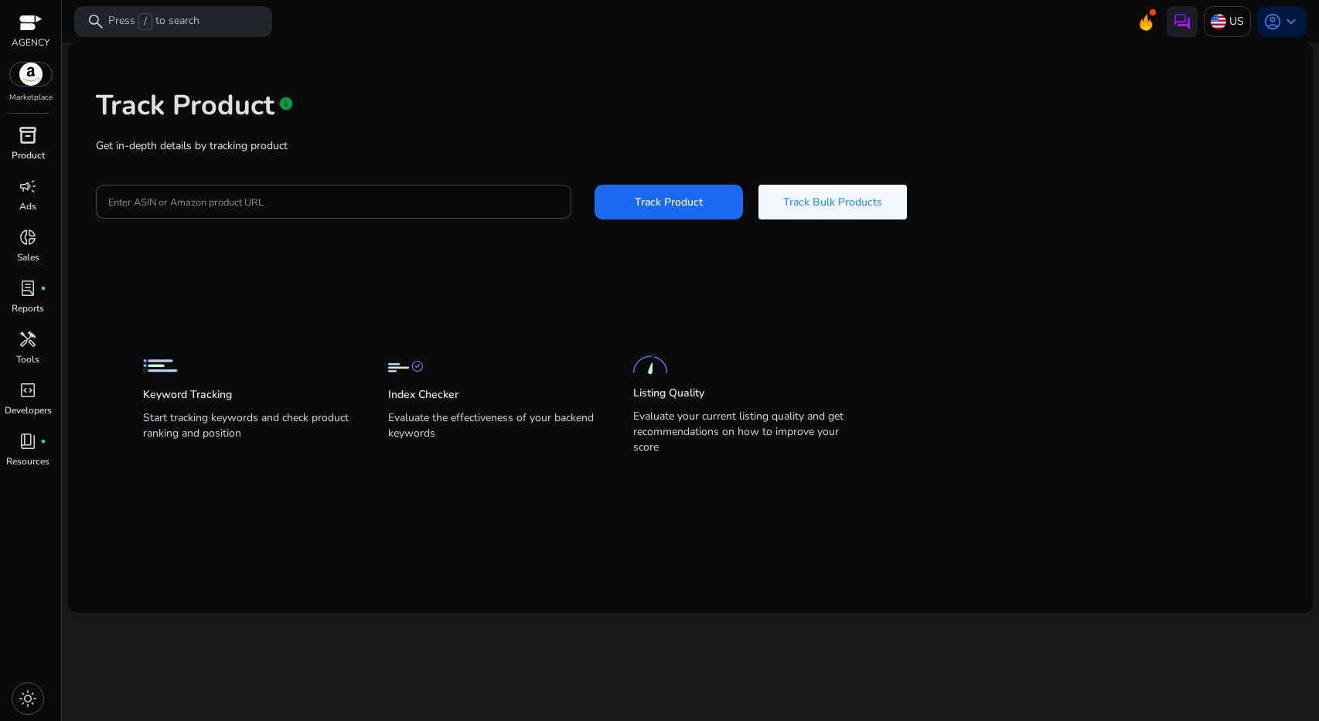
click at [35, 155] on p "Product" at bounding box center [28, 155] width 33 height 14
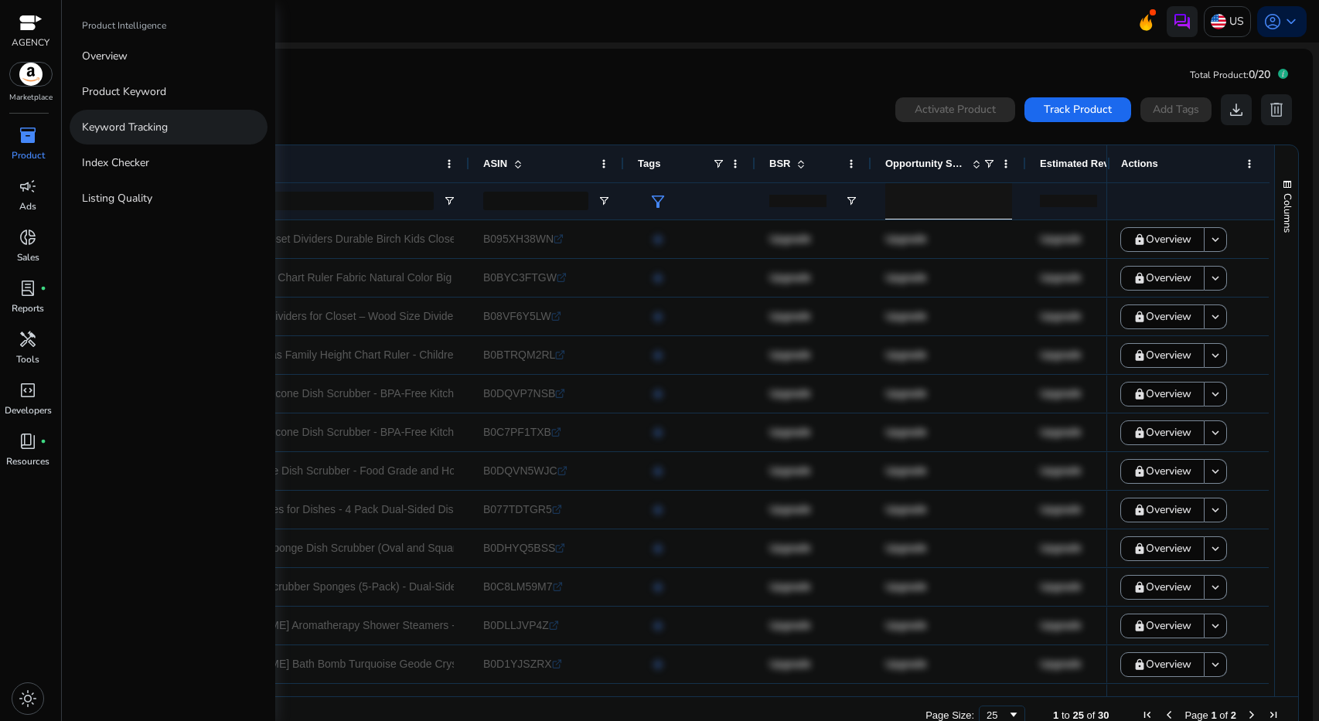
click at [122, 138] on link "Keyword Tracking" at bounding box center [169, 127] width 198 height 35
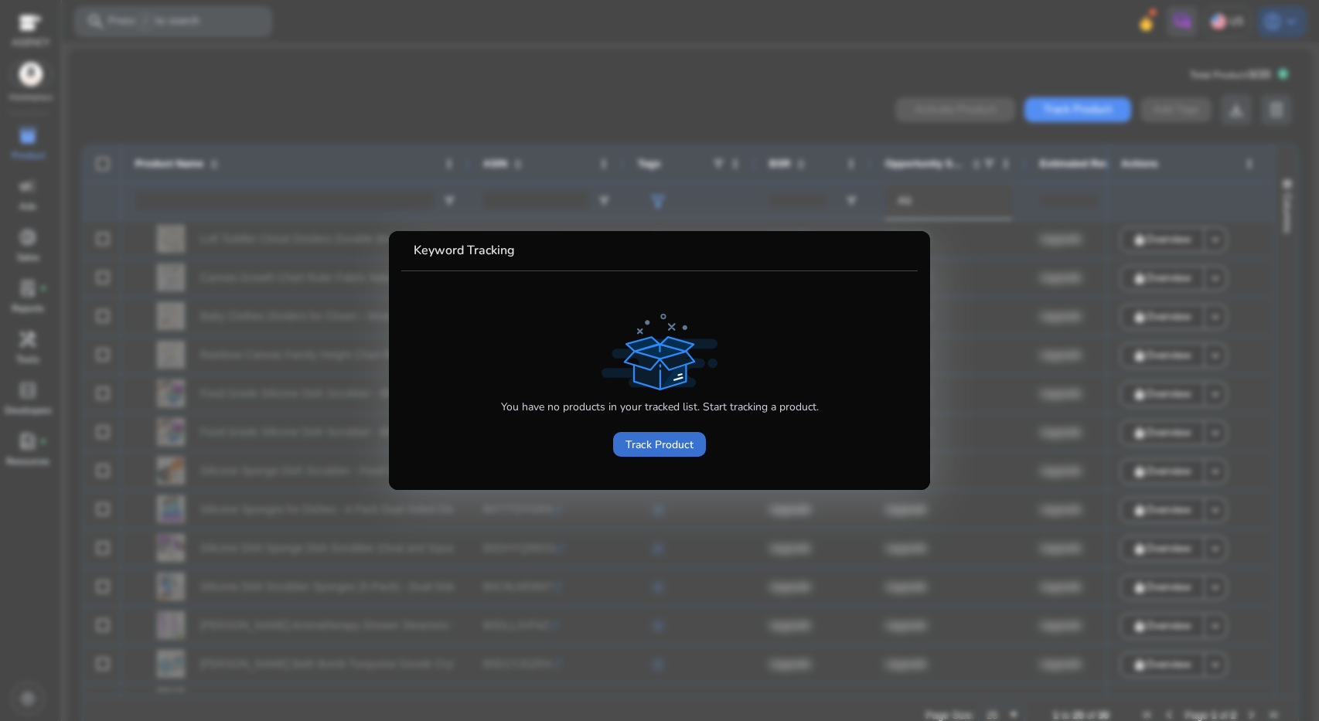
click at [650, 437] on span "Track Product" at bounding box center [659, 445] width 68 height 16
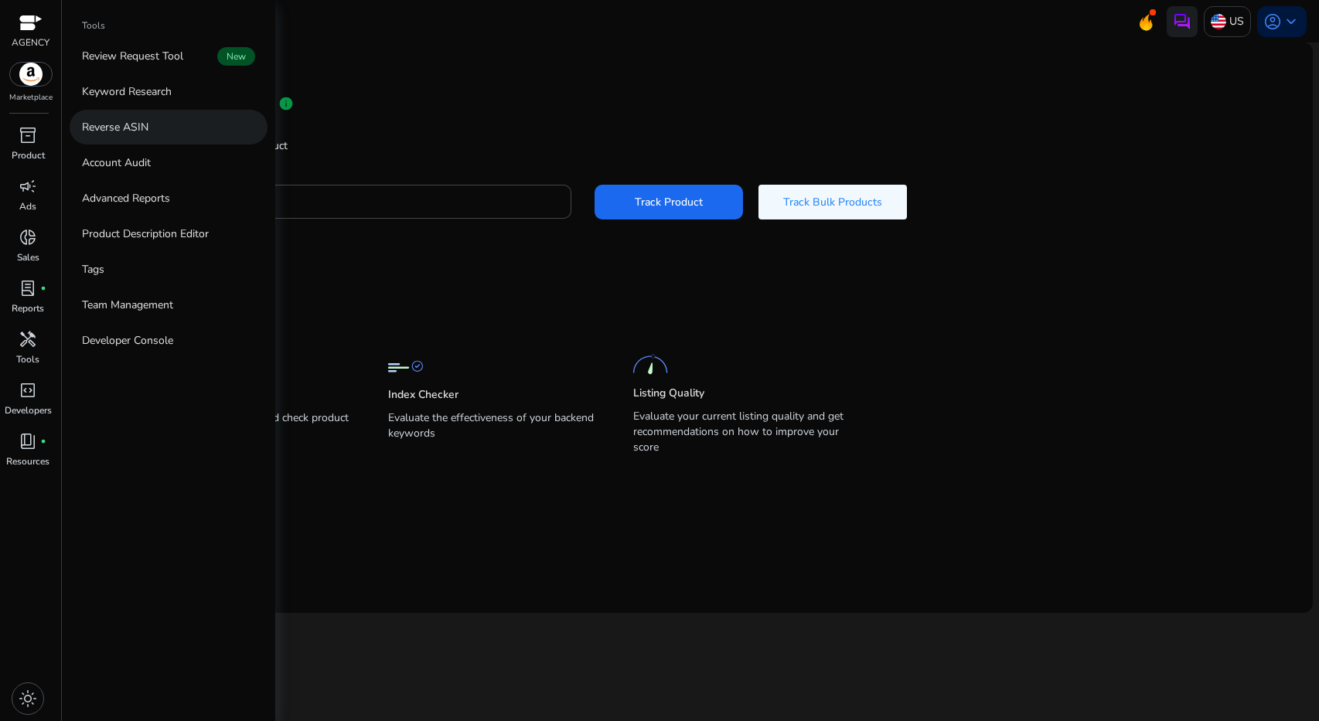
click at [107, 124] on p "Reverse ASIN" at bounding box center [115, 127] width 66 height 16
